Goal: Register for event/course

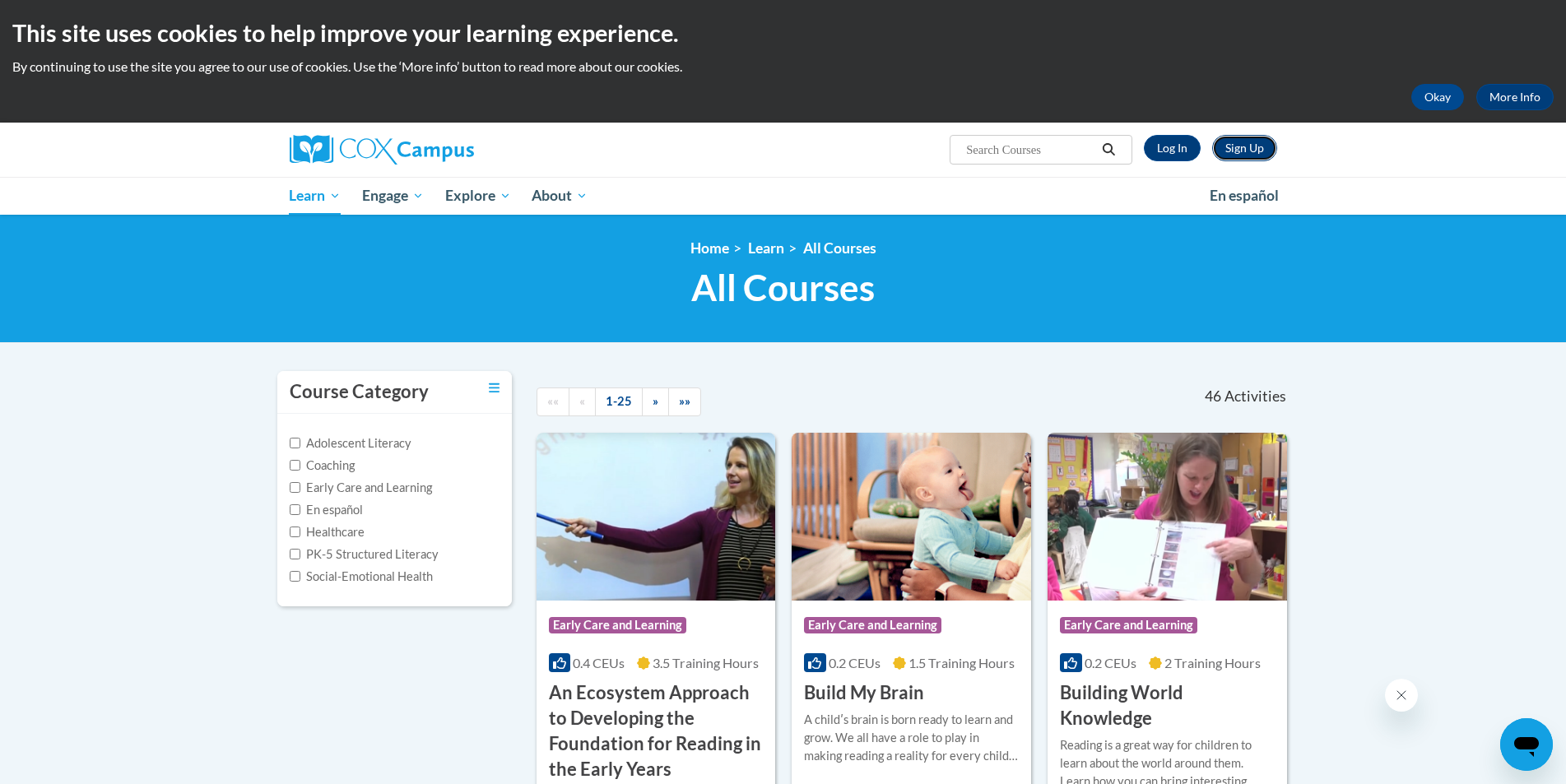
click at [1230, 153] on link "Sign Up" at bounding box center [1245, 148] width 65 height 27
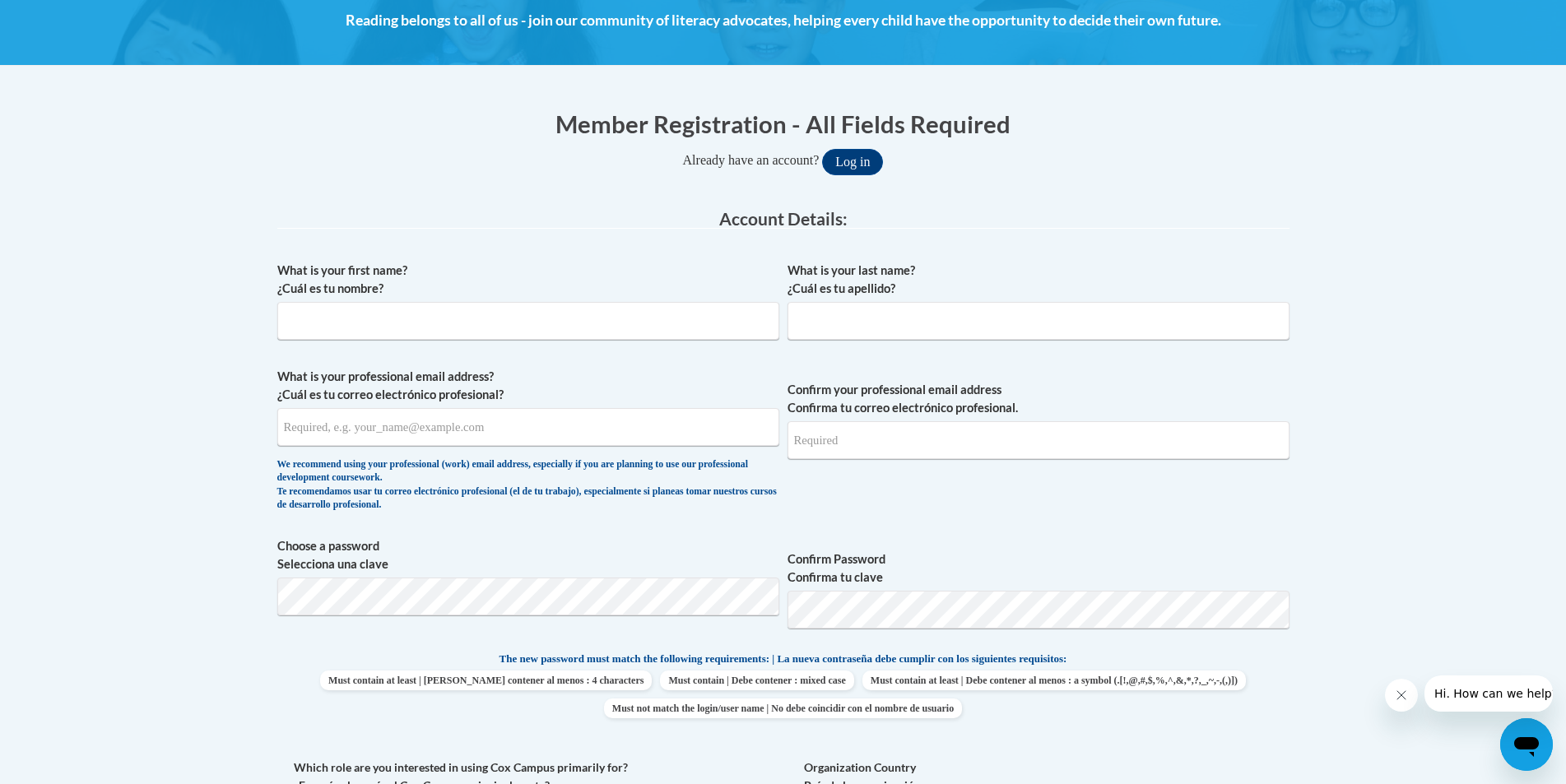
scroll to position [247, 0]
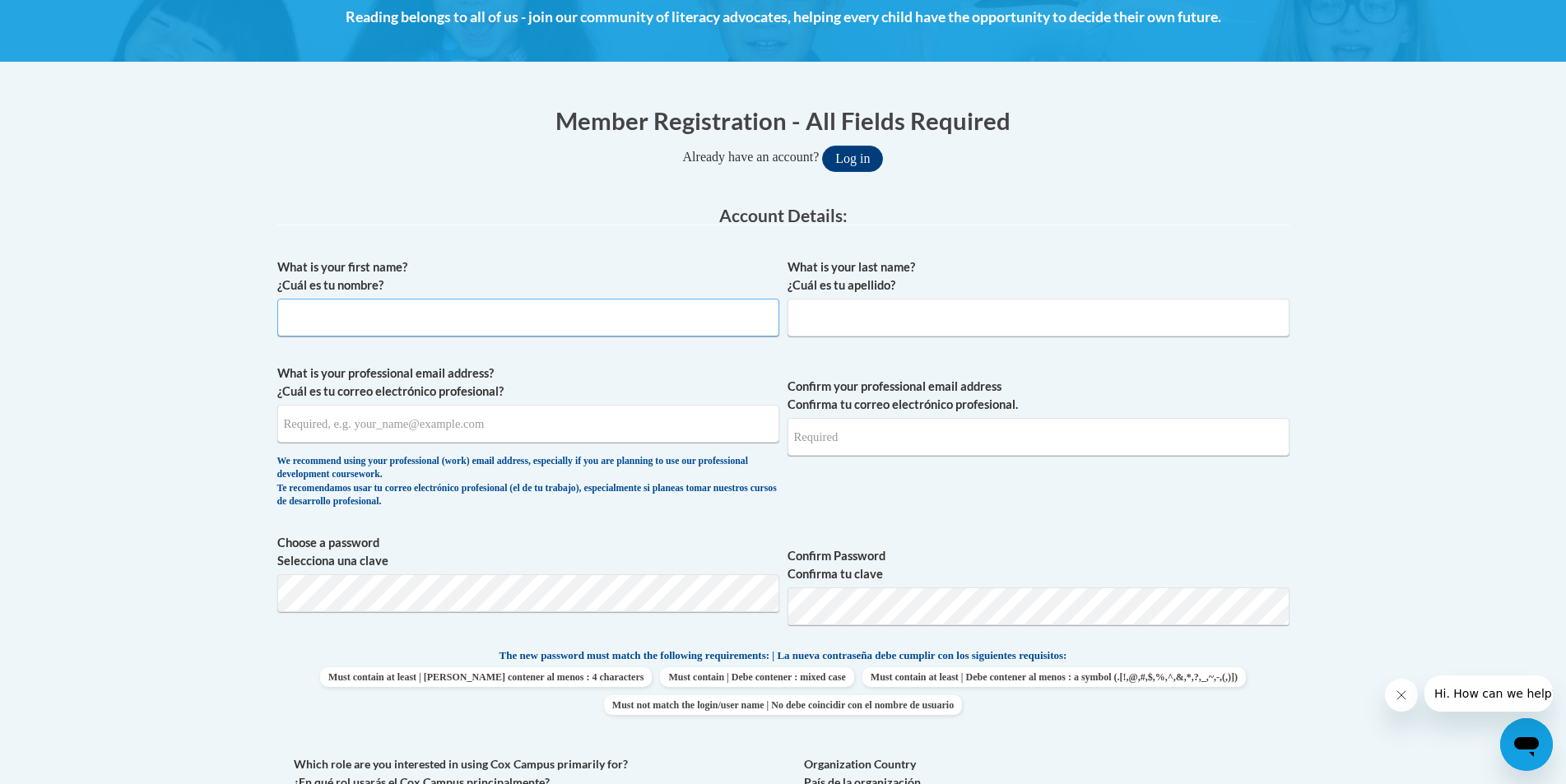
click at [350, 302] on input "What is your first name? ¿Cuál es tu nombre?" at bounding box center [529, 318] width 502 height 38
type input "Jayde-Emaree"
type input "Ramos"
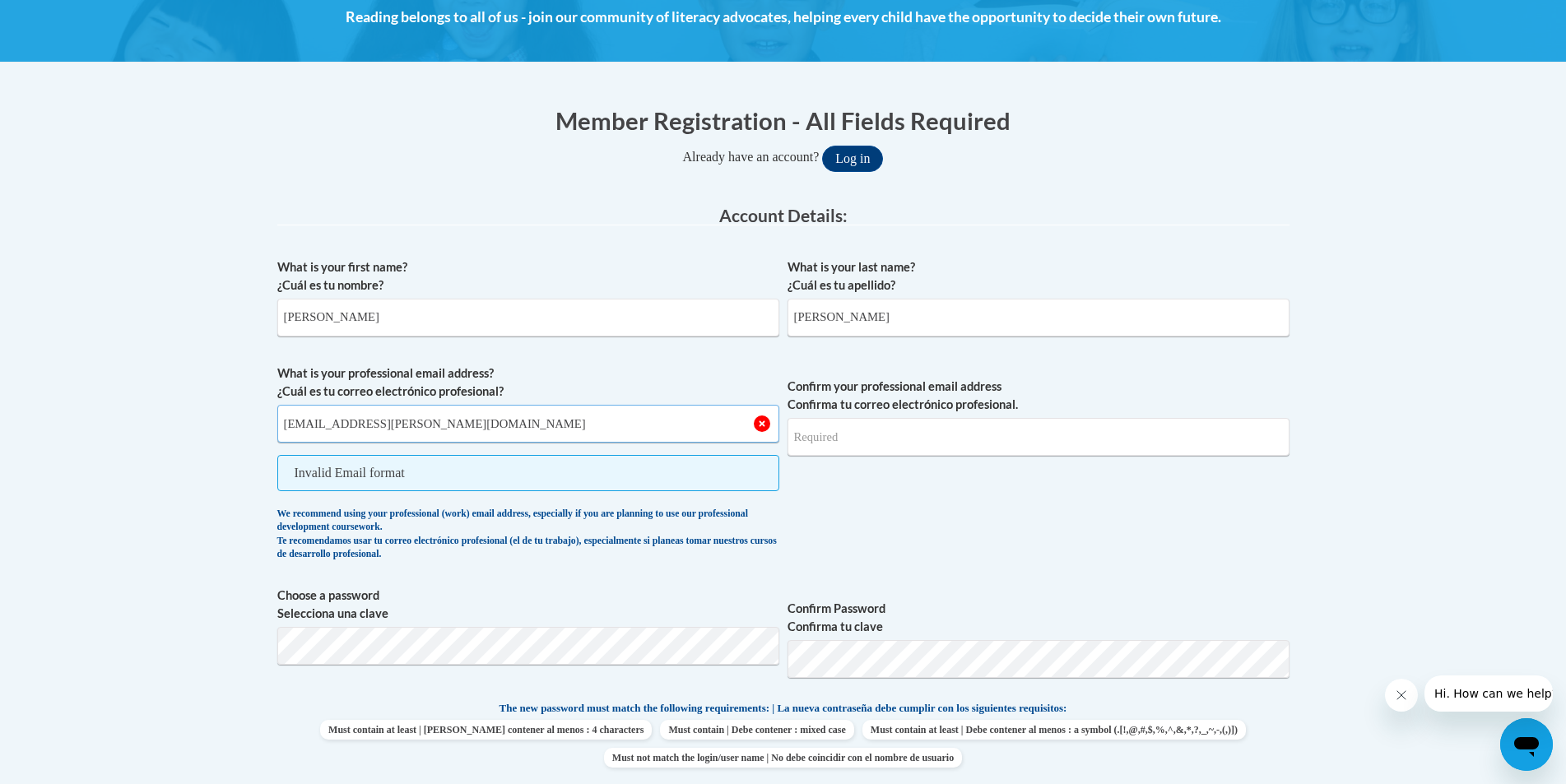
type input "jayde-emaree.ramos@student.chaminade.edu"
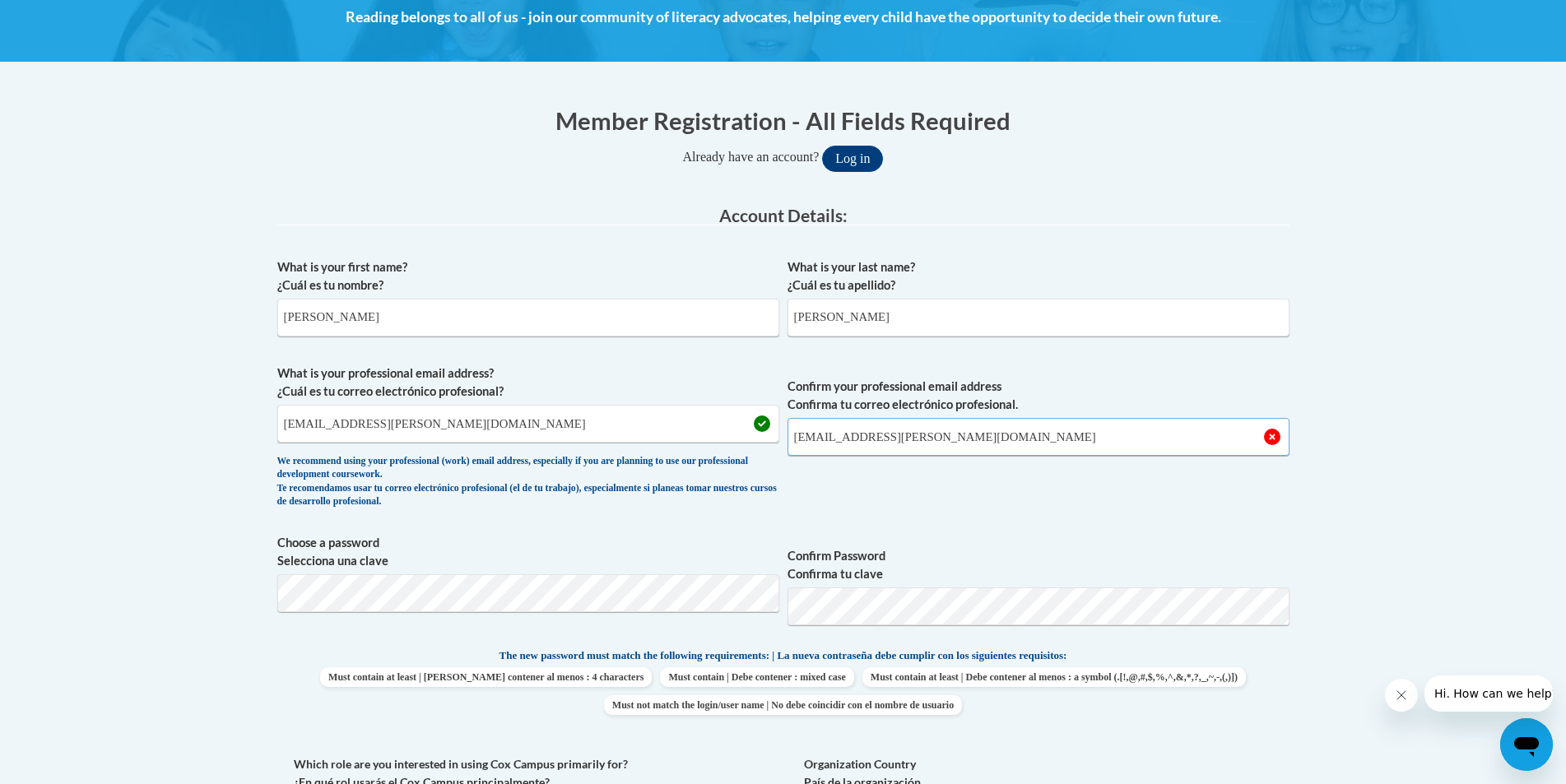
type input "jayde-emaree.ramos@student.chaminade.edu"
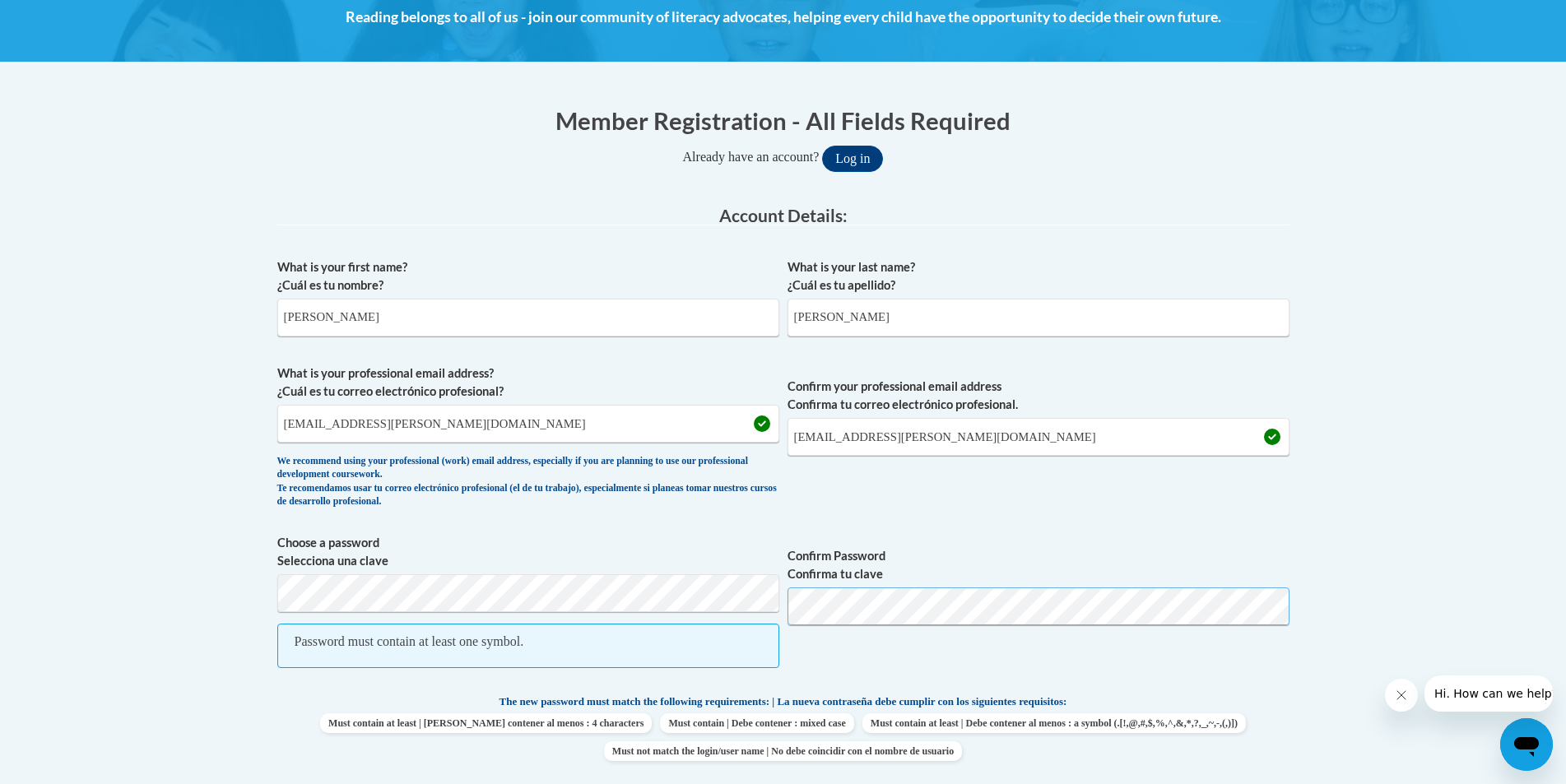
click at [823, 146] on button "Log in" at bounding box center [853, 159] width 61 height 27
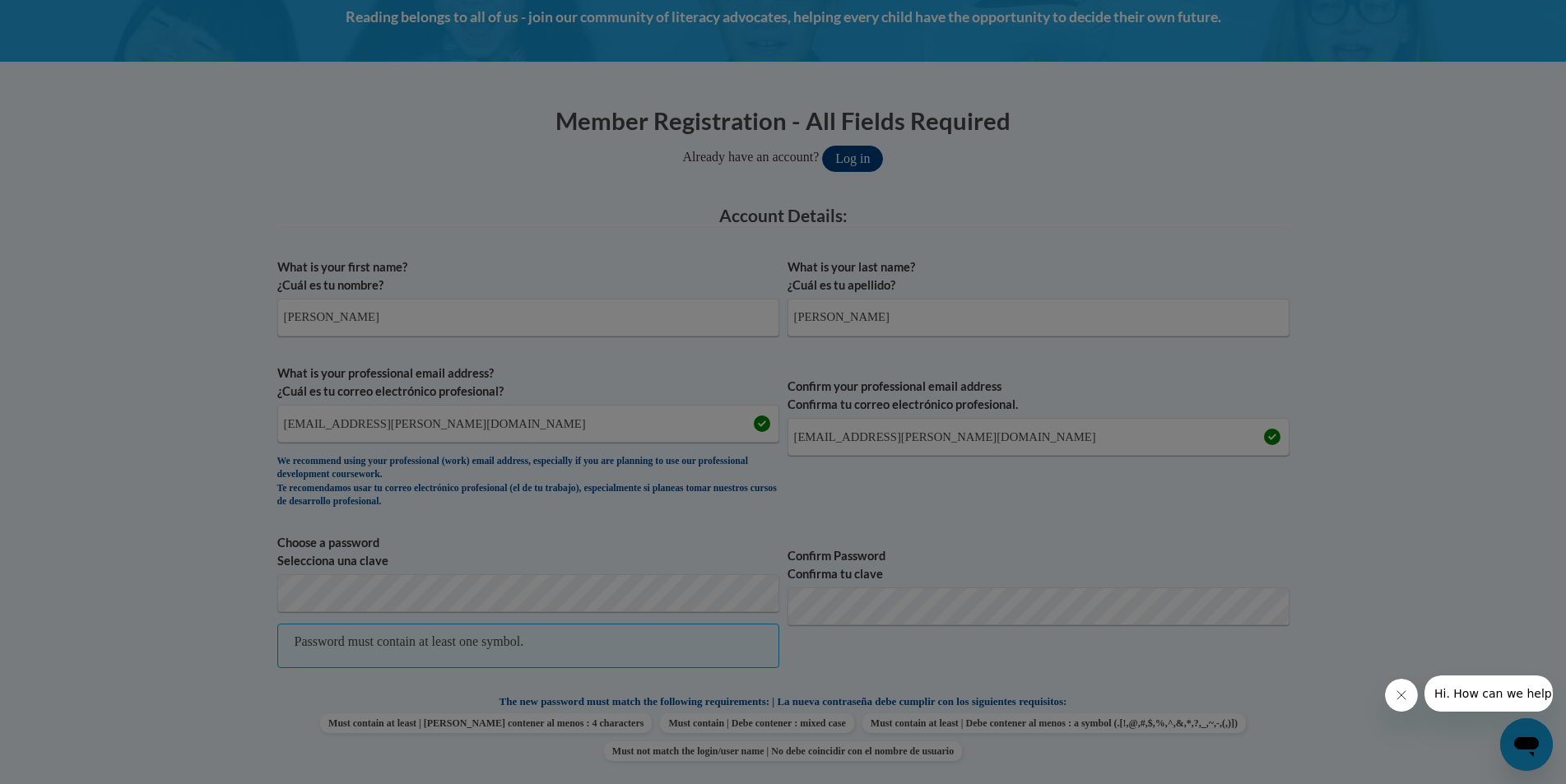
scroll to position [344, 0]
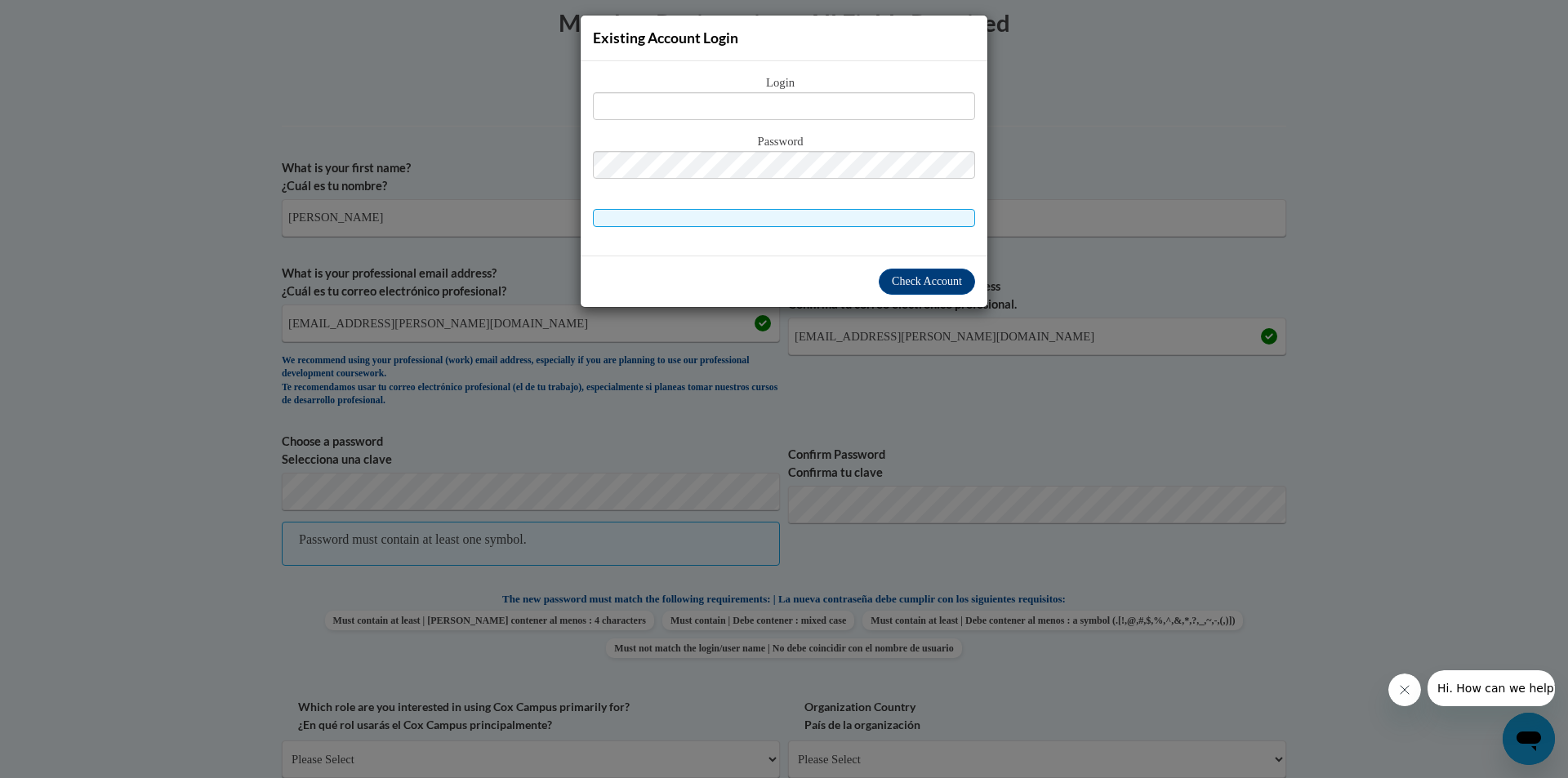
drag, startPoint x: 699, startPoint y: 467, endPoint x: 695, endPoint y: 456, distance: 11.7
click at [696, 460] on div "Existing Account Login Login Password" at bounding box center [784, 389] width 1568 height 778
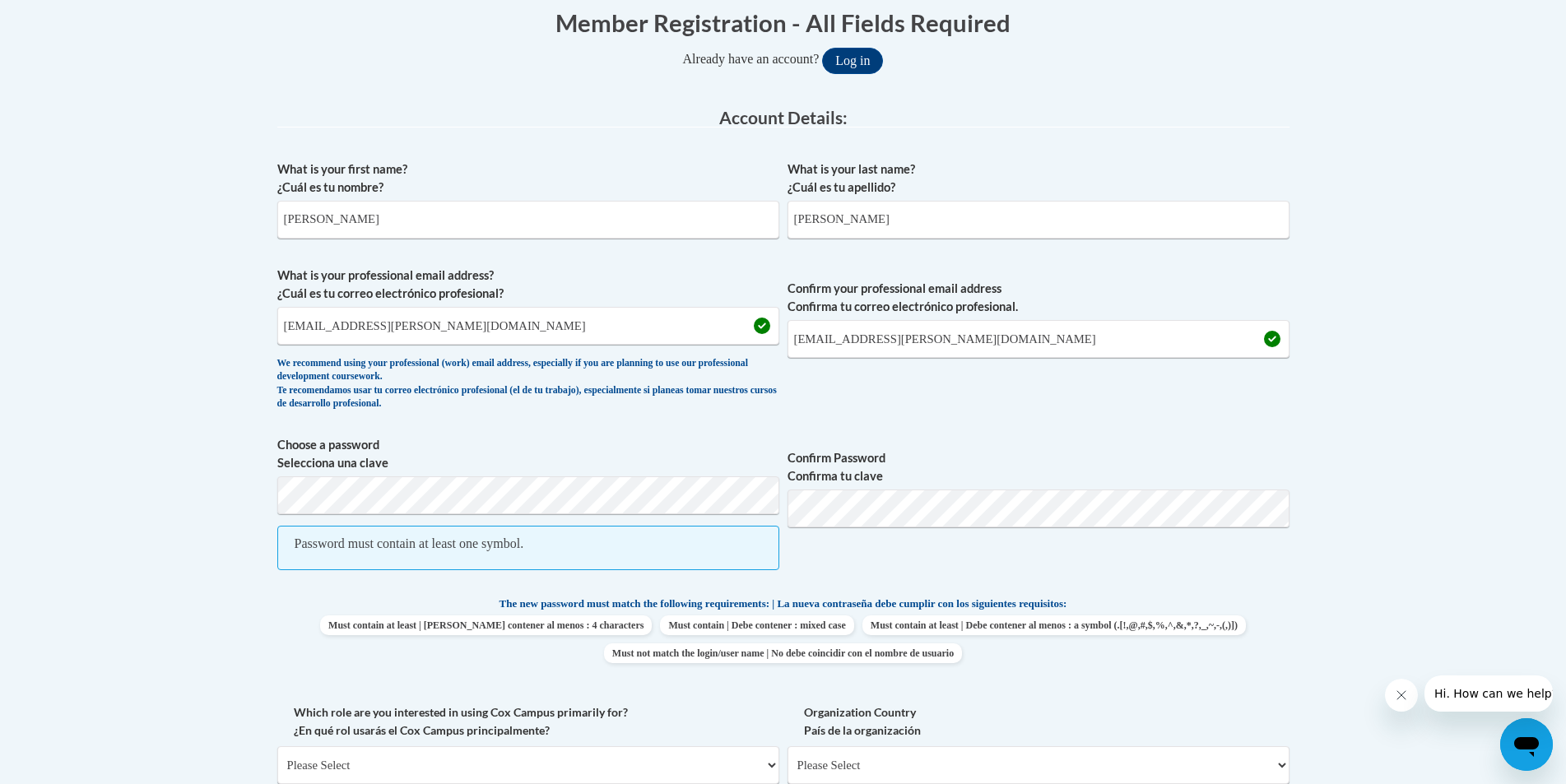
click at [963, 527] on span "Confirm Password Confirma tu clave" at bounding box center [1038, 511] width 502 height 152
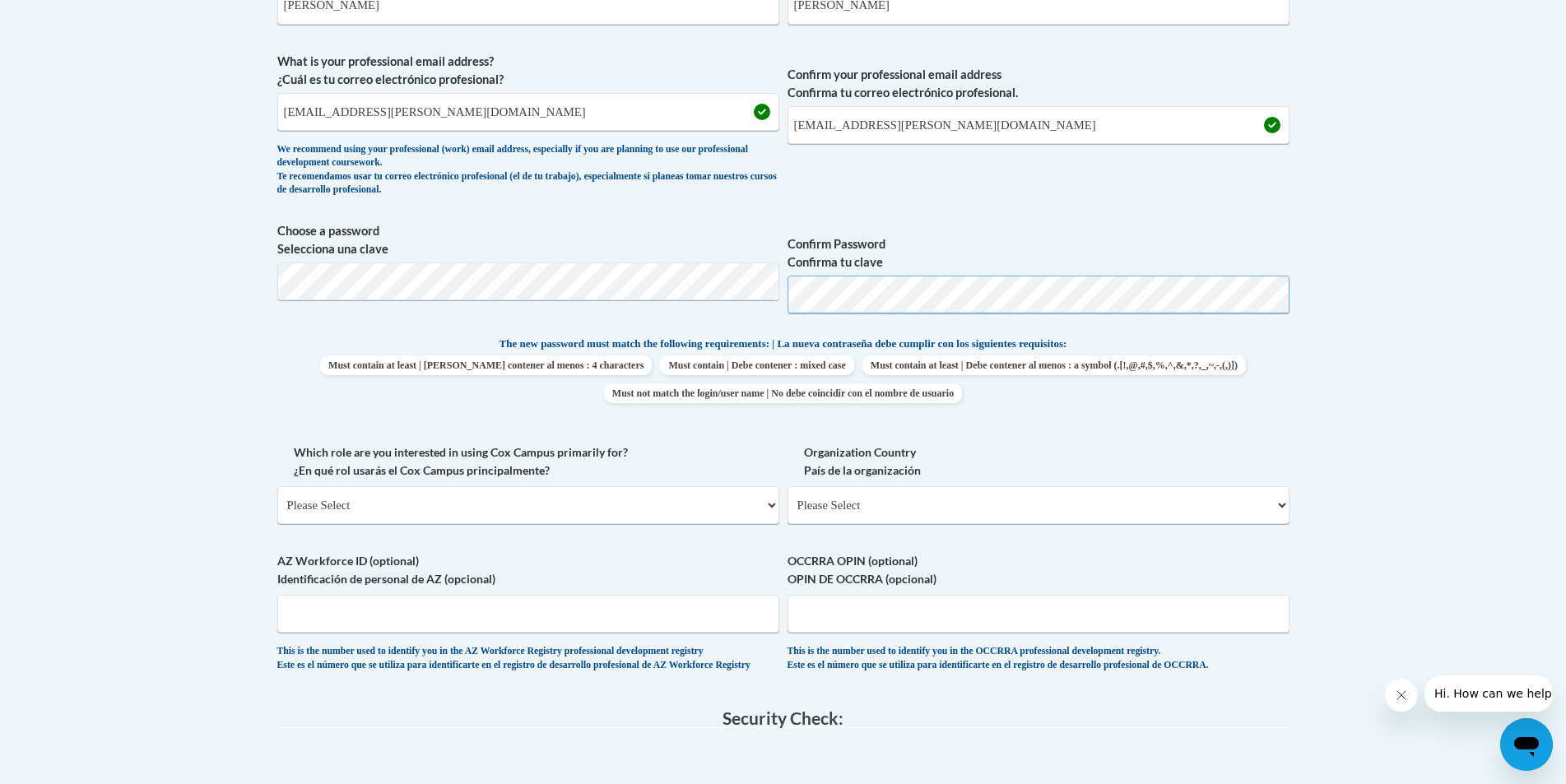
scroll to position [756, 0]
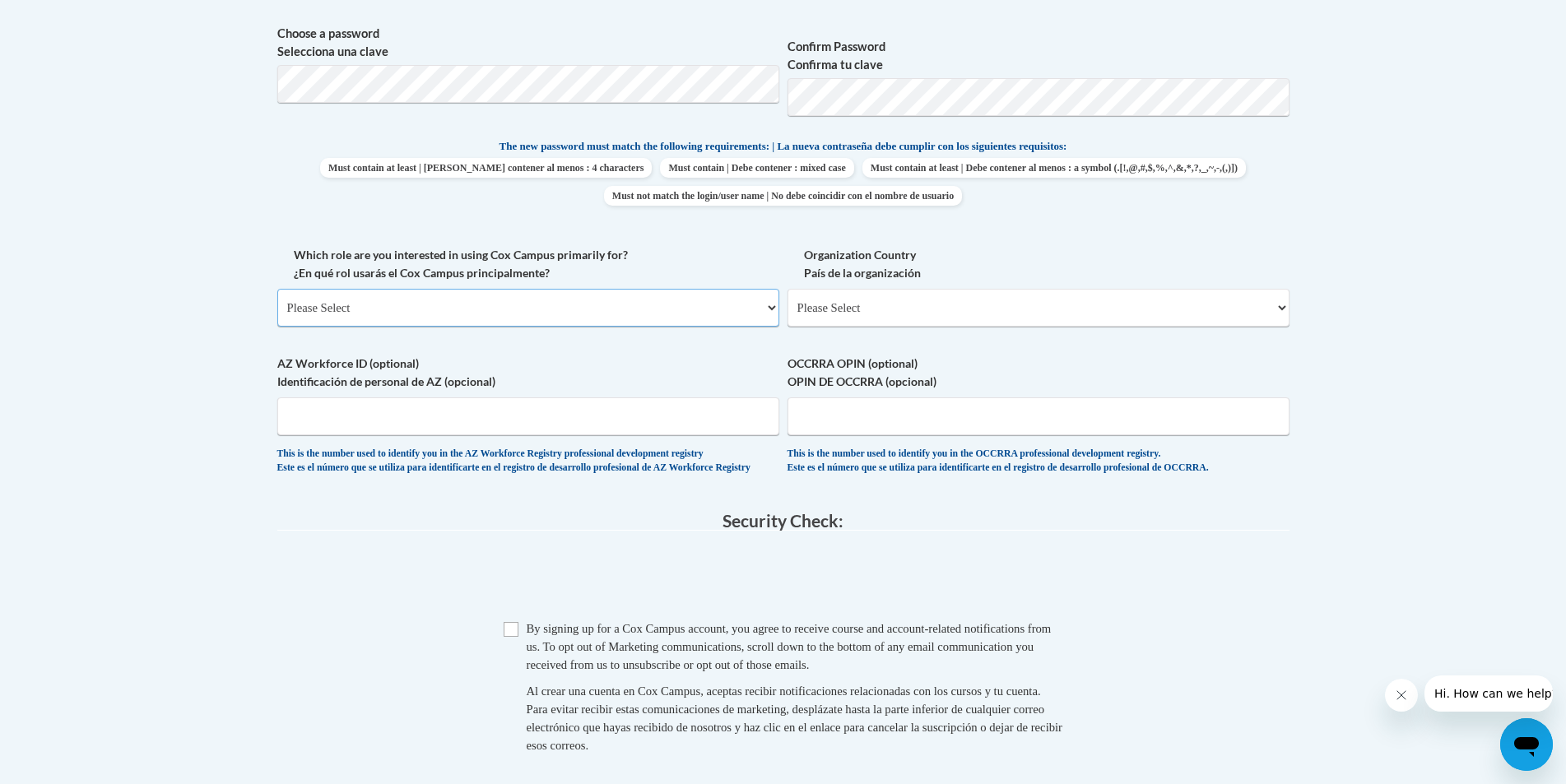
click at [555, 299] on select "Please Select College/University | Colegio/Universidad Community/Nonprofit Part…" at bounding box center [529, 308] width 502 height 38
select select "5a18ea06-2b54-4451-96f2-d152daf9eac5"
click at [278, 289] on select "Please Select College/University | Colegio/Universidad Community/Nonprofit Part…" at bounding box center [529, 308] width 502 height 38
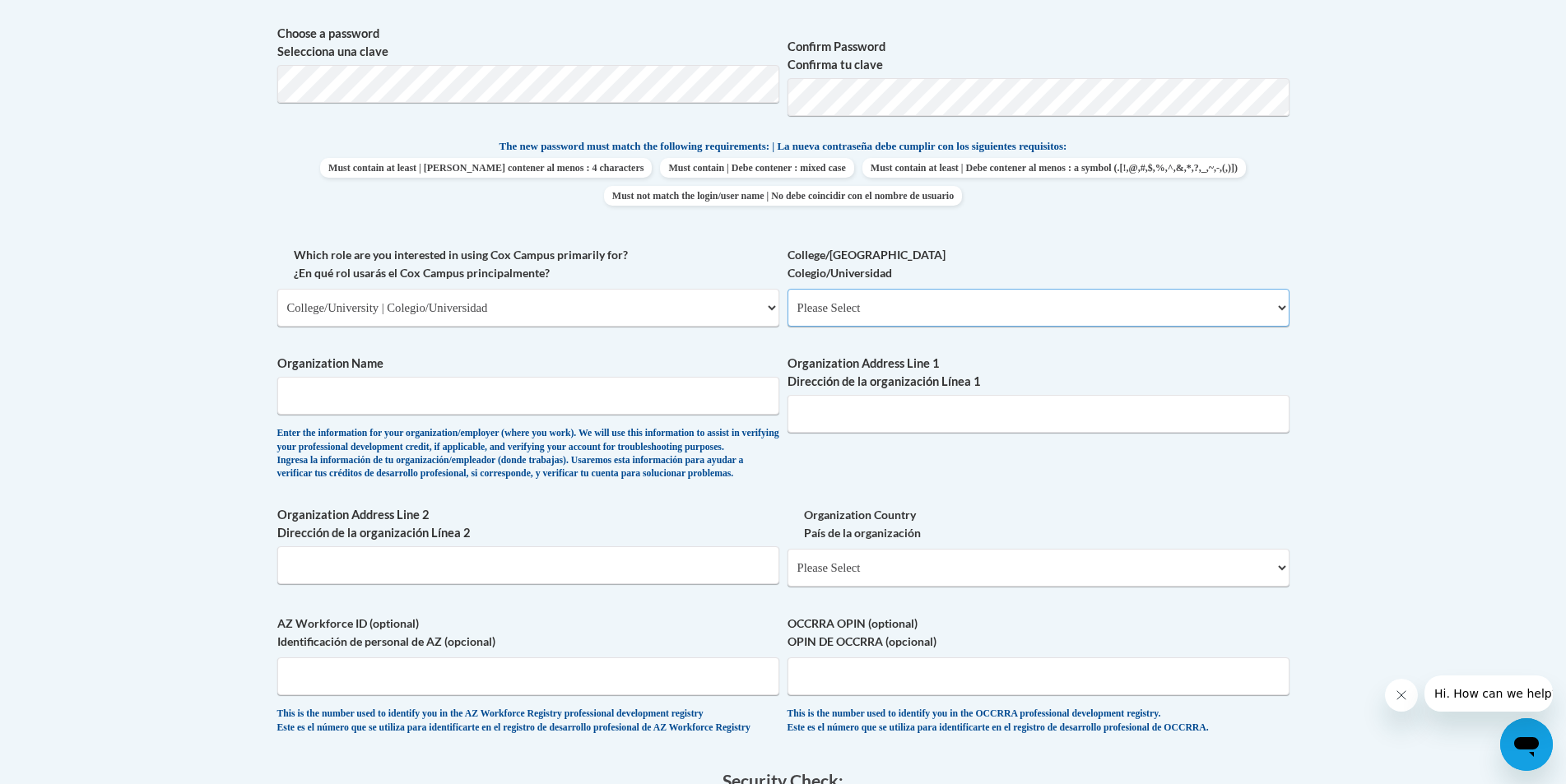
click at [837, 289] on select "Please Select College/University Staff | Empleado universitario College/Univers…" at bounding box center [1038, 308] width 502 height 38
select select "99b32b07-cffc-426c-8bf6-0cd77760d84b"
click at [787, 289] on select "Please Select College/University Staff | Empleado universitario College/Univers…" at bounding box center [1038, 308] width 502 height 38
click at [512, 416] on span "Organization Name Enter the information for your organization/employer (where y…" at bounding box center [529, 418] width 502 height 126
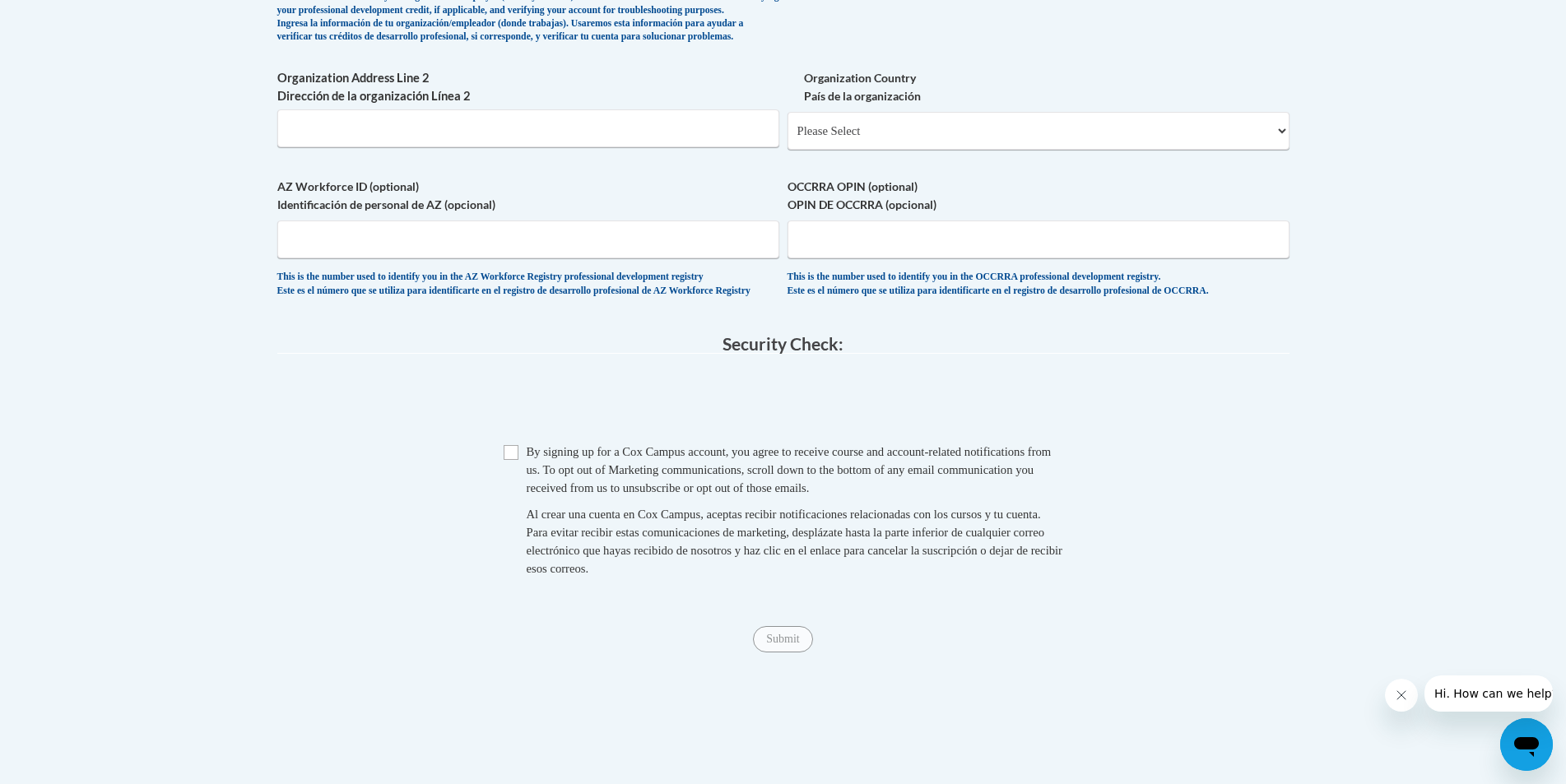
scroll to position [1331, 0]
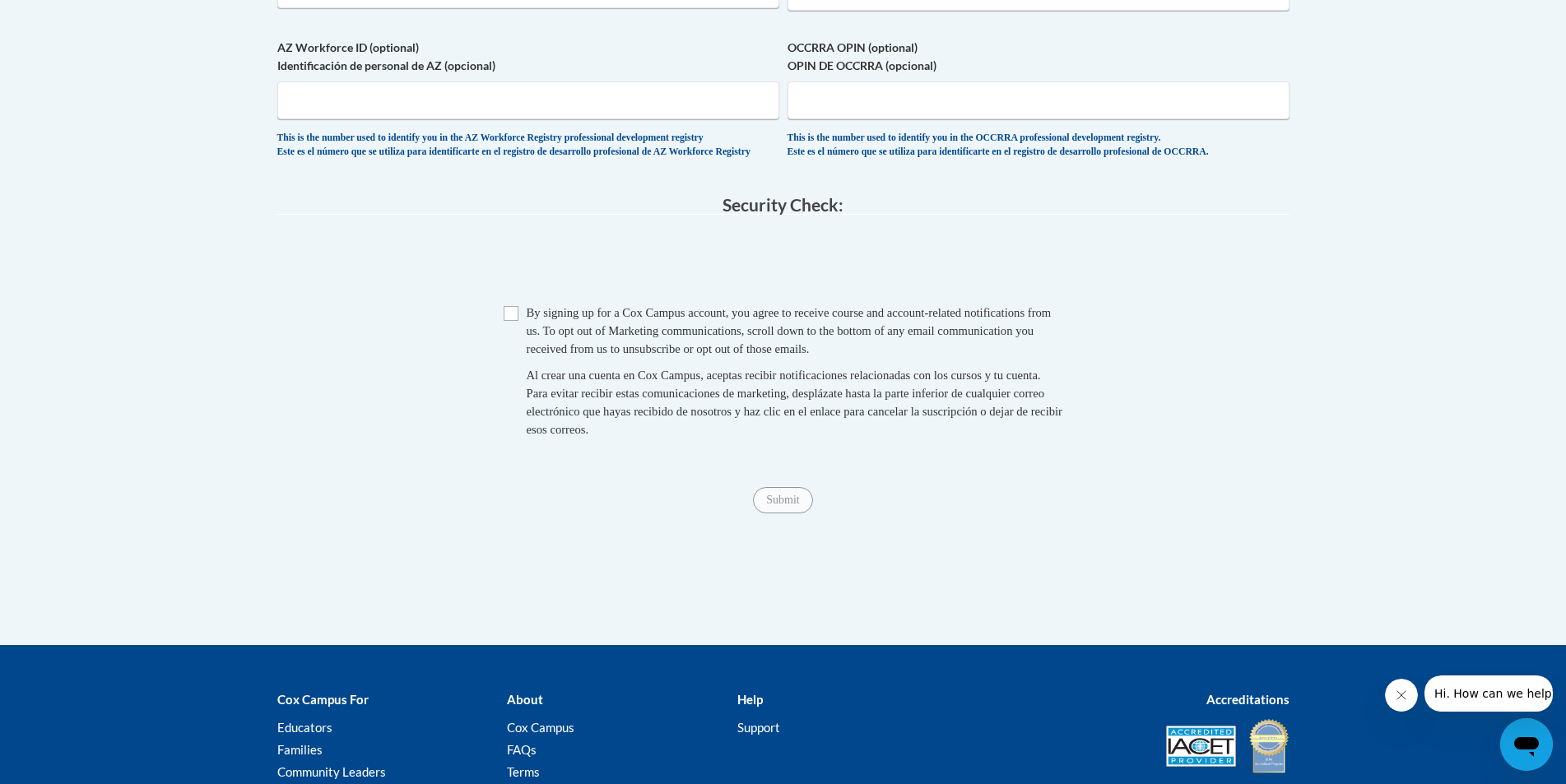
click at [523, 356] on span "Checkbox By signing up for a Cox Campus account, you agree to receive course an…" at bounding box center [783, 379] width 560 height 152
click at [512, 320] on input "Checkbox" at bounding box center [512, 314] width 15 height 15
checkbox input "true"
click at [814, 513] on div "Submit Submit" at bounding box center [783, 501] width 1013 height 27
click at [769, 505] on span "Submit" at bounding box center [783, 499] width 59 height 13
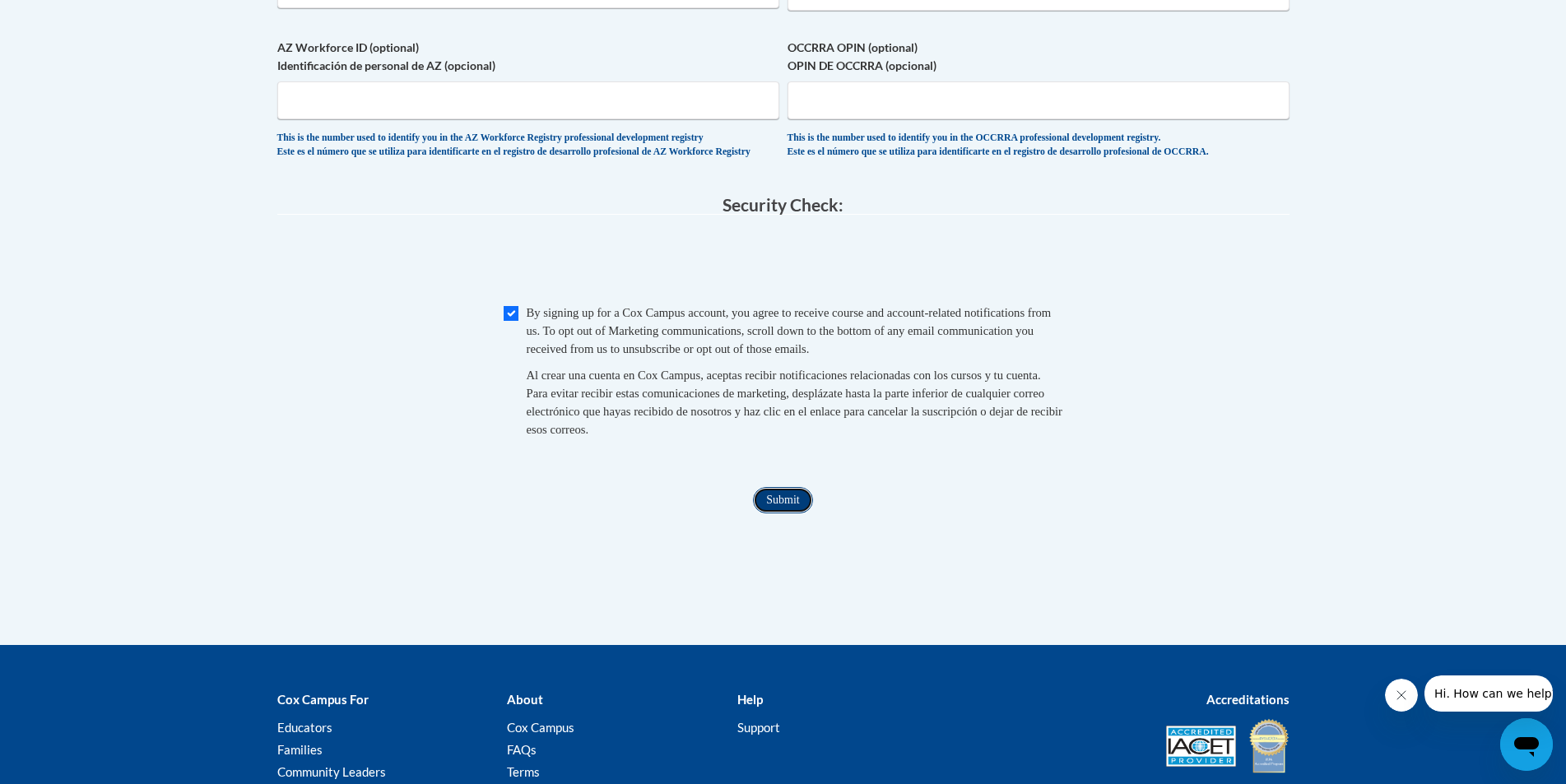
click at [791, 513] on input "Submit" at bounding box center [783, 501] width 59 height 27
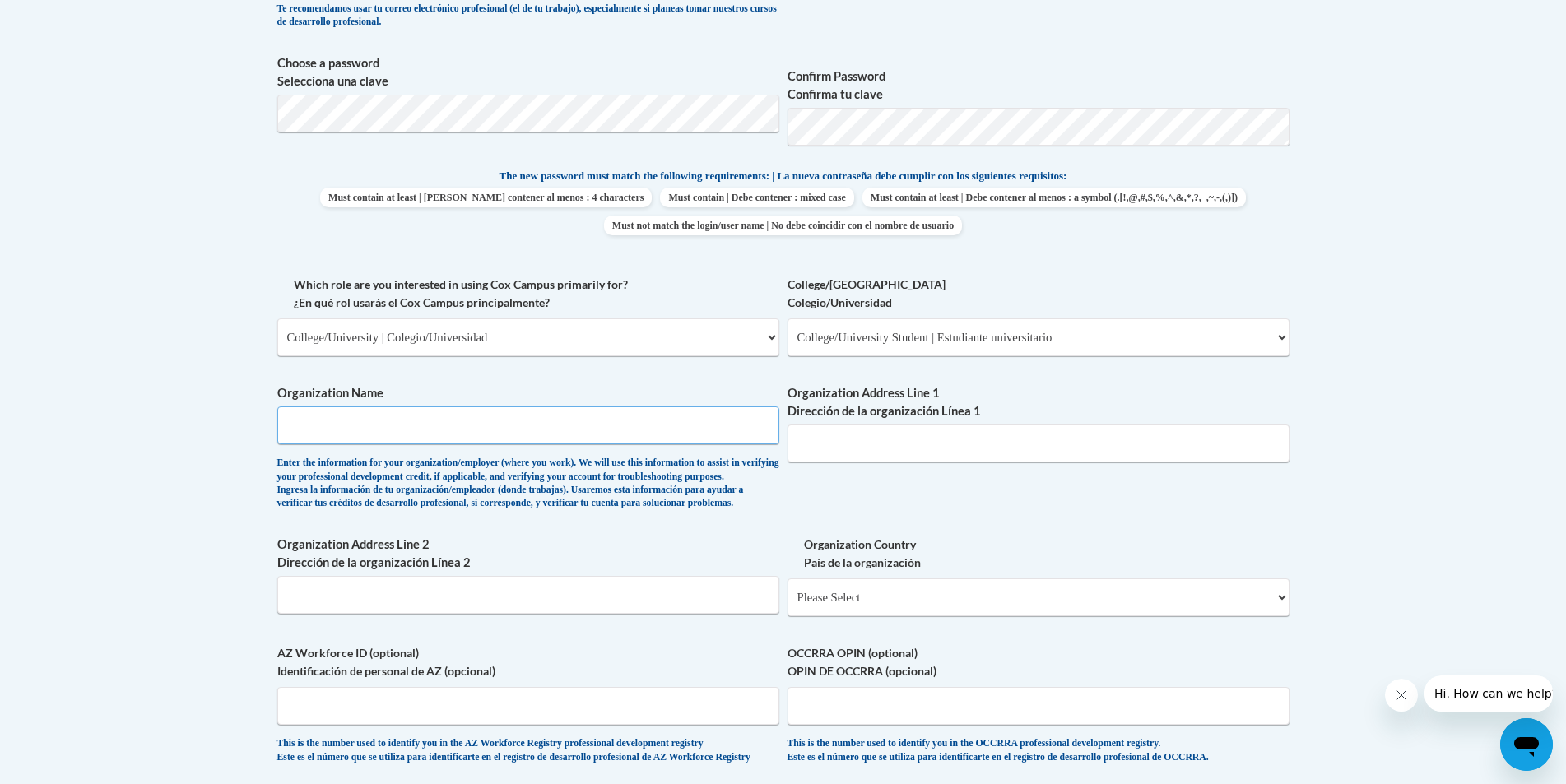
scroll to position [721, 0]
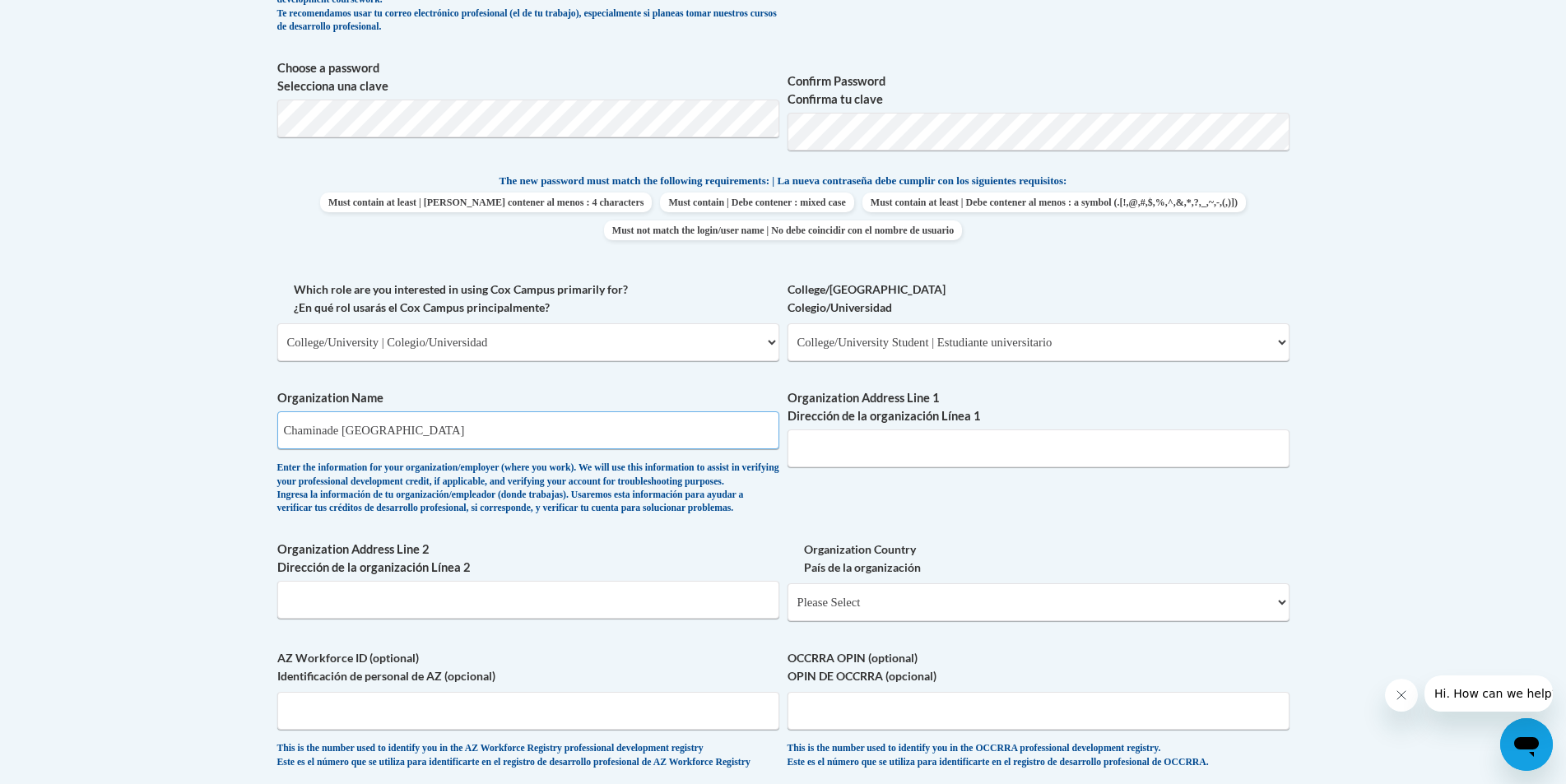
type input "Chaminade University of Honolulu"
type input ";"
type input "3140 Waialae Avenue"
click at [0, 463] on body "This site uses cookies to help improve your learning experience. By continuing …" at bounding box center [783, 395] width 1566 height 2232
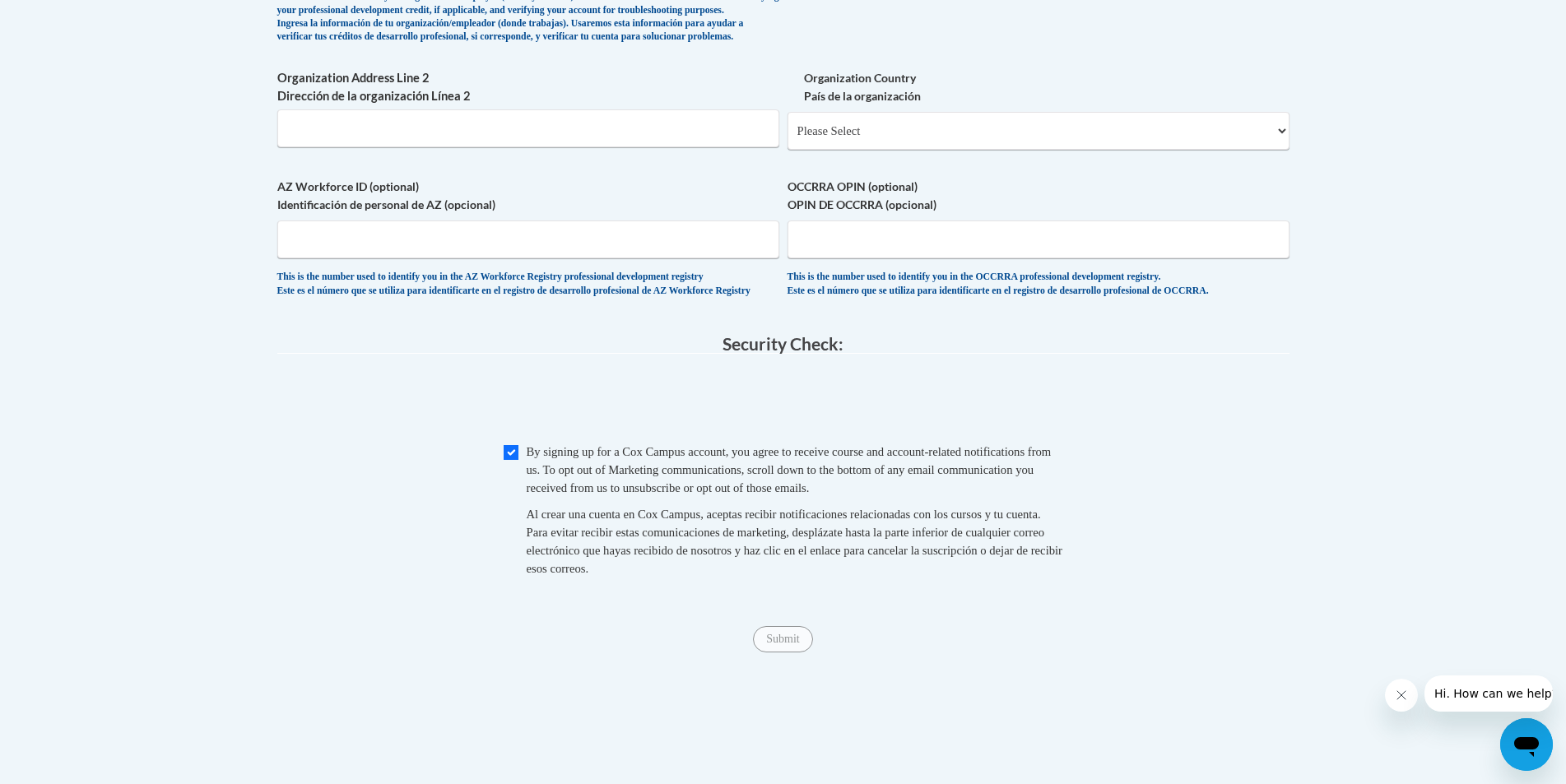
scroll to position [1215, 0]
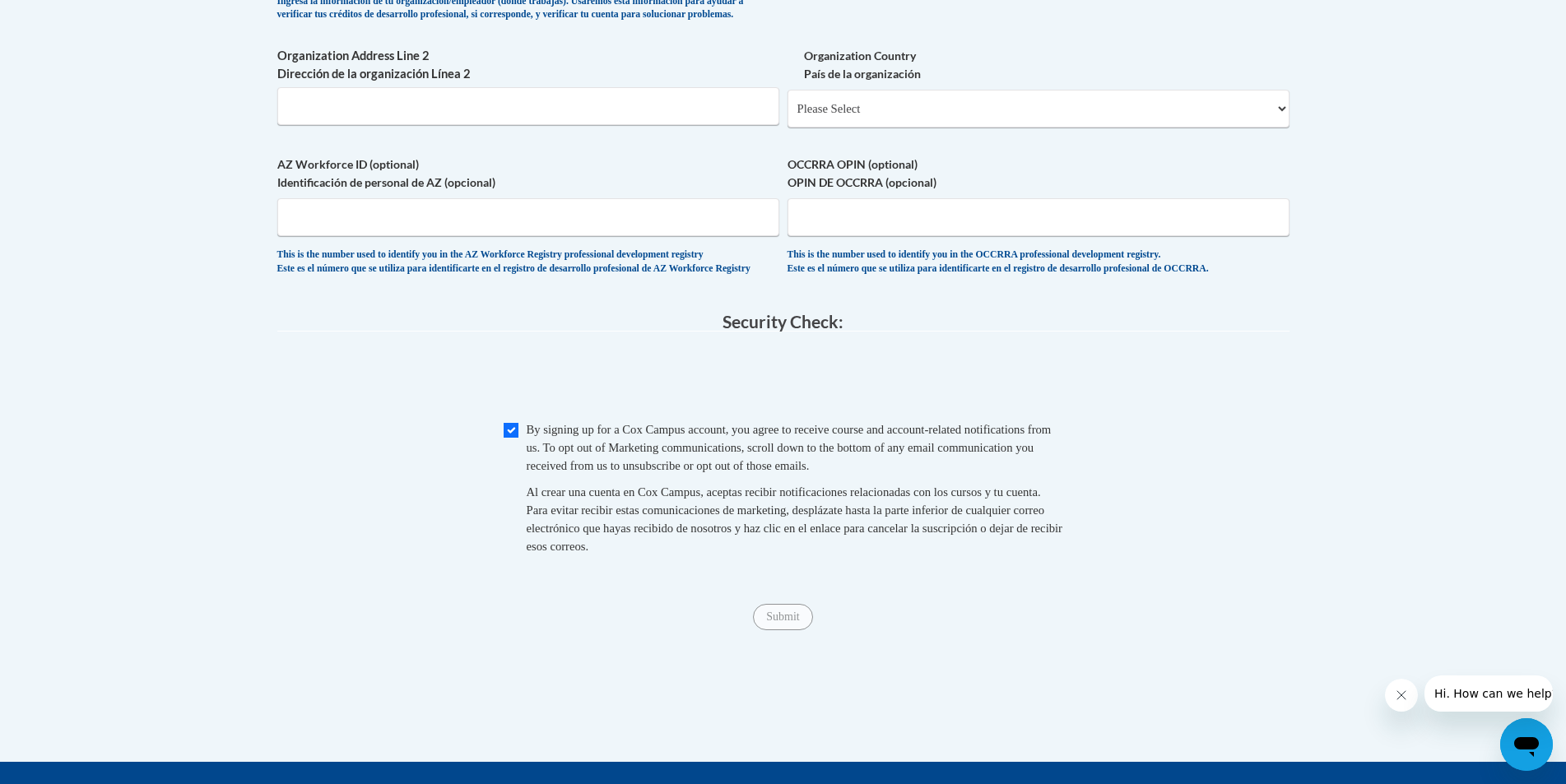
click at [749, 592] on fieldset "Security Check: Enter the security code + = TextBox Checkbox" at bounding box center [783, 452] width 1013 height 279
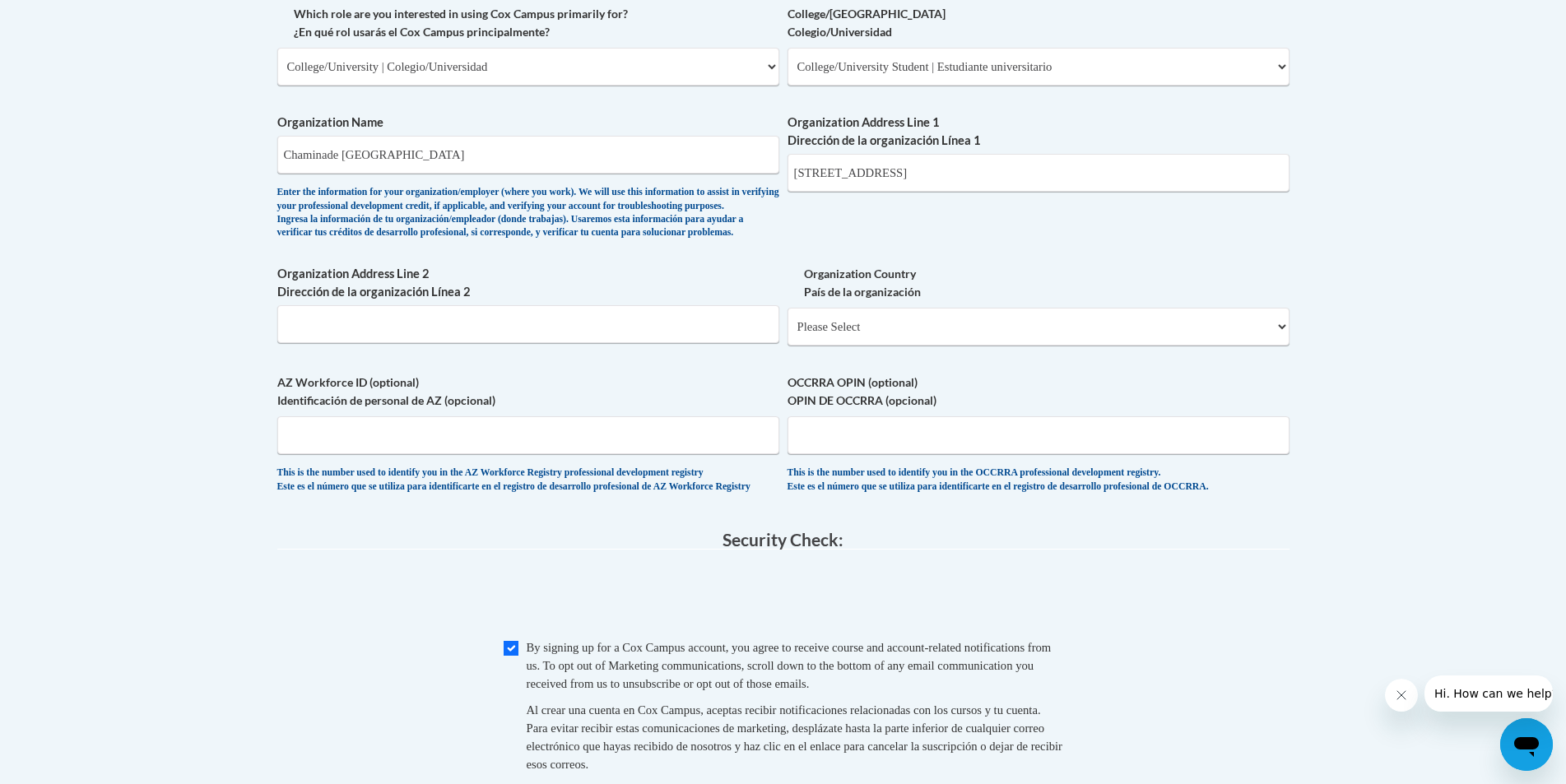
scroll to position [968, 0]
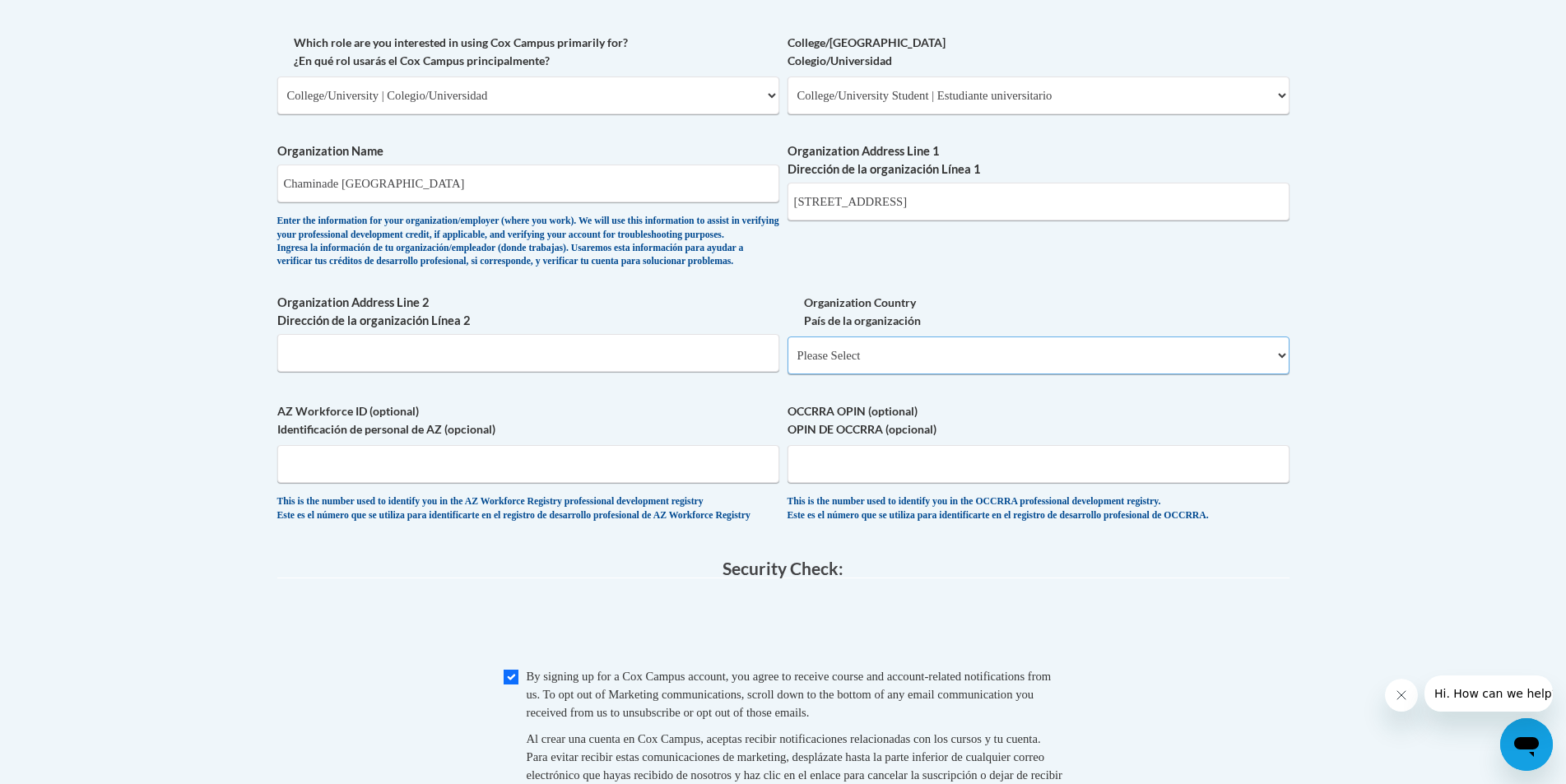
click at [906, 374] on select "Please Select United States | Estados Unidos Outside of the United States | Fue…" at bounding box center [1038, 356] width 502 height 38
click at [837, 374] on select "Please Select United States | Estados Unidos Outside of the United States | Fue…" at bounding box center [1038, 356] width 502 height 38
select select "ad49bcad-a171-4b2e-b99c-48b446064914"
click at [787, 362] on select "Please Select United States | Estados Unidos Outside of the United States | Fue…" at bounding box center [1038, 356] width 502 height 38
select select
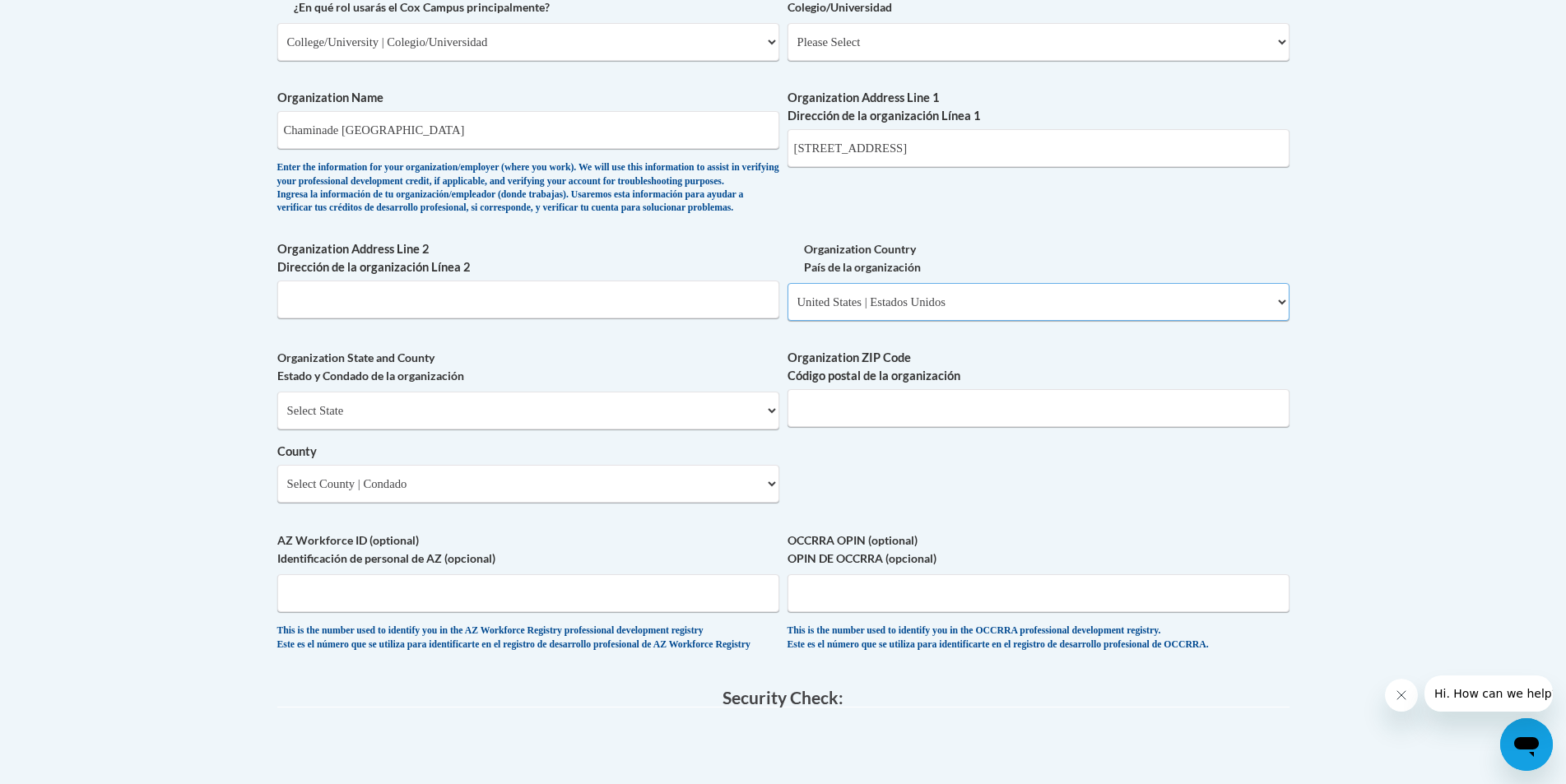
scroll to position [1050, 0]
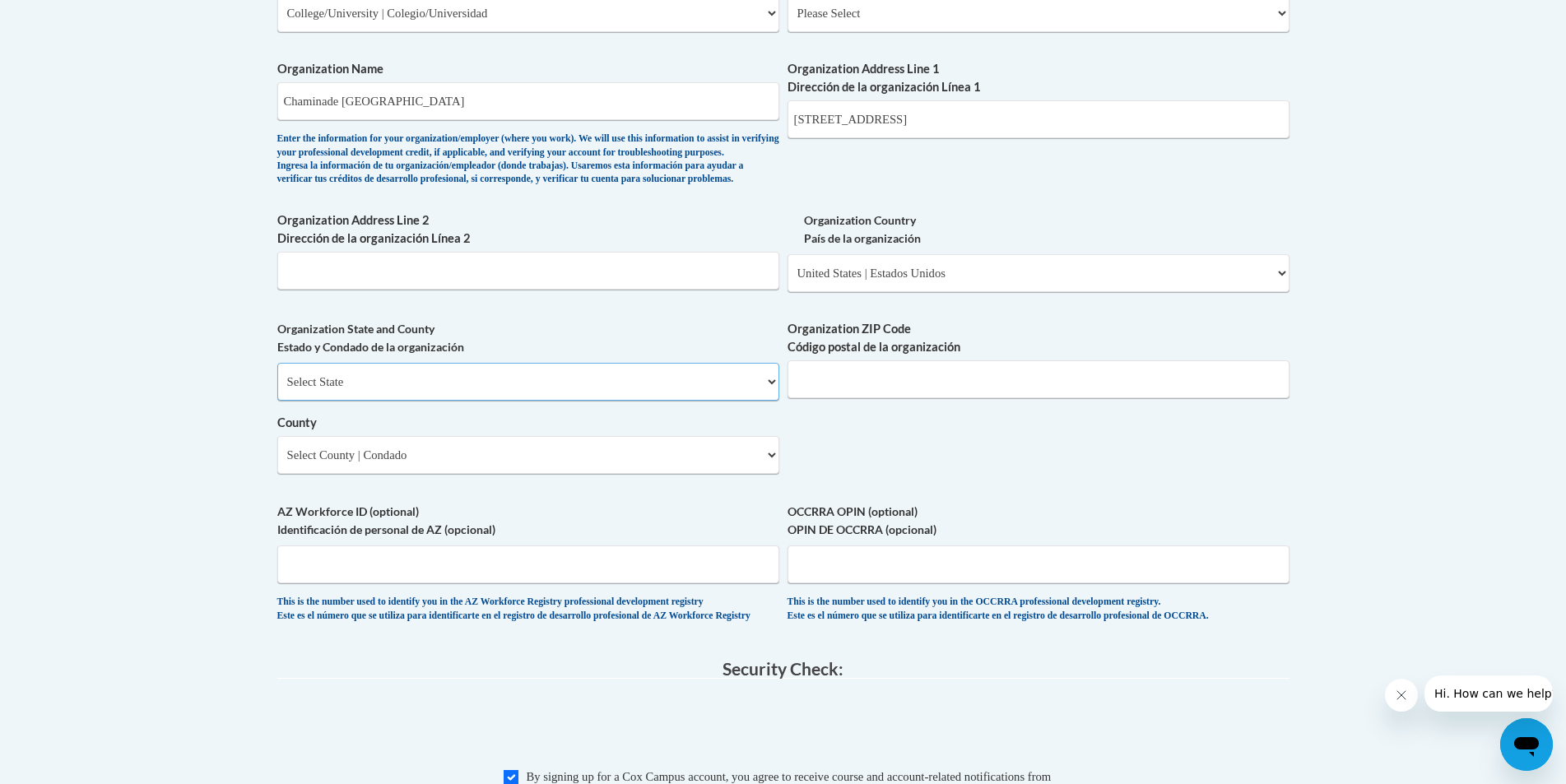
click at [308, 401] on select "Select State Alabama Alaska Arizona Arkansas California Colorado Connecticut De…" at bounding box center [529, 382] width 502 height 38
select select "Hawaii"
click at [278, 390] on select "Select State Alabama Alaska Arizona Arkansas California Colorado Connecticut De…" at bounding box center [529, 382] width 502 height 38
click at [847, 398] on input "Organization ZIP Code Código postal de la organización" at bounding box center [1038, 380] width 502 height 38
type input "96816"
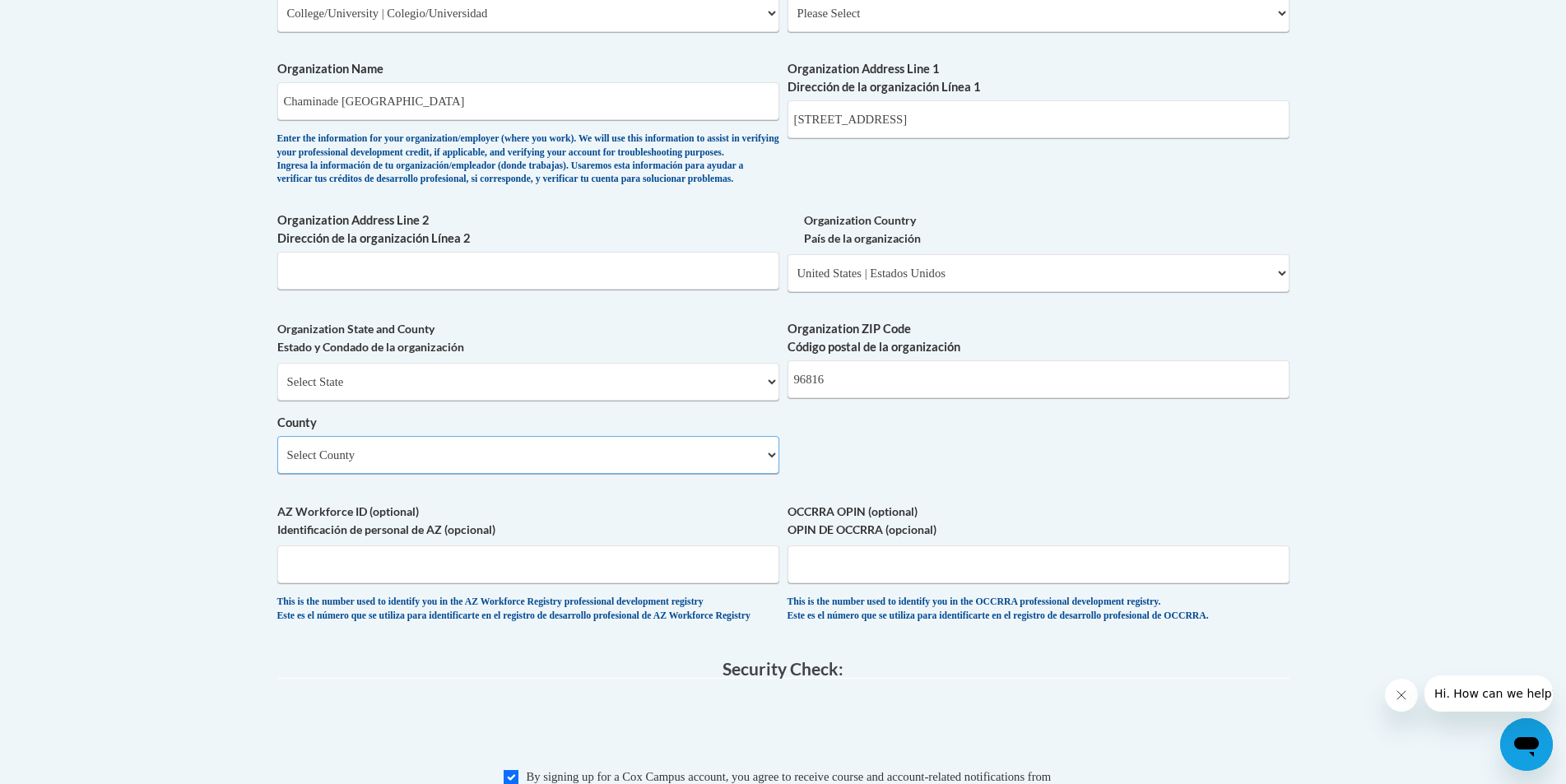
click at [568, 474] on select "Select County Hawaii Honolulu Kalawao Kauai Maui" at bounding box center [529, 455] width 502 height 38
select select "Honolulu"
click at [278, 464] on select "Select County Hawaii Honolulu Kalawao Kauai Maui" at bounding box center [529, 455] width 502 height 38
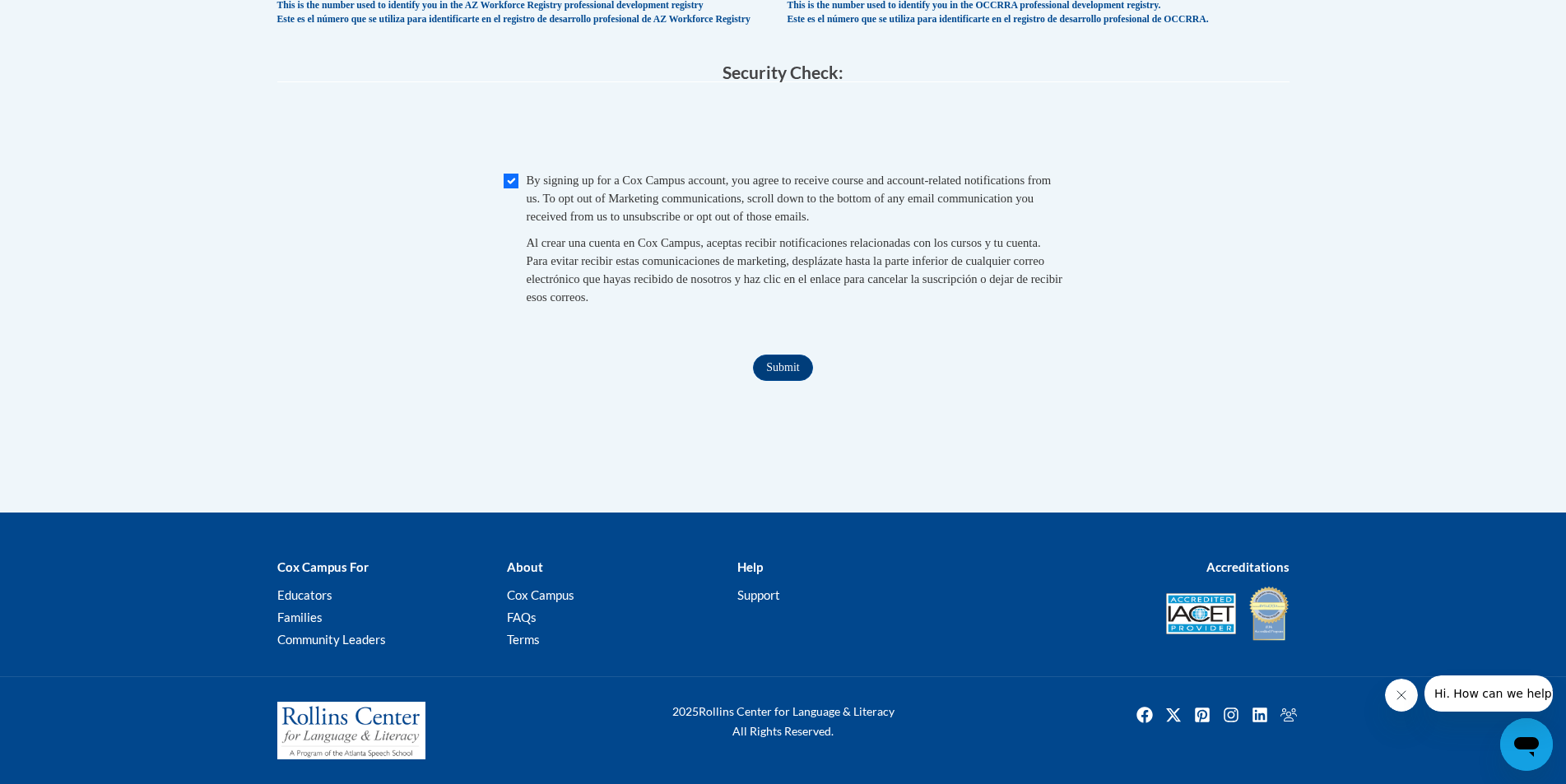
scroll to position [1687, 0]
click at [772, 367] on input "Submit" at bounding box center [783, 368] width 59 height 27
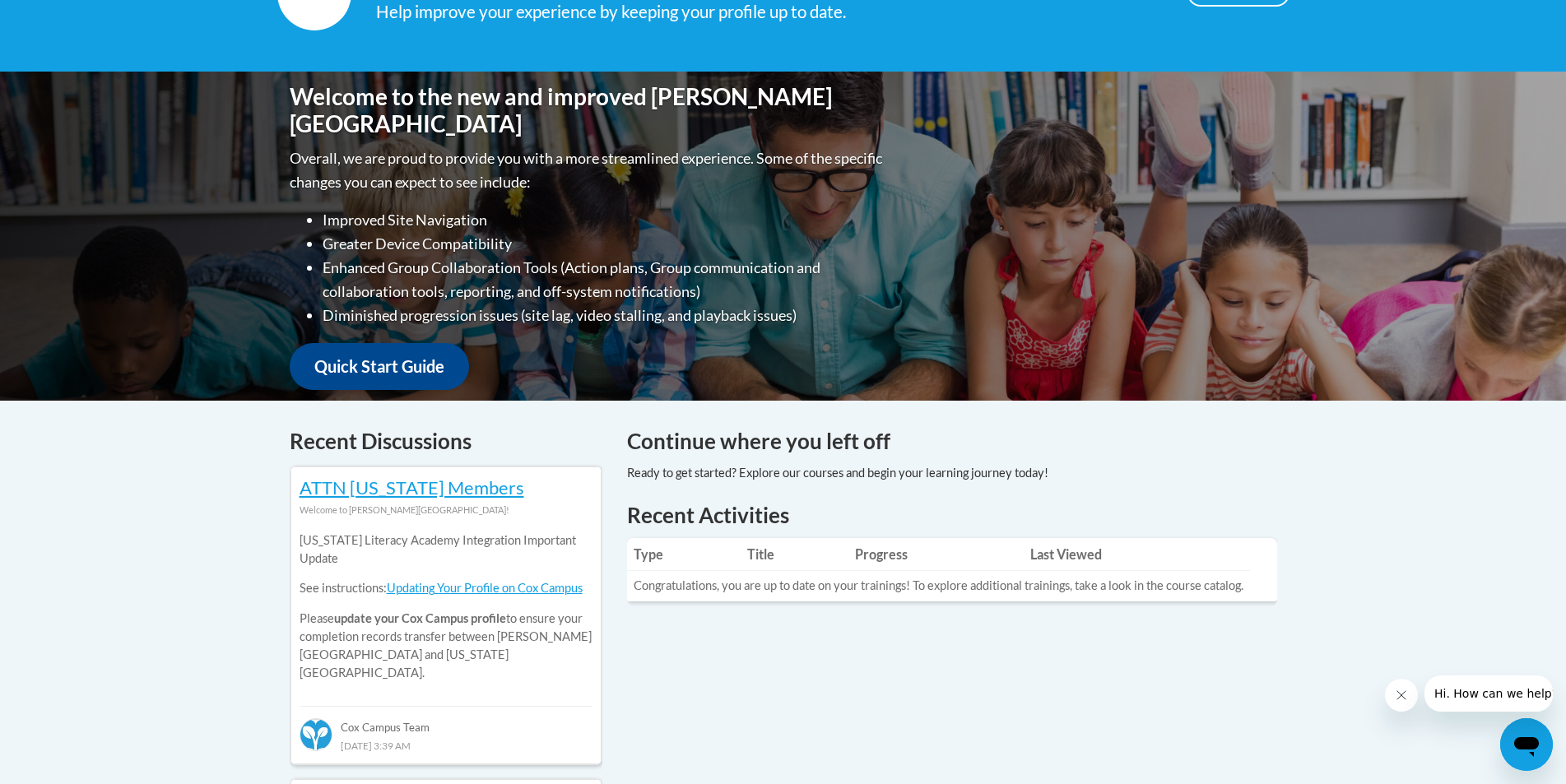
scroll to position [165, 0]
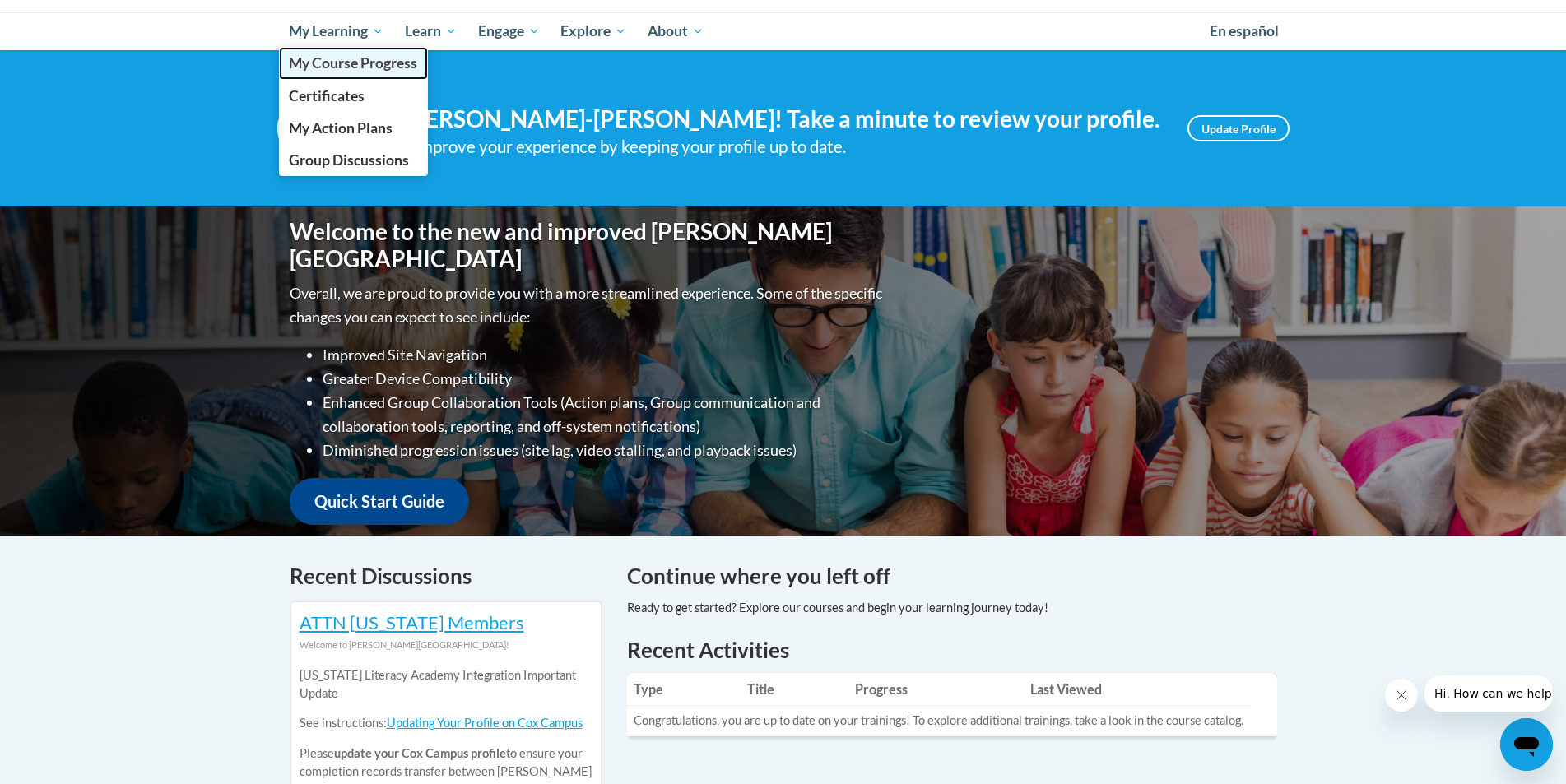
click at [363, 74] on link "My Course Progress" at bounding box center [353, 63] width 150 height 32
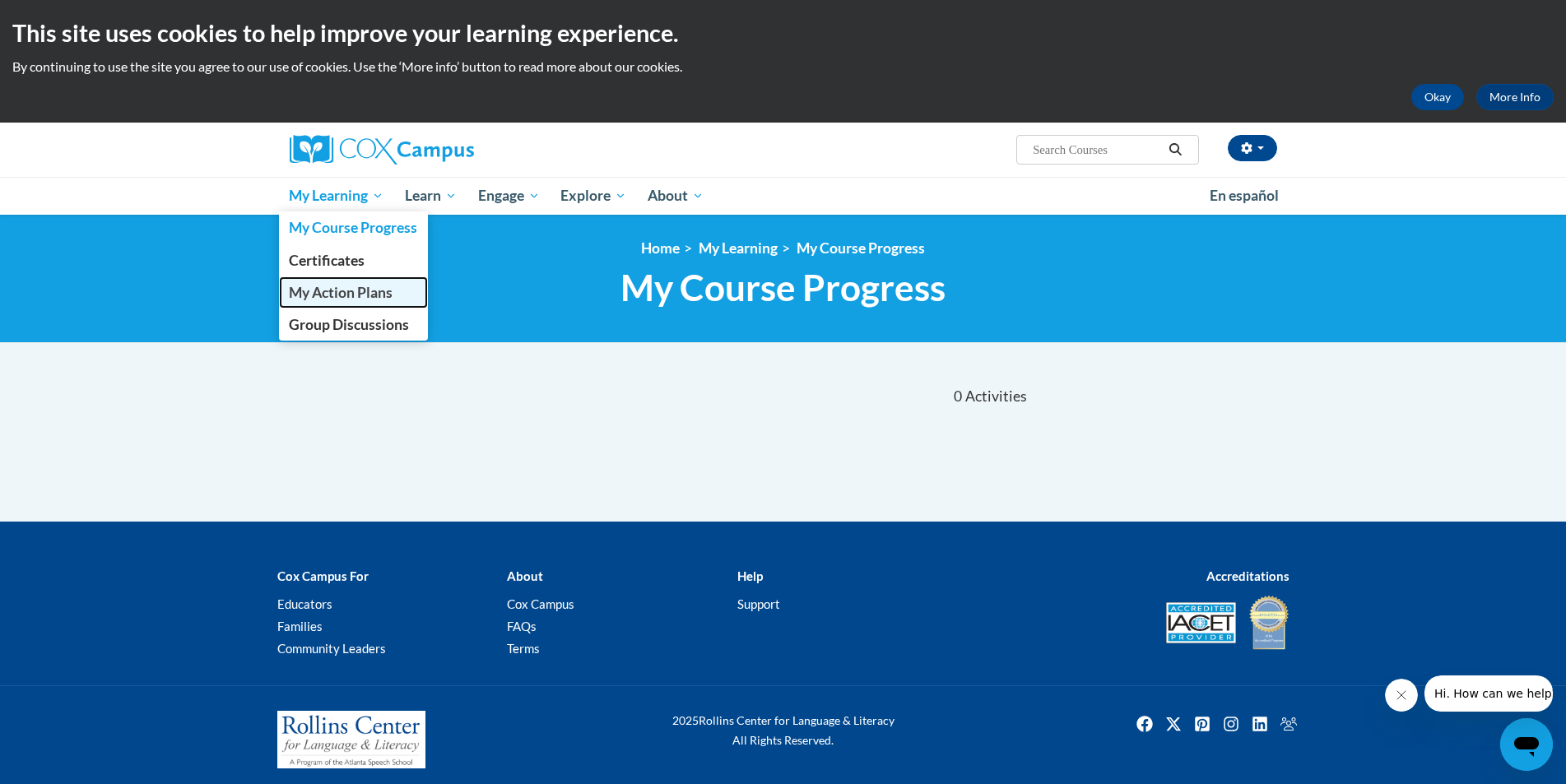
click at [345, 294] on span "My Action Plans" at bounding box center [341, 293] width 104 height 17
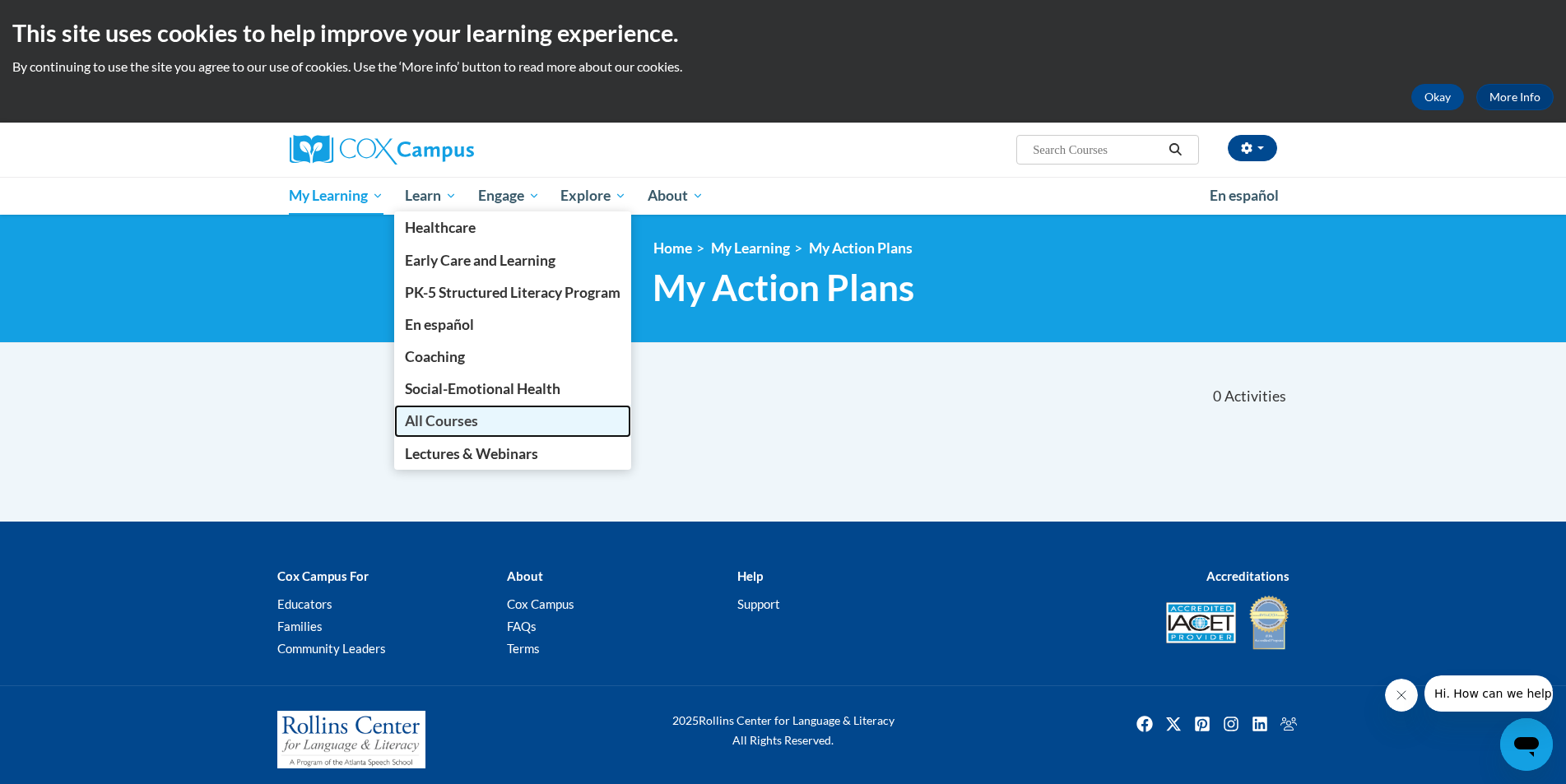
click at [462, 429] on span "All Courses" at bounding box center [441, 421] width 73 height 17
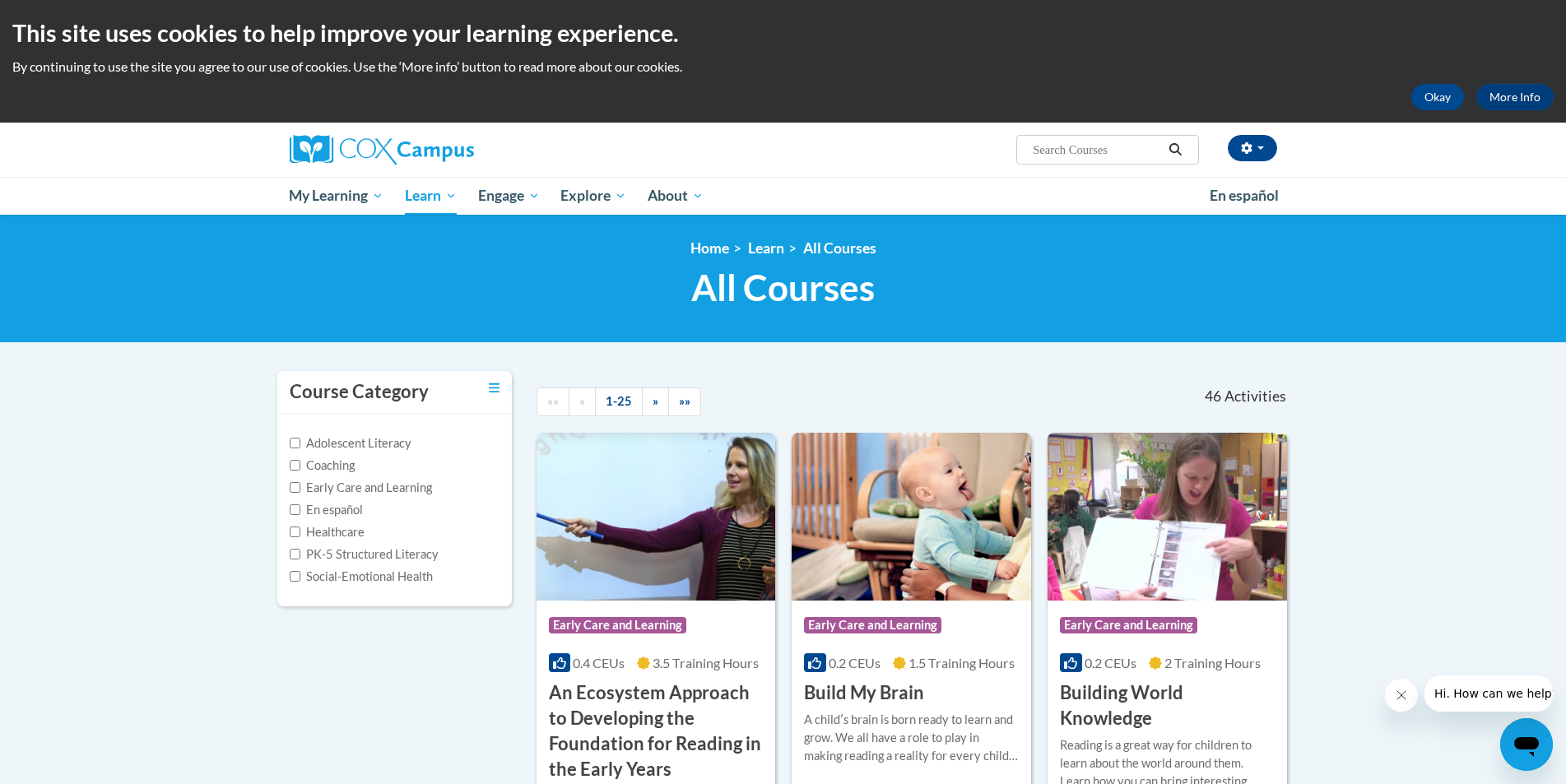
click at [1075, 149] on input "Search..." at bounding box center [1097, 150] width 132 height 20
type input "trauma informed"
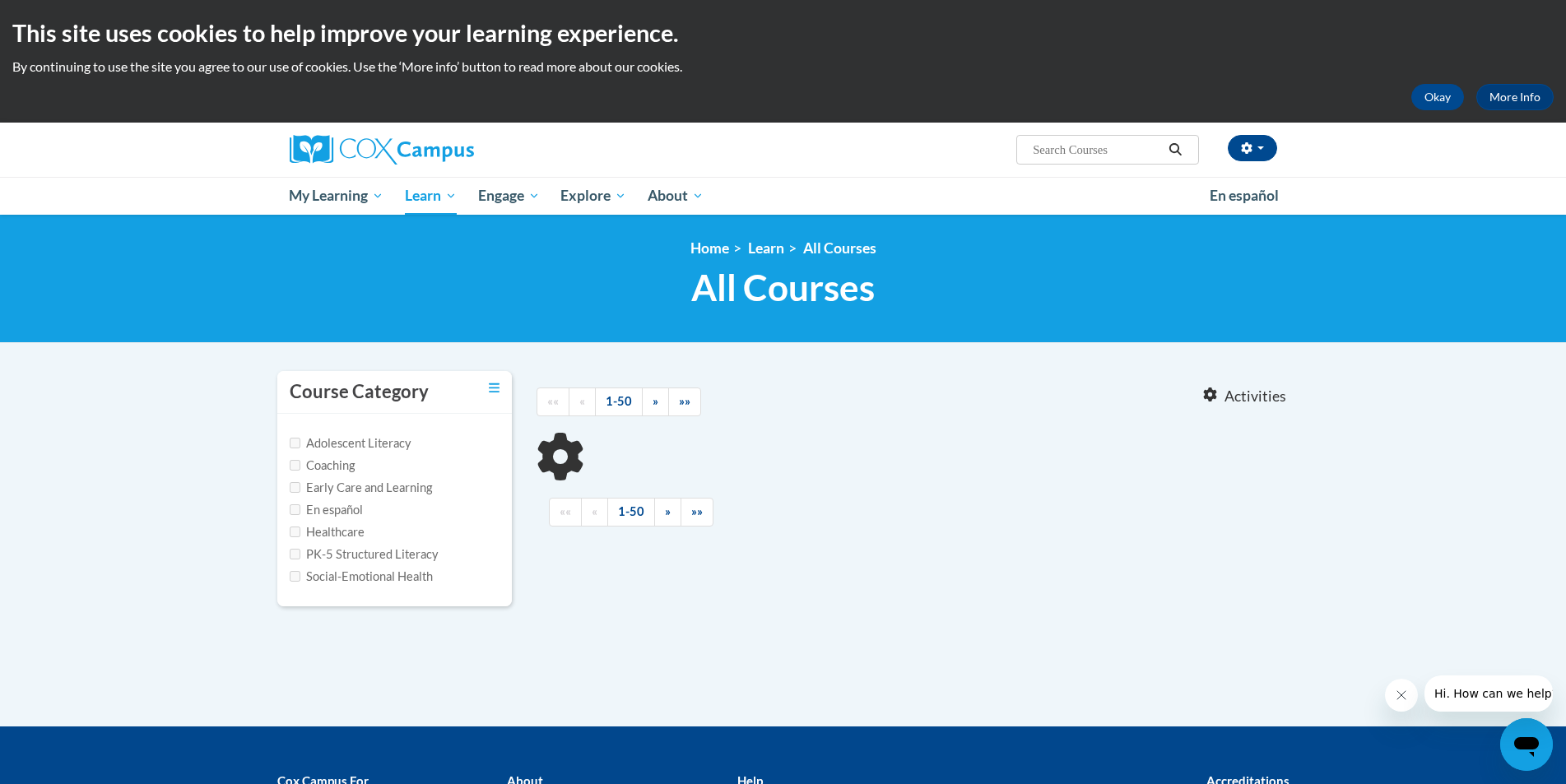
type input "trauma informed"
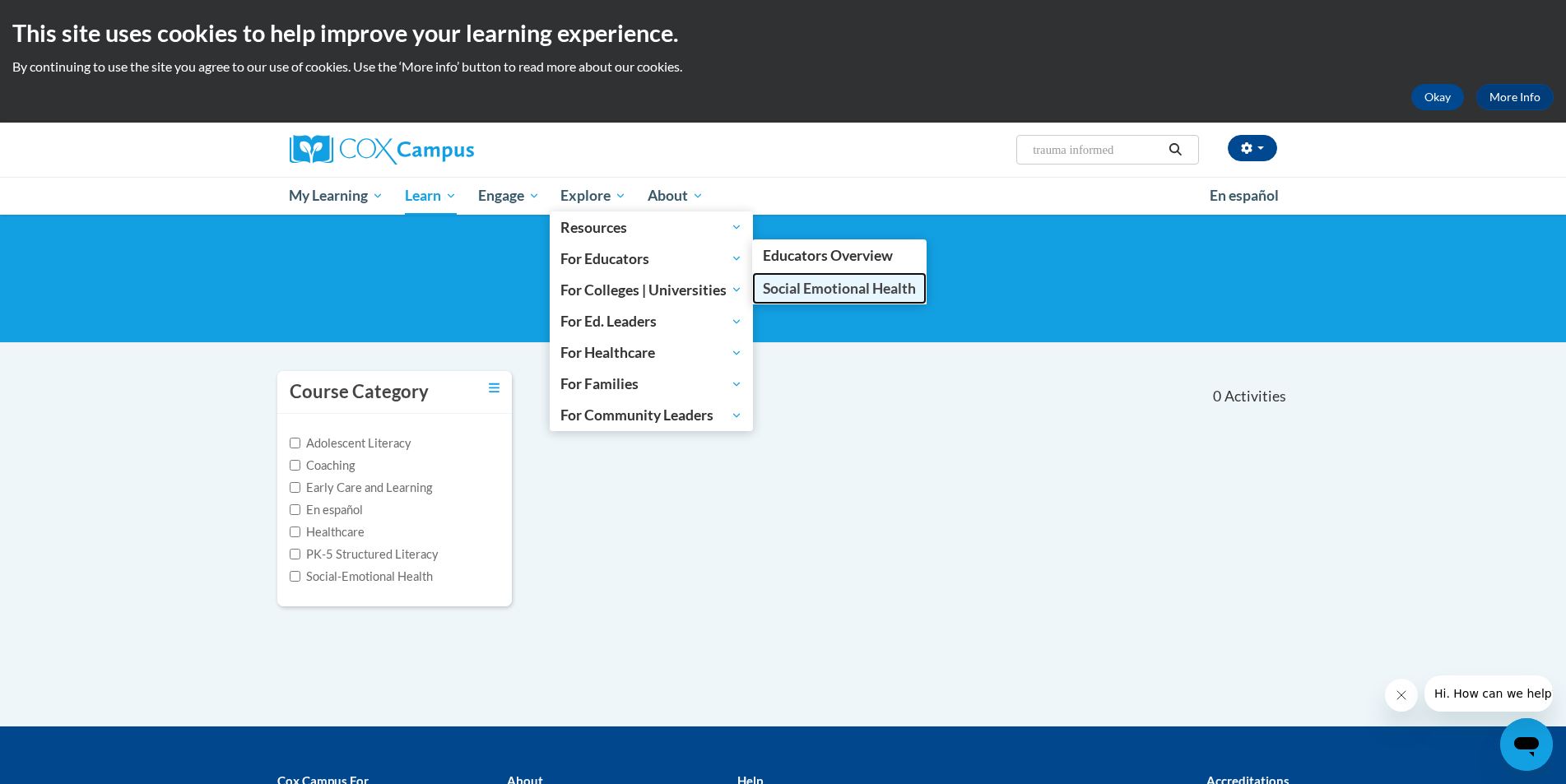
click at [785, 277] on link "Social Emotional Health" at bounding box center [839, 288] width 175 height 32
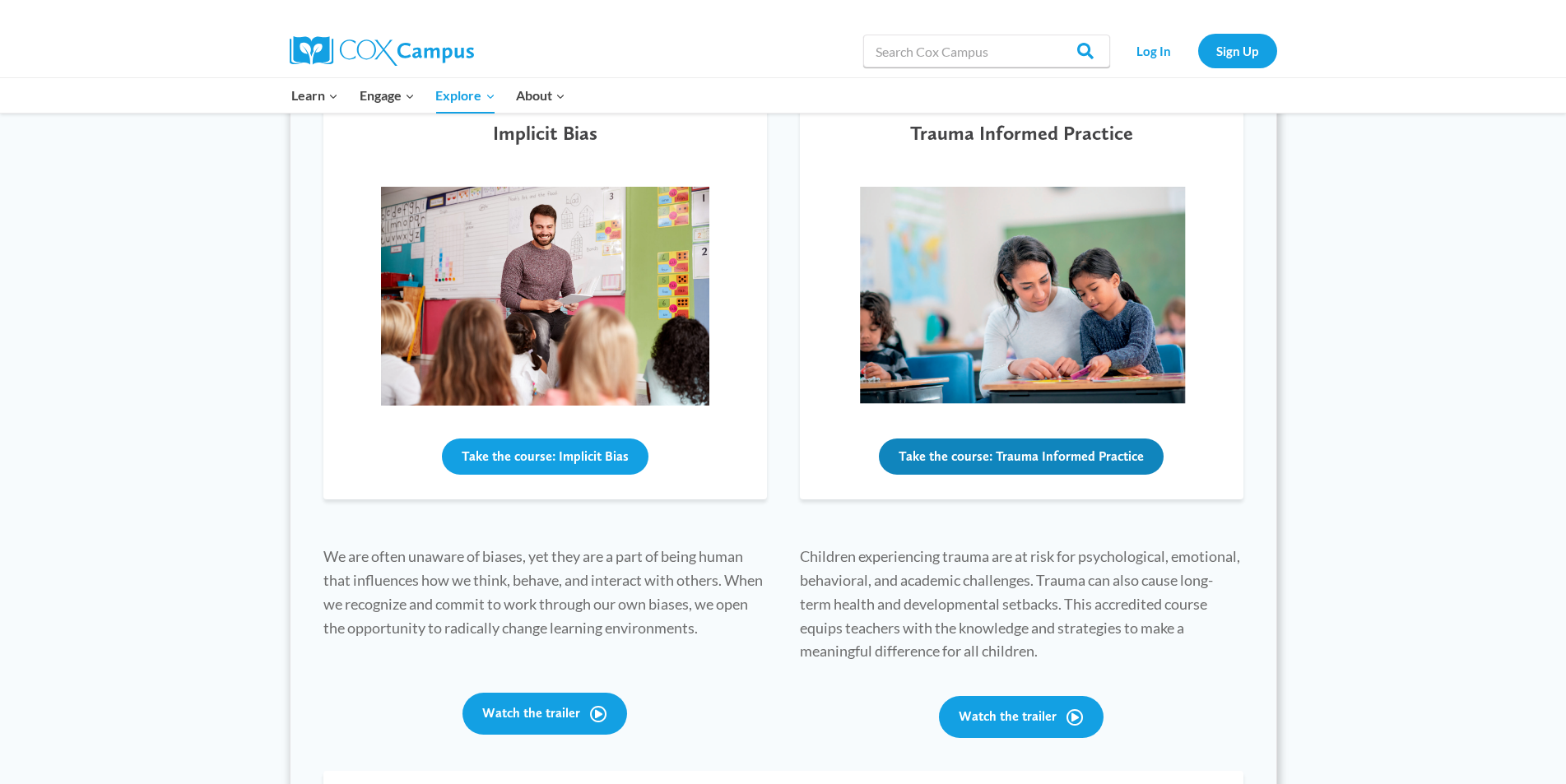
scroll to position [576, 0]
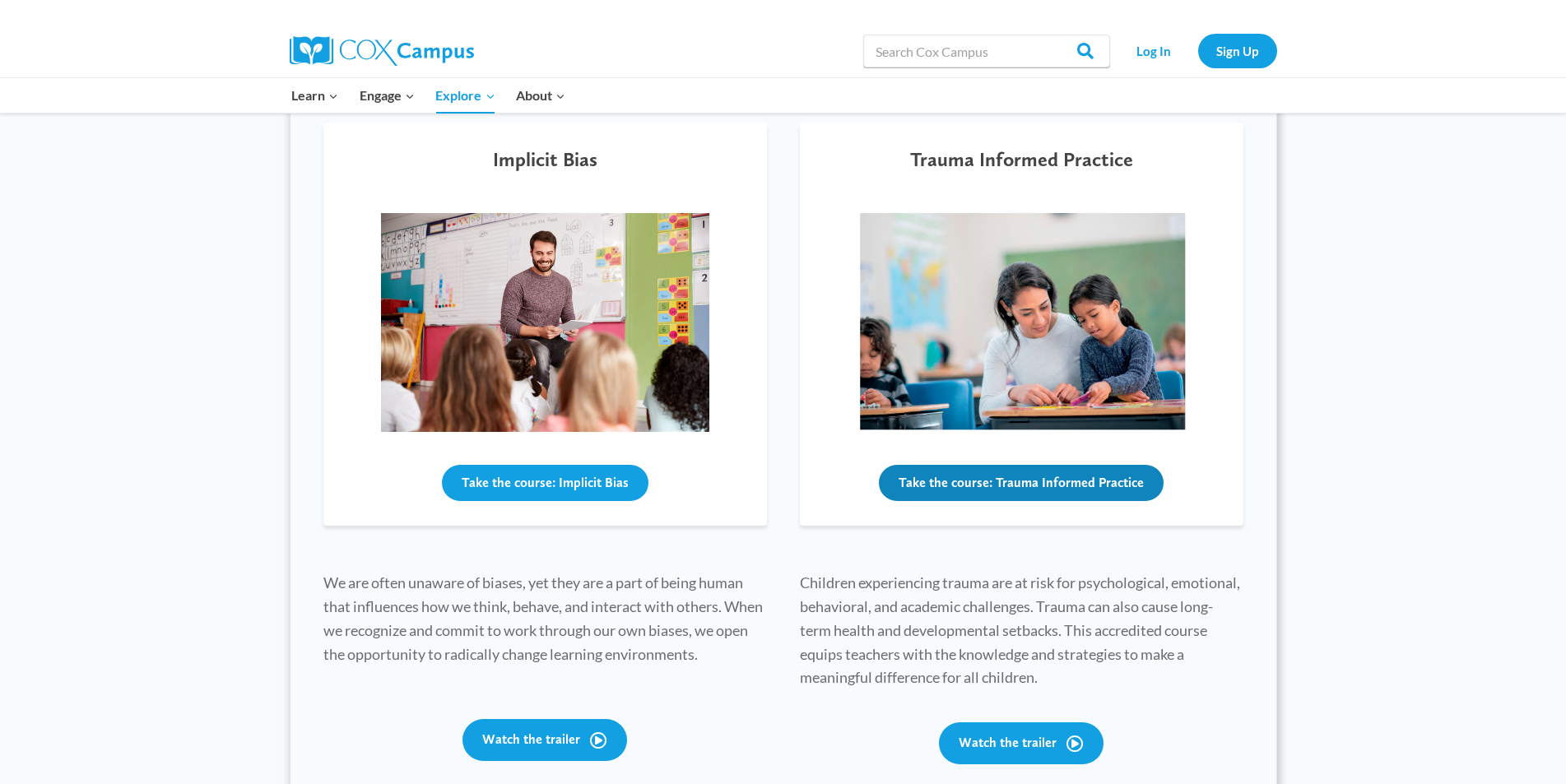
click at [961, 476] on button "Take the course: Trauma Informed Practice" at bounding box center [1021, 483] width 284 height 36
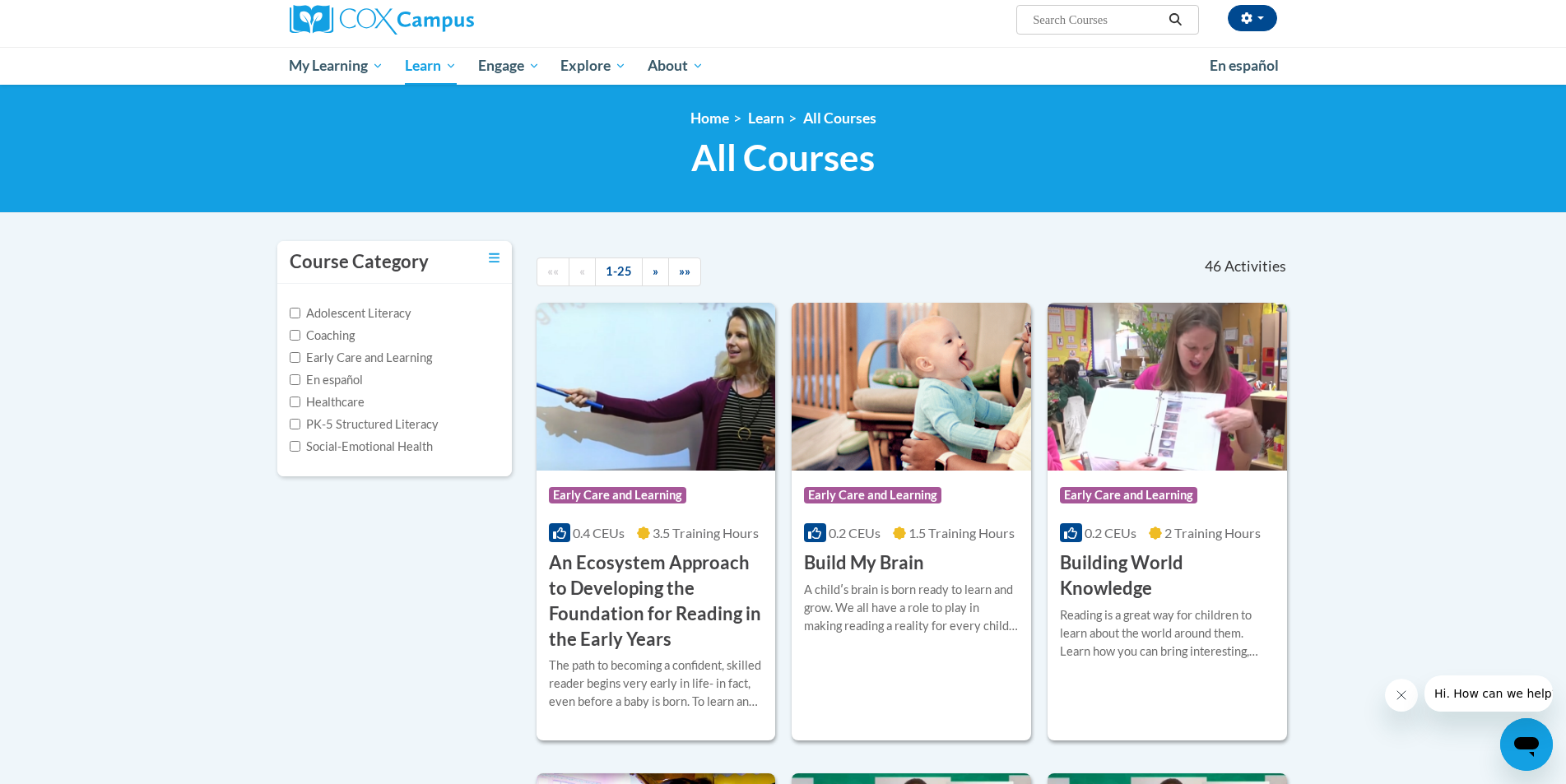
scroll to position [247, 0]
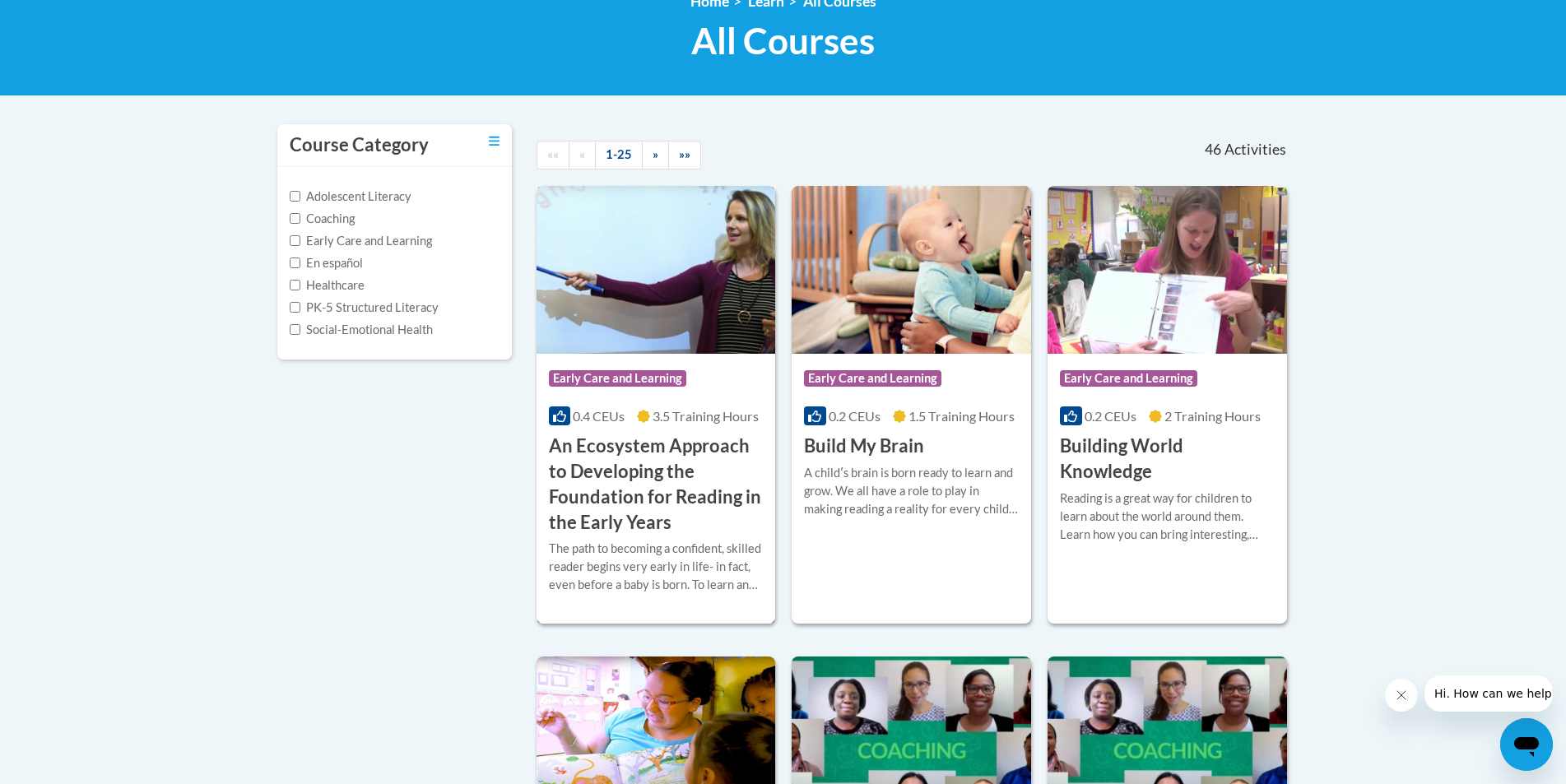
click at [643, 361] on div "Course Category: Early Care and Learning 0.4 CEUs 3.5 Training Hours COURSE An …" at bounding box center [656, 444] width 240 height 181
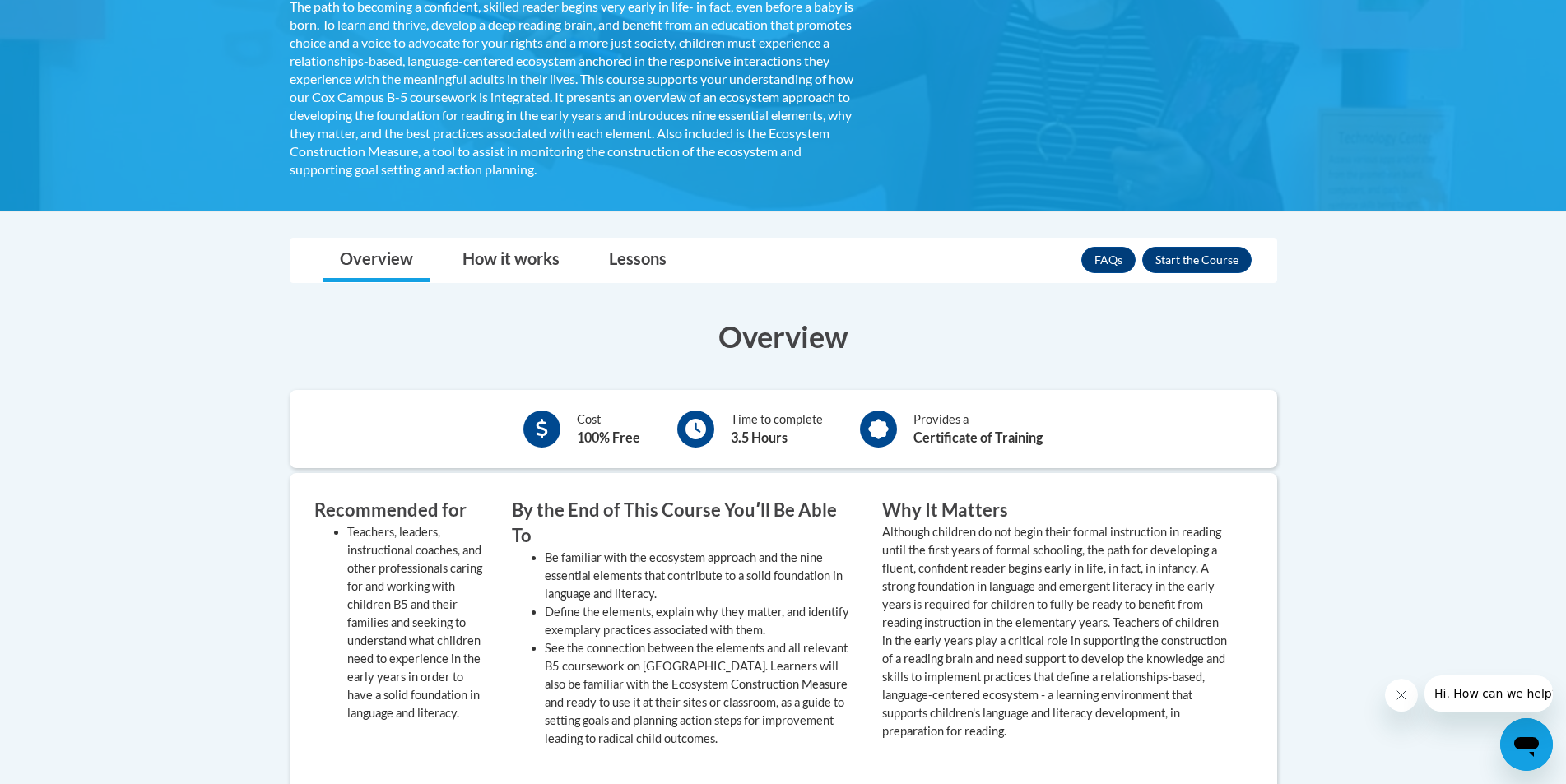
scroll to position [411, 0]
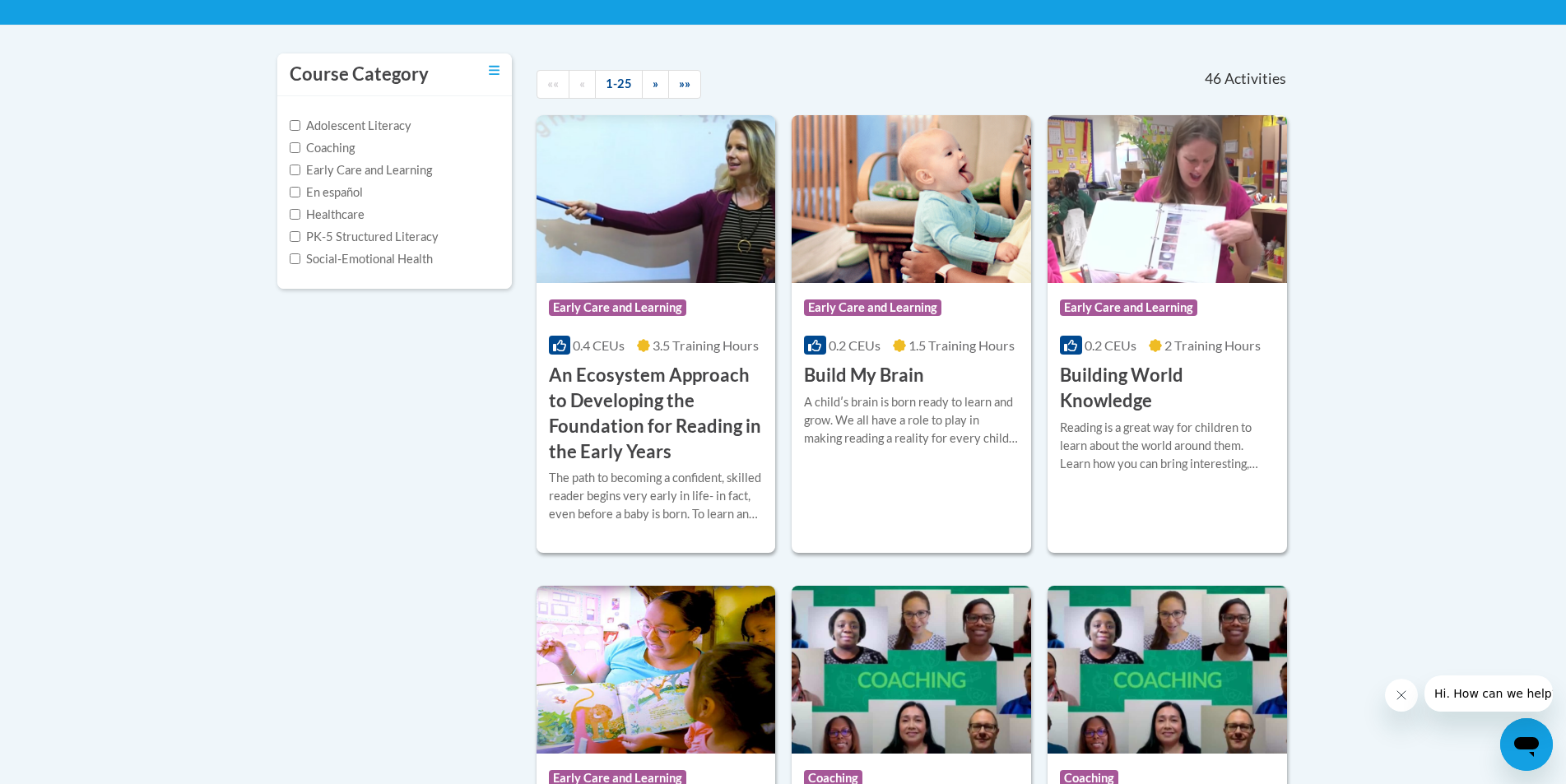
scroll to position [50, 0]
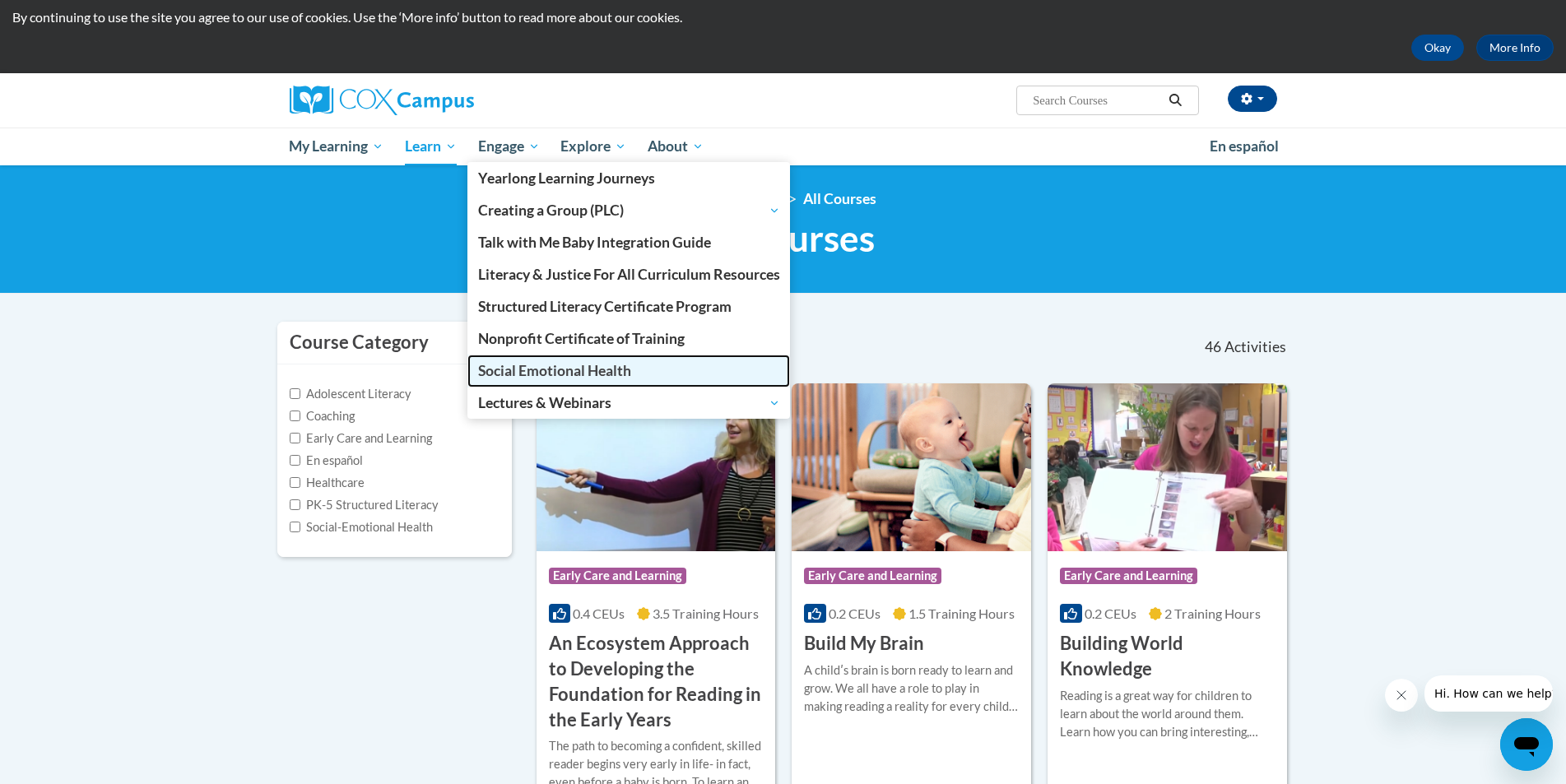
click at [621, 362] on span "Social Emotional Health" at bounding box center [554, 371] width 153 height 17
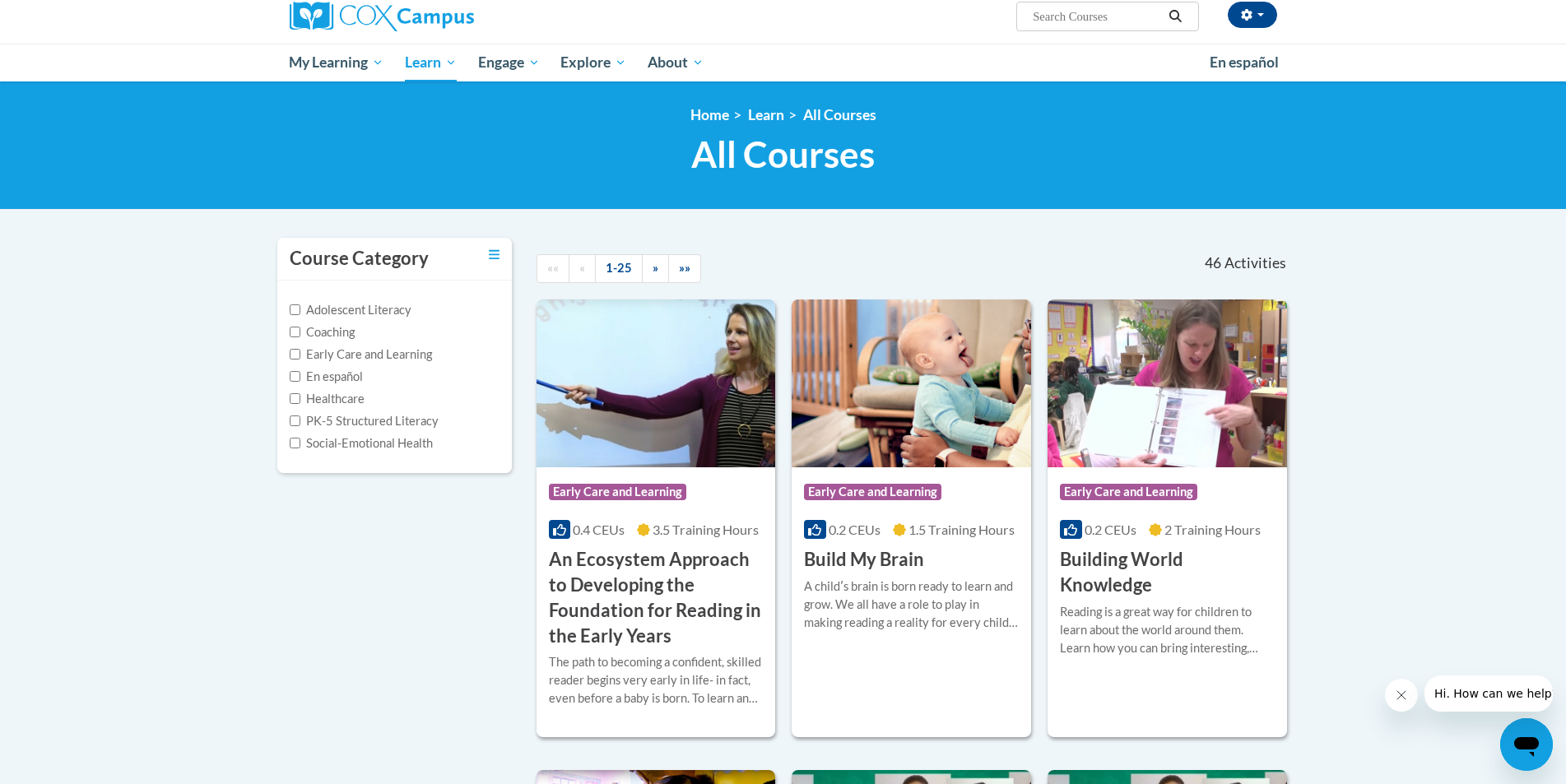
scroll to position [297, 0]
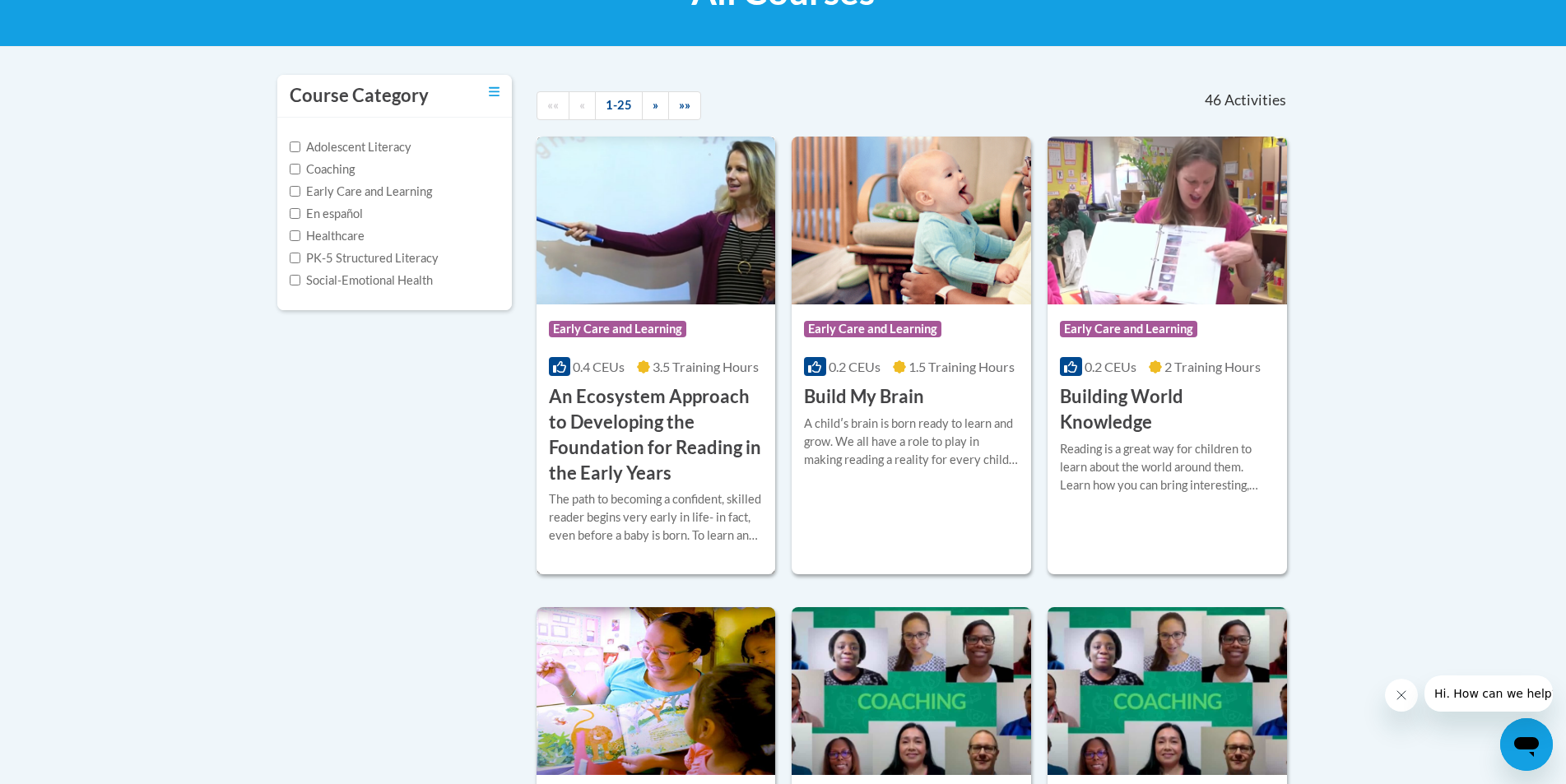
click at [597, 218] on img at bounding box center [656, 220] width 240 height 168
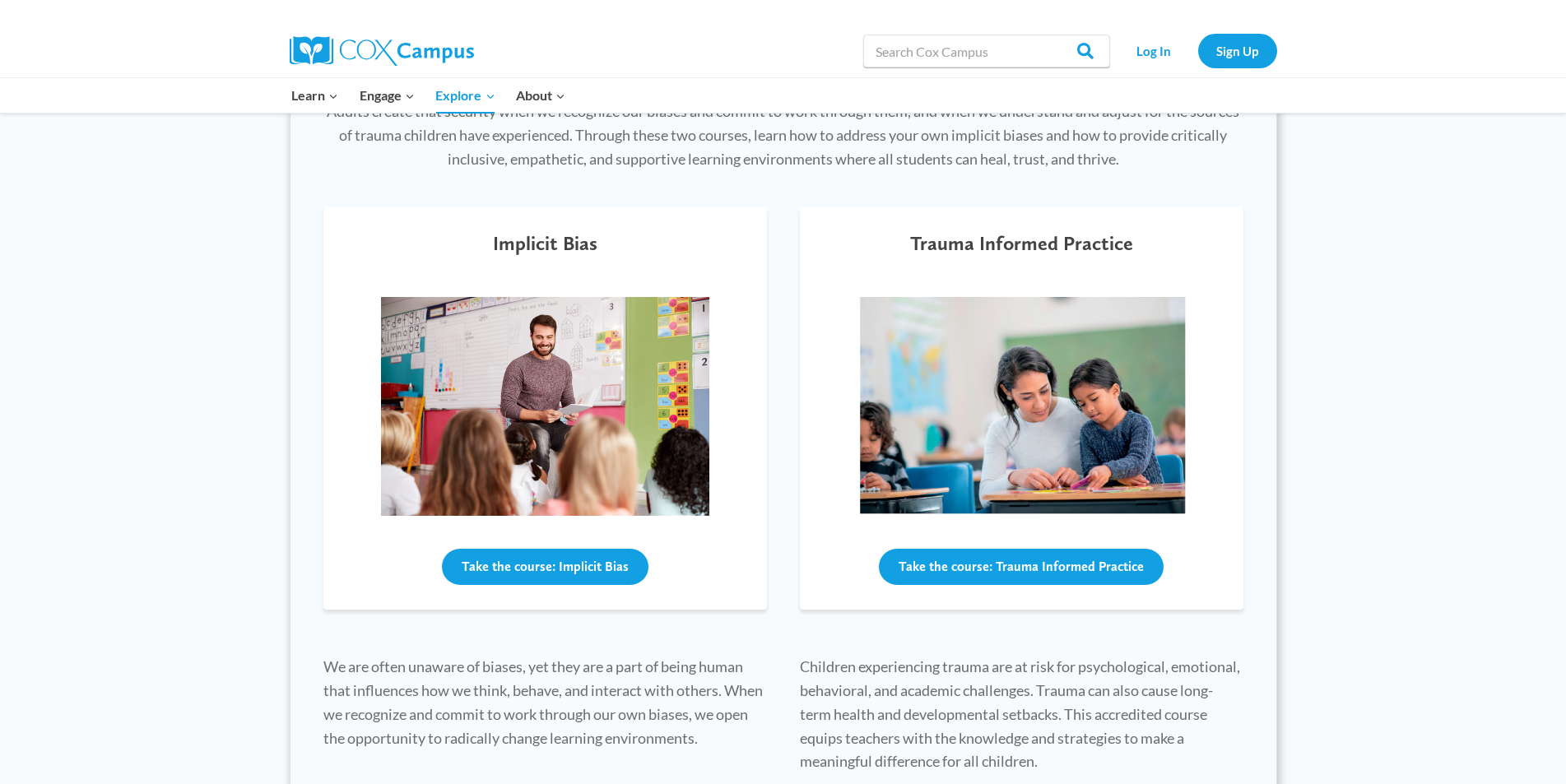
scroll to position [494, 0]
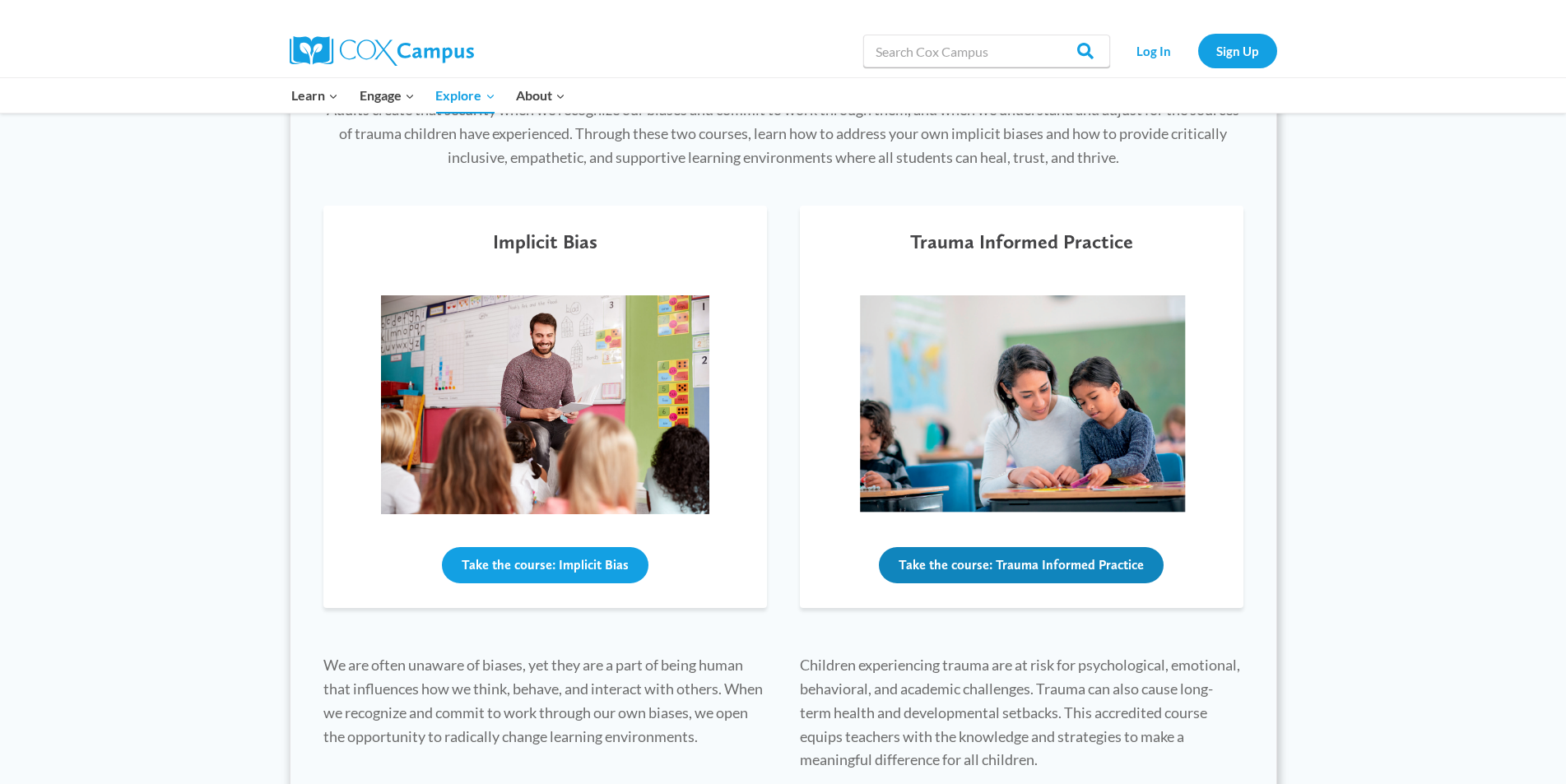
click at [958, 576] on button "Take the course: Trauma Informed Practice" at bounding box center [1021, 566] width 284 height 36
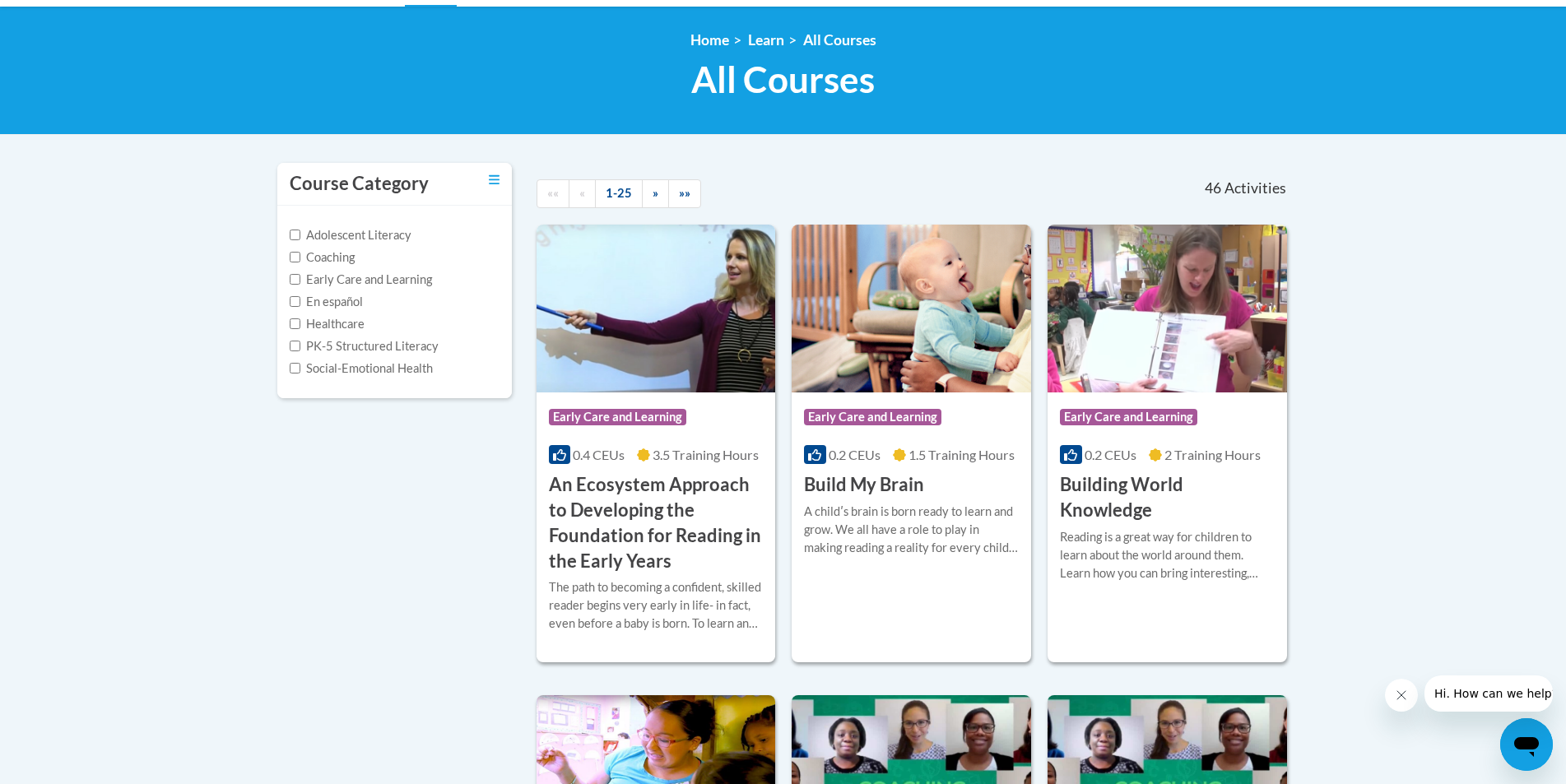
scroll to position [247, 0]
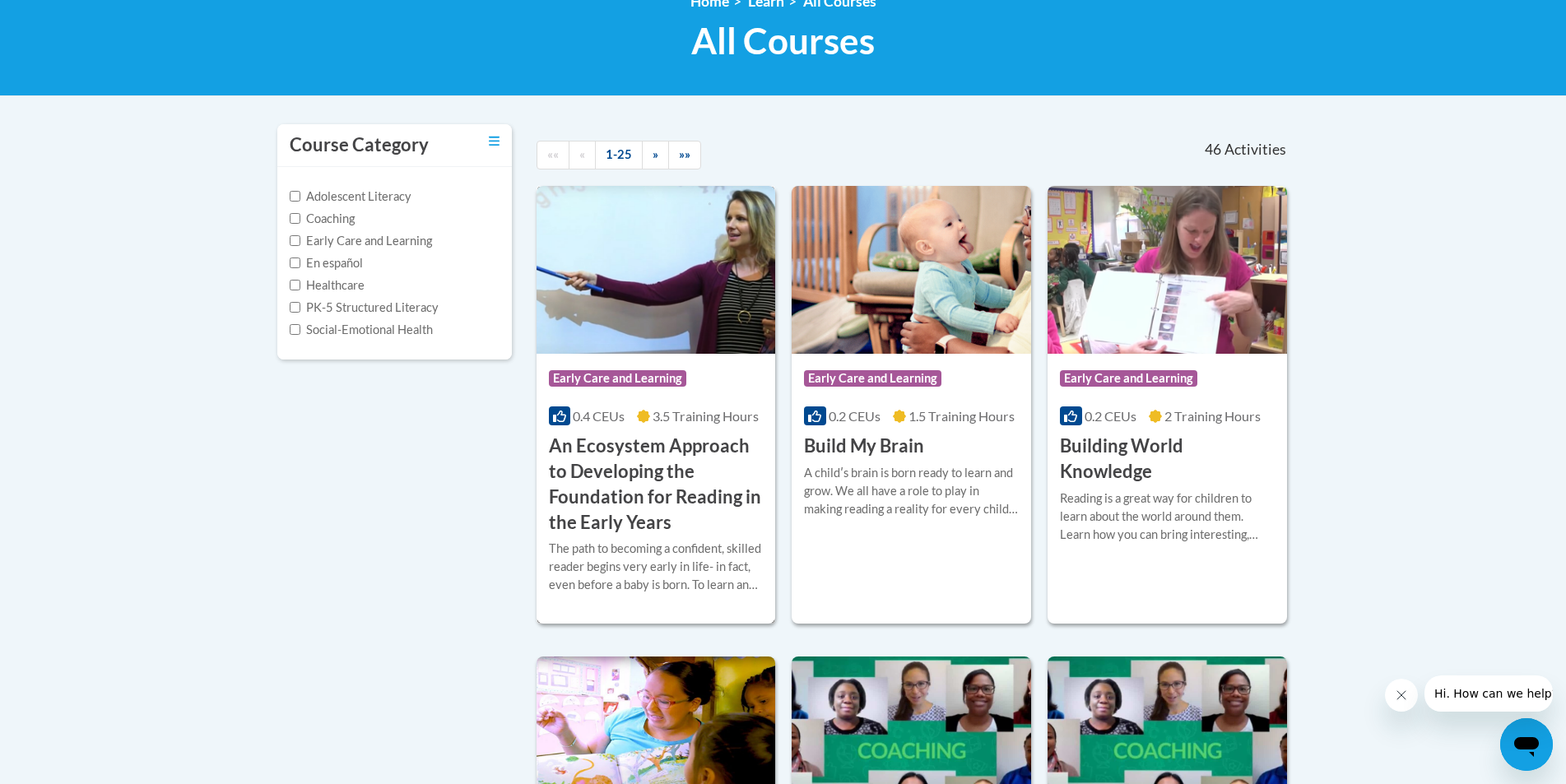
click at [633, 422] on div "0.4 CEUs 3.5 Training Hours" at bounding box center [656, 416] width 215 height 18
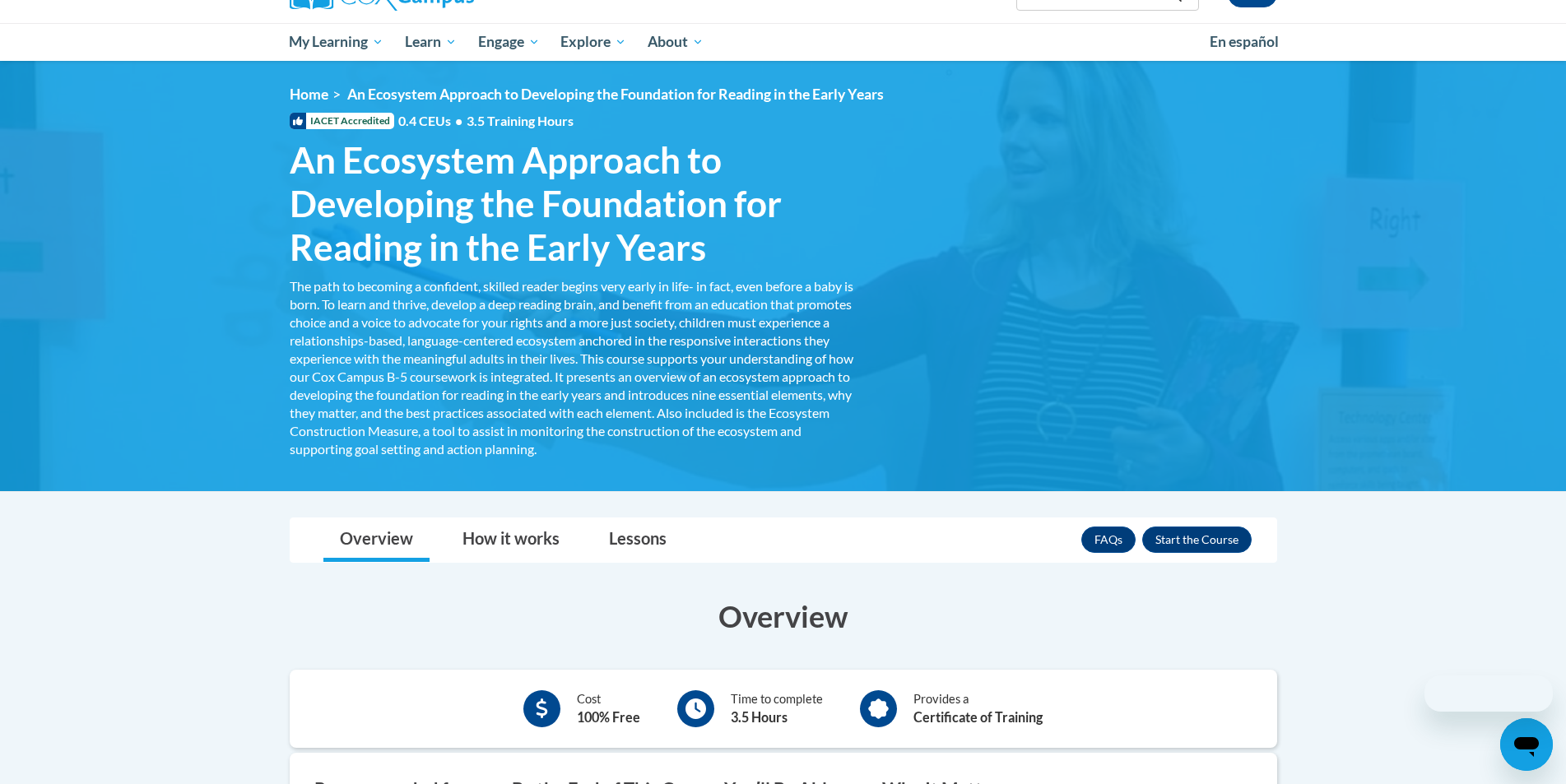
scroll to position [165, 0]
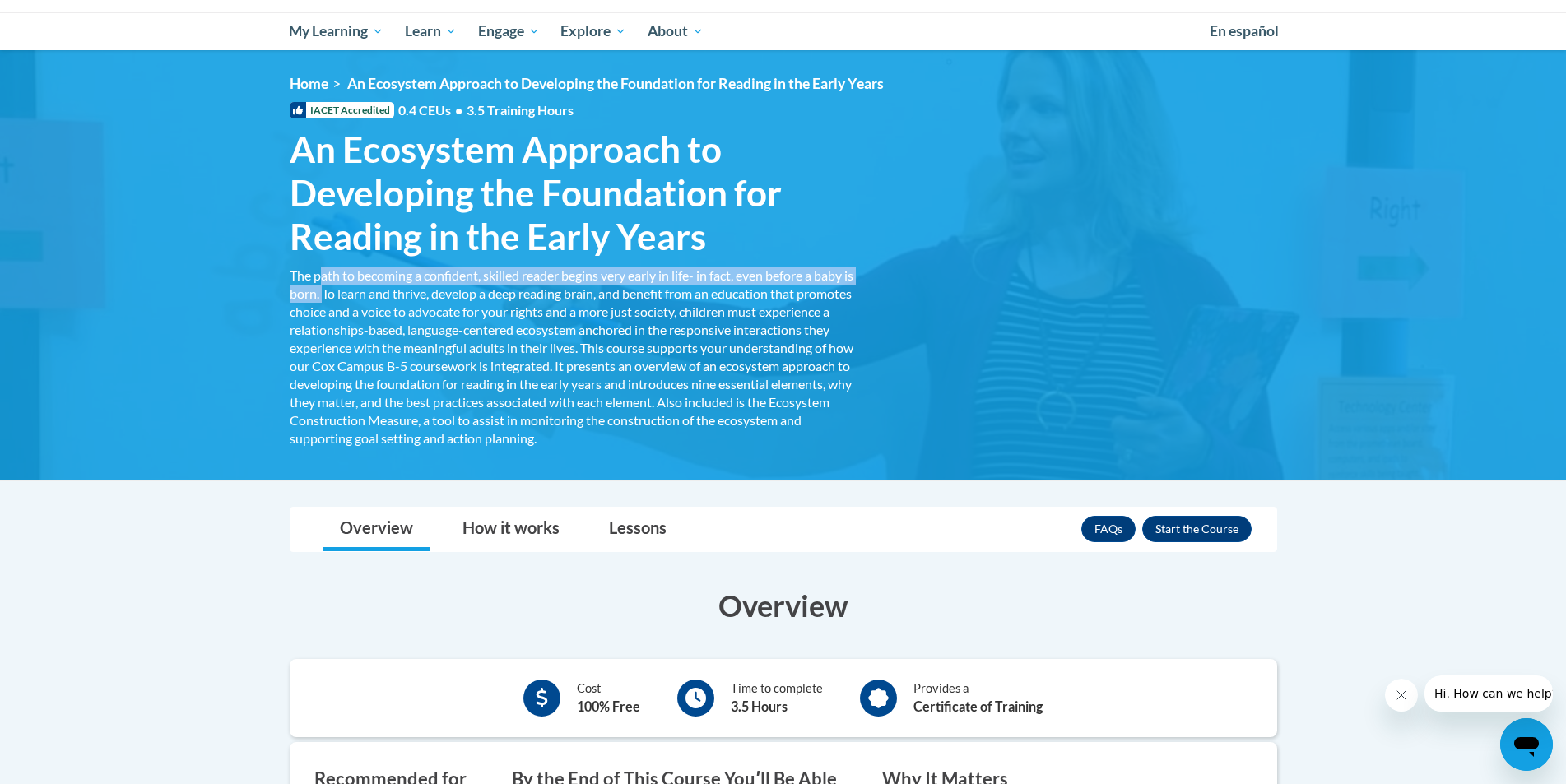
drag, startPoint x: 324, startPoint y: 283, endPoint x: 340, endPoint y: 295, distance: 20.0
click at [336, 292] on div "The path to becoming a confident, skilled reader begins very early in life- in …" at bounding box center [574, 357] width 568 height 181
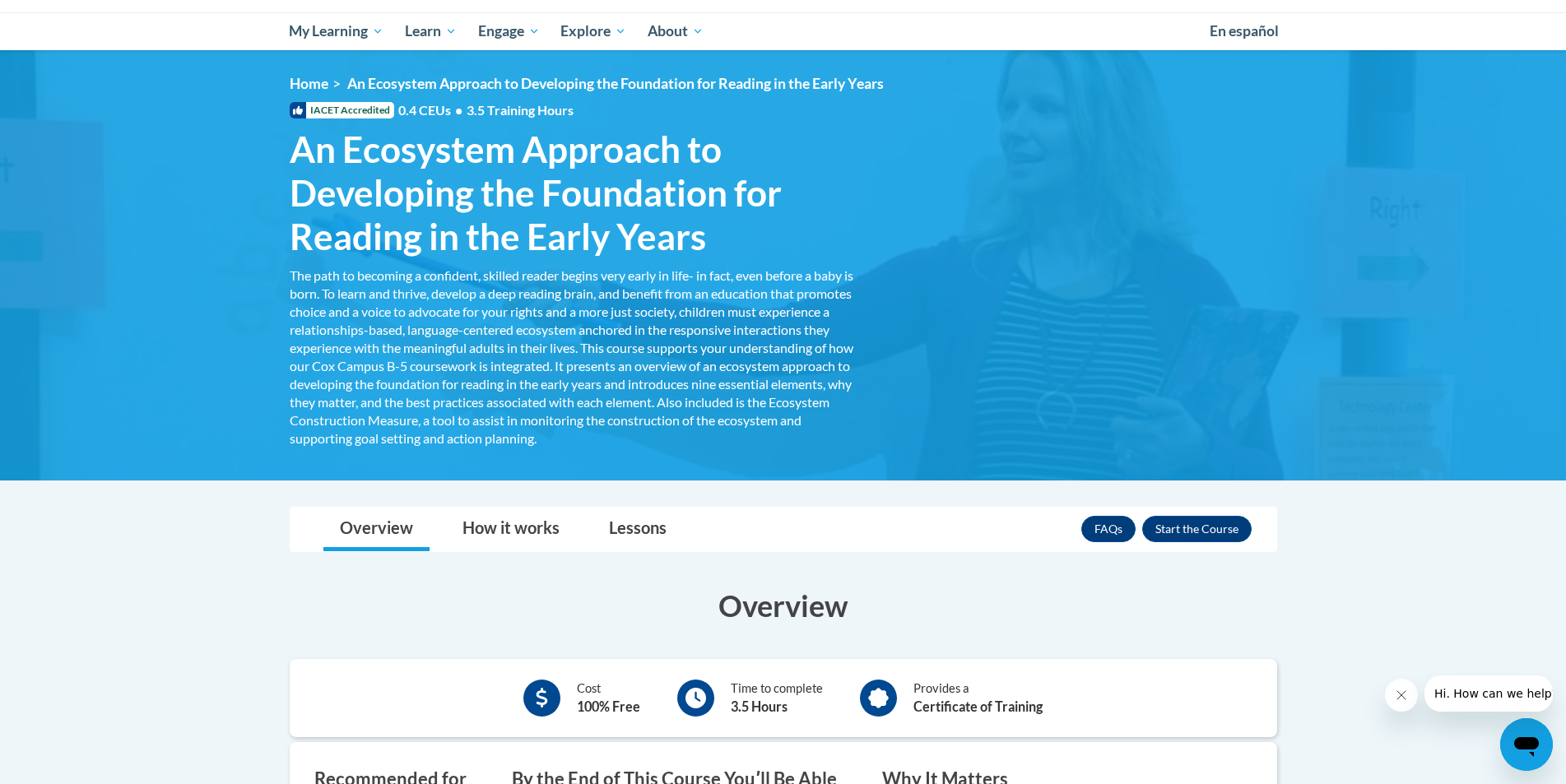
click at [342, 295] on div "The path to becoming a confident, skilled reader begins very early in life- in …" at bounding box center [574, 357] width 568 height 181
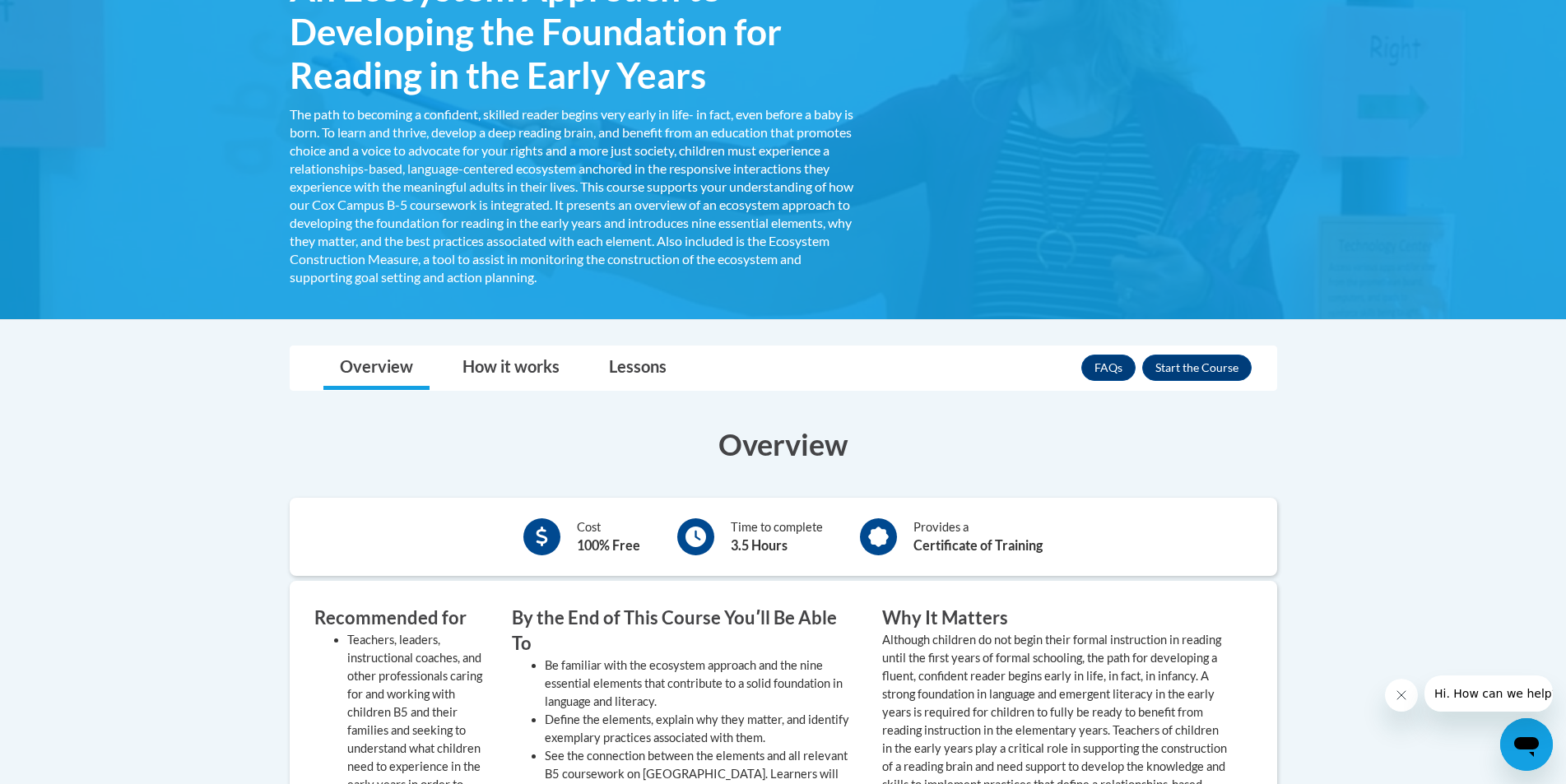
scroll to position [329, 0]
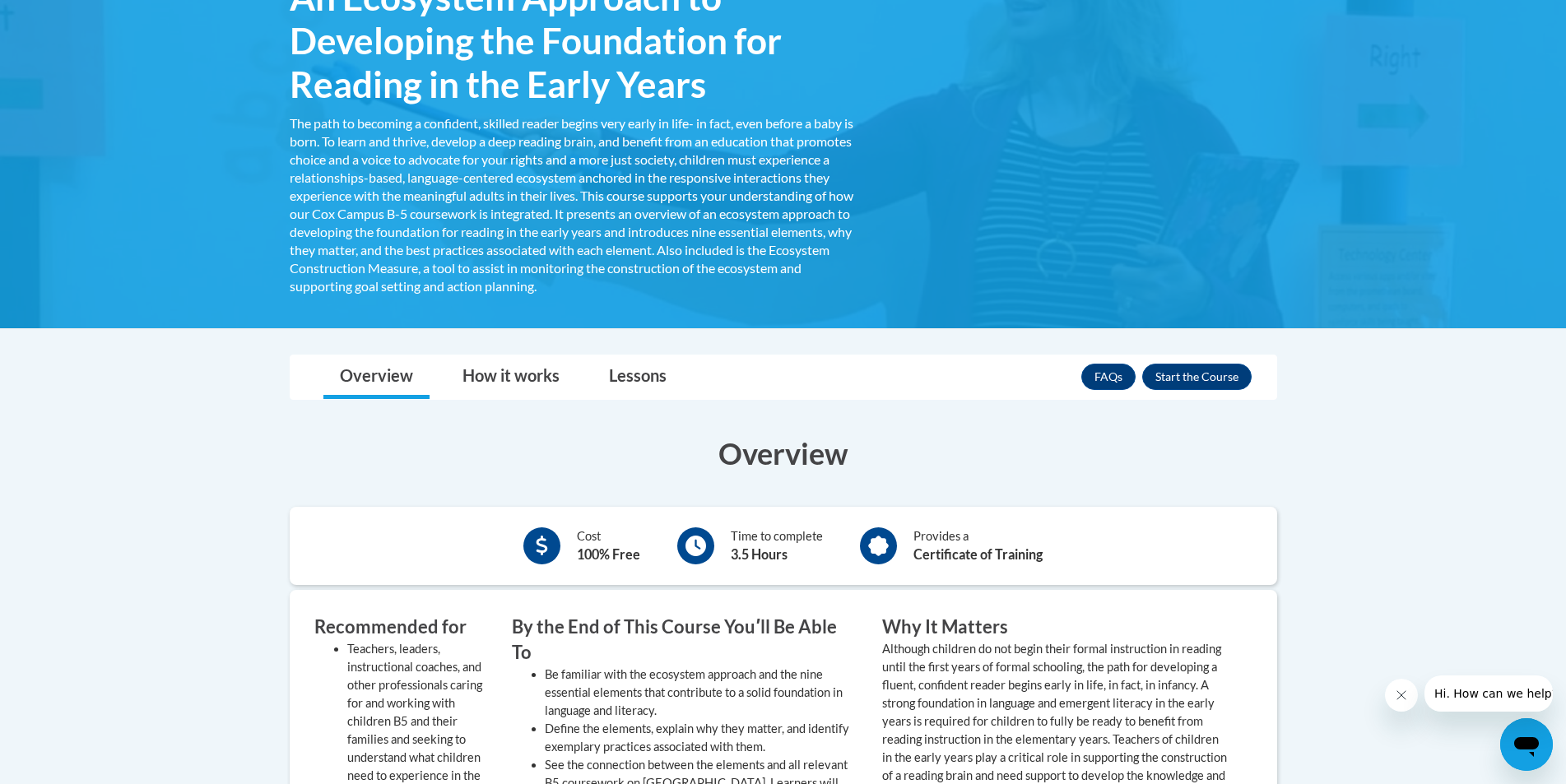
scroll to position [494, 0]
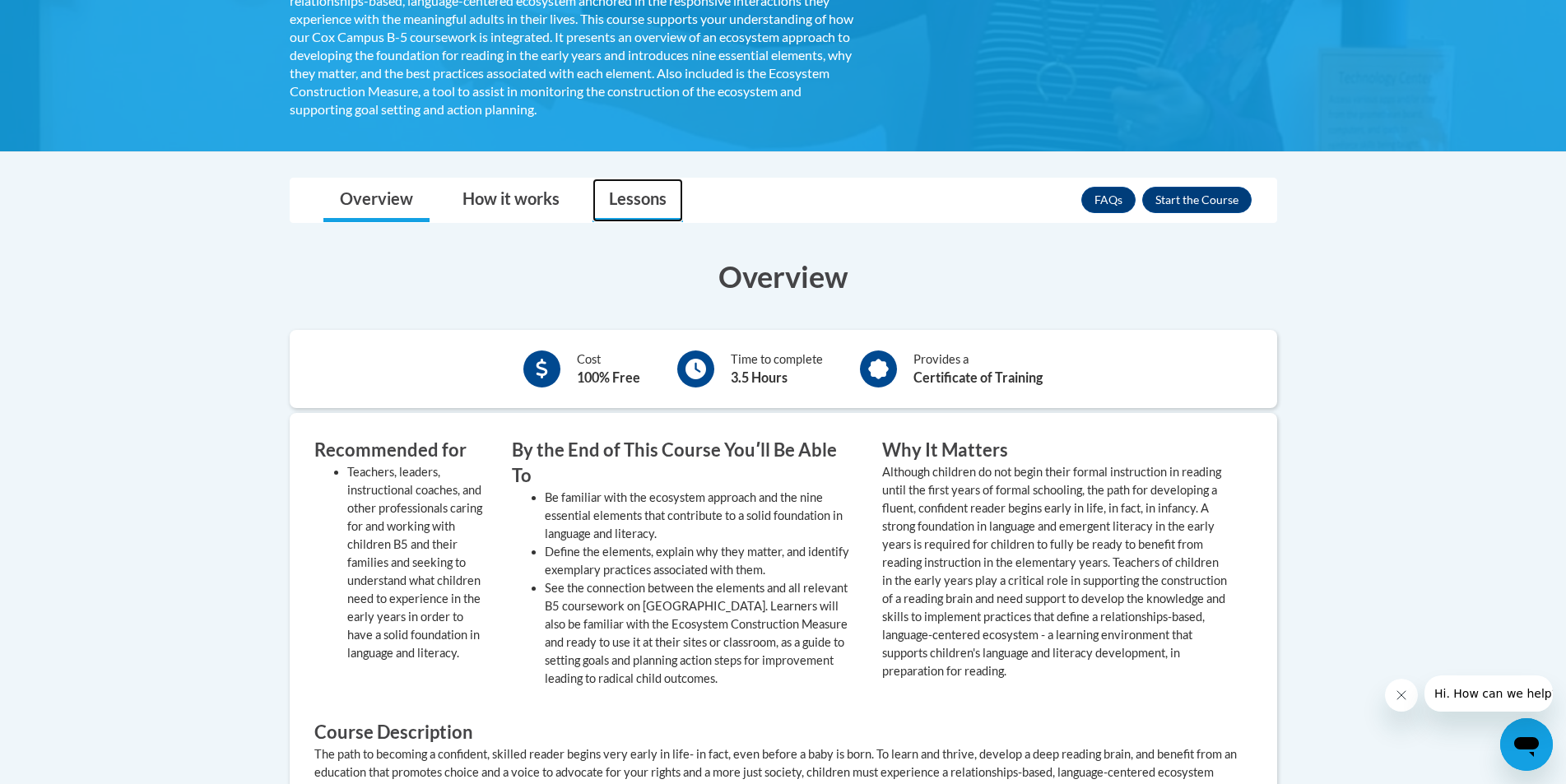
click at [619, 205] on link "Lessons" at bounding box center [637, 200] width 91 height 44
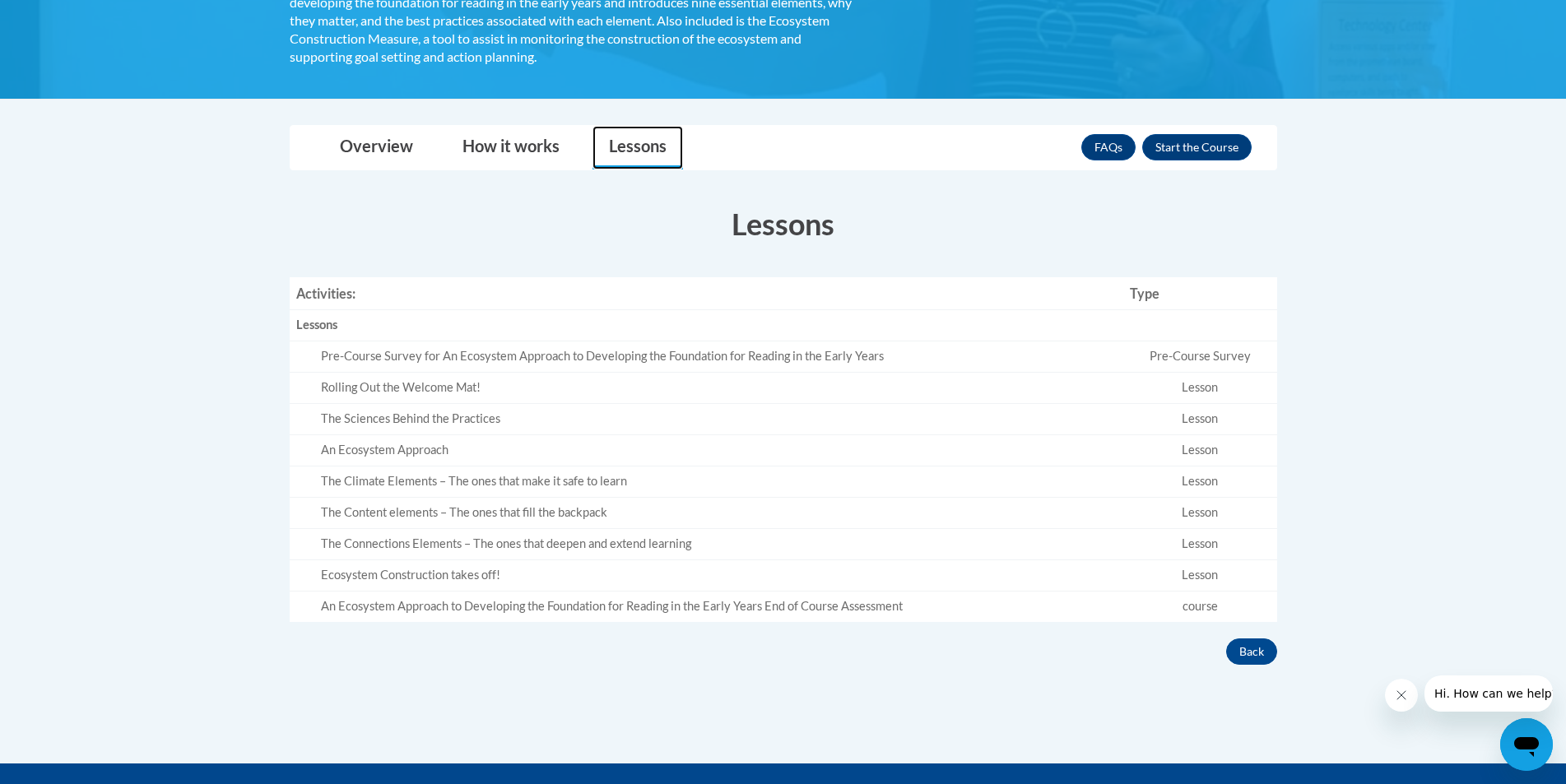
scroll to position [576, 0]
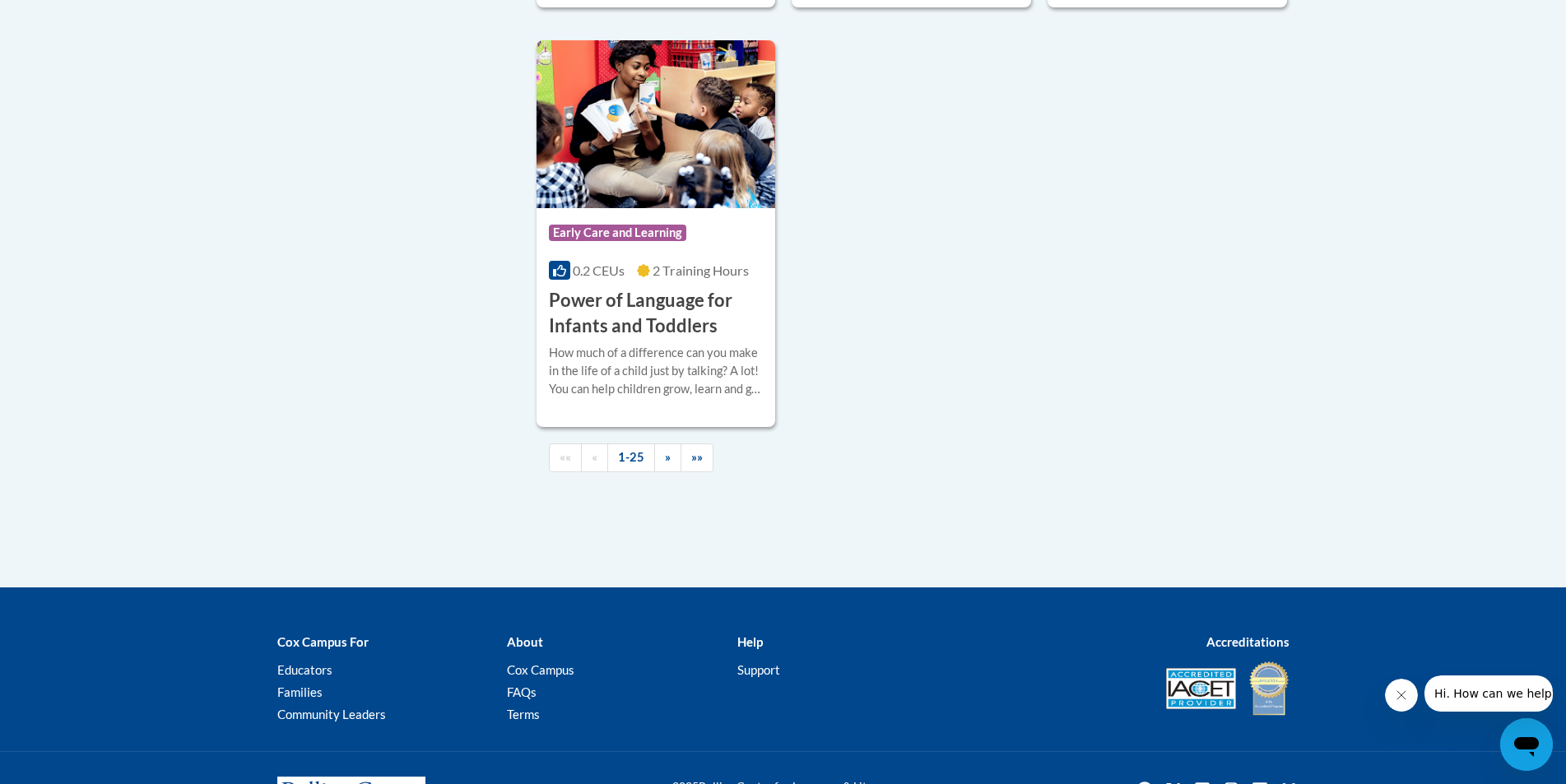
scroll to position [3916, 0]
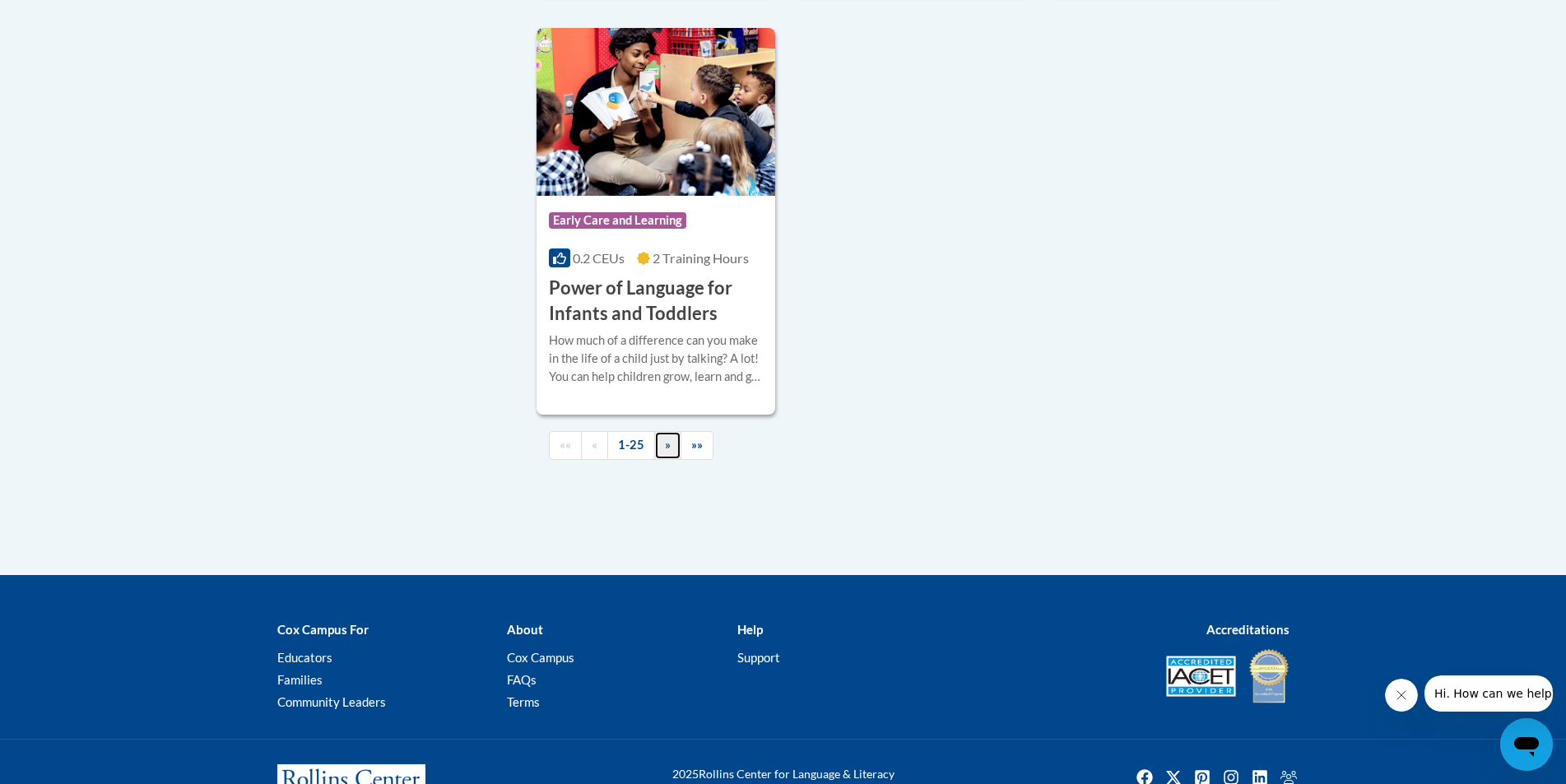
click at [674, 460] on link "»" at bounding box center [668, 445] width 27 height 29
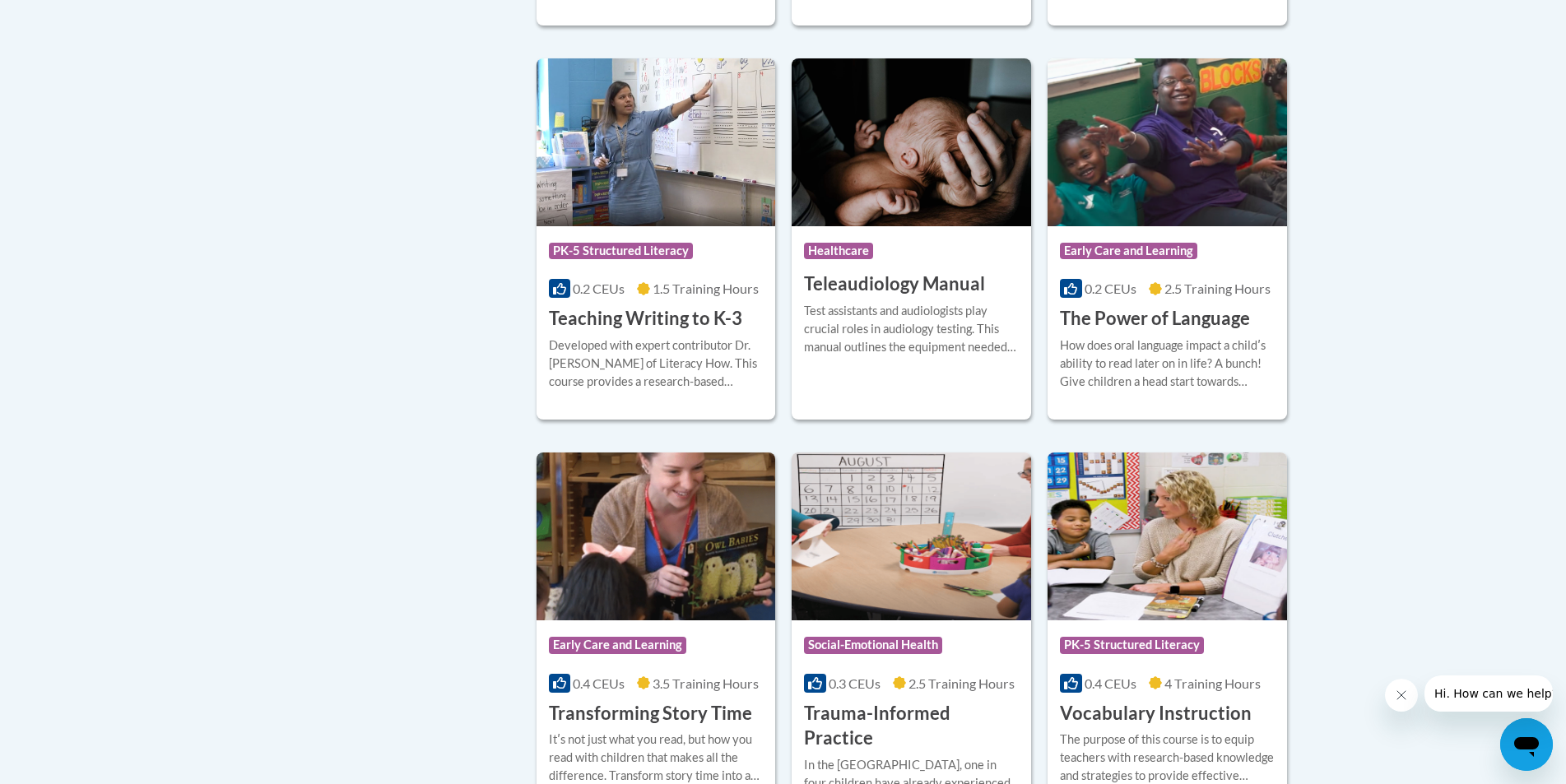
scroll to position [2664, 0]
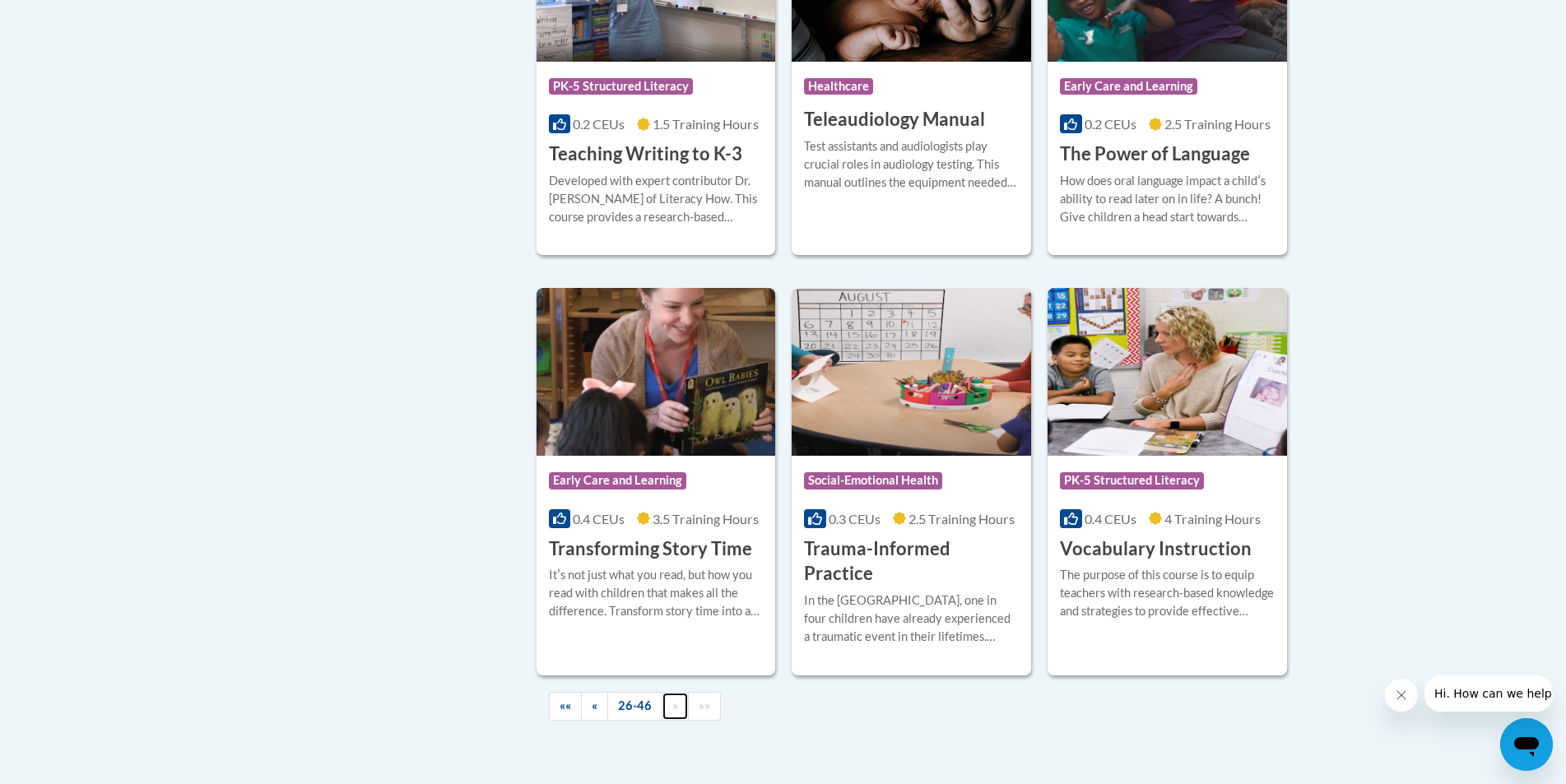
click at [679, 691] on link "»" at bounding box center [675, 706] width 27 height 29
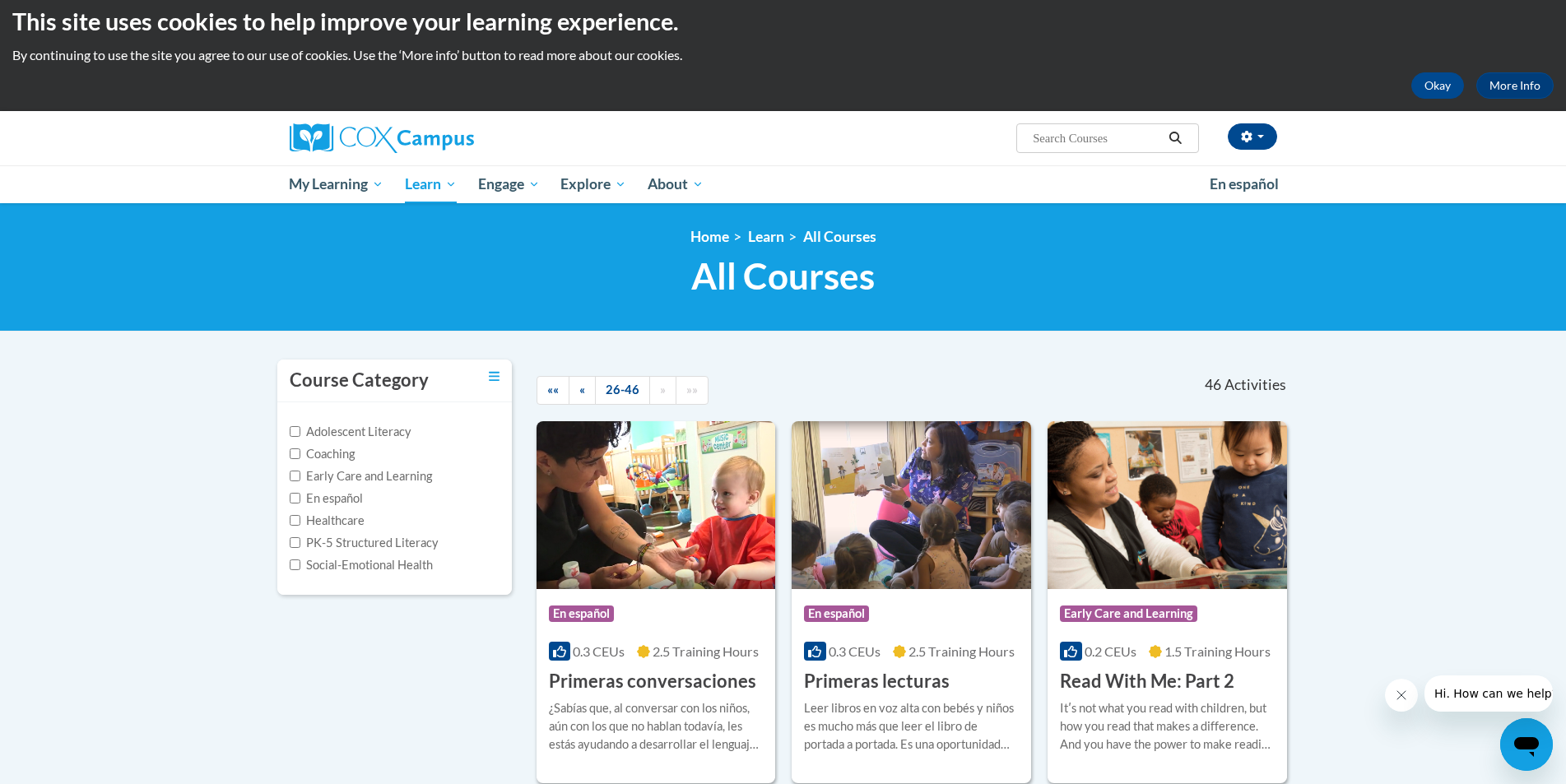
scroll to position [0, 0]
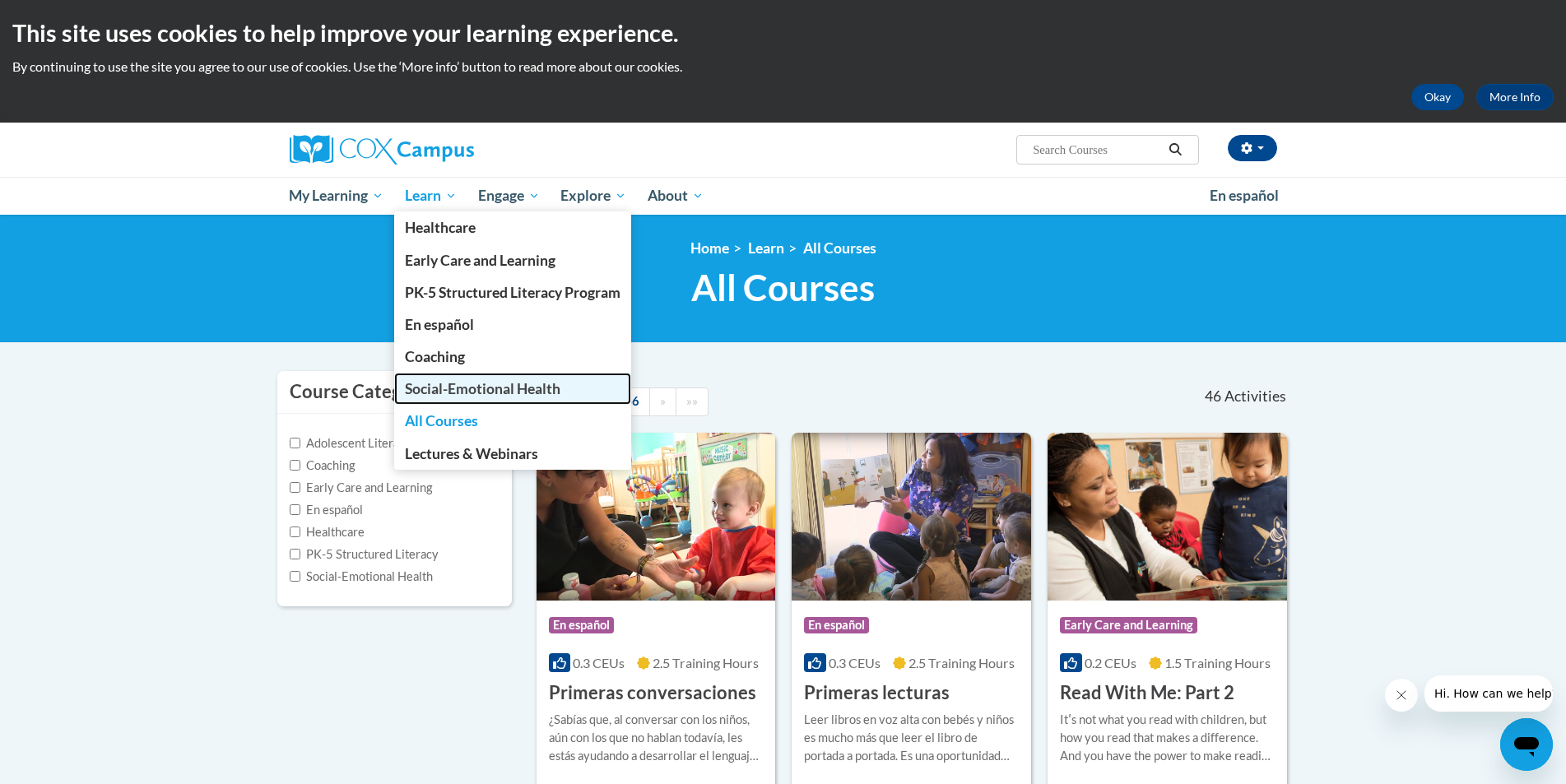
click at [514, 388] on span "Social-Emotional Health" at bounding box center [482, 388] width 156 height 17
